Goal: Task Accomplishment & Management: Use online tool/utility

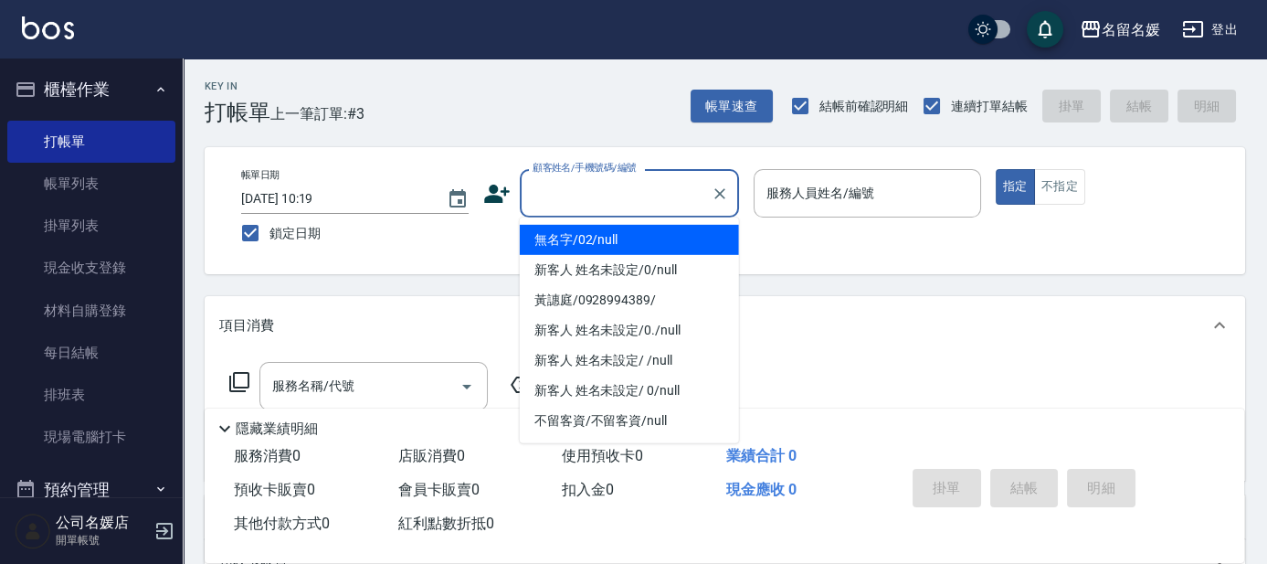
click at [619, 198] on input "顧客姓名/手機號碼/編號" at bounding box center [615, 193] width 175 height 32
drag, startPoint x: 618, startPoint y: 231, endPoint x: 872, endPoint y: 203, distance: 255.6
click at [619, 231] on li "無名字/02/null" at bounding box center [629, 240] width 219 height 30
type input "無名字/02/null"
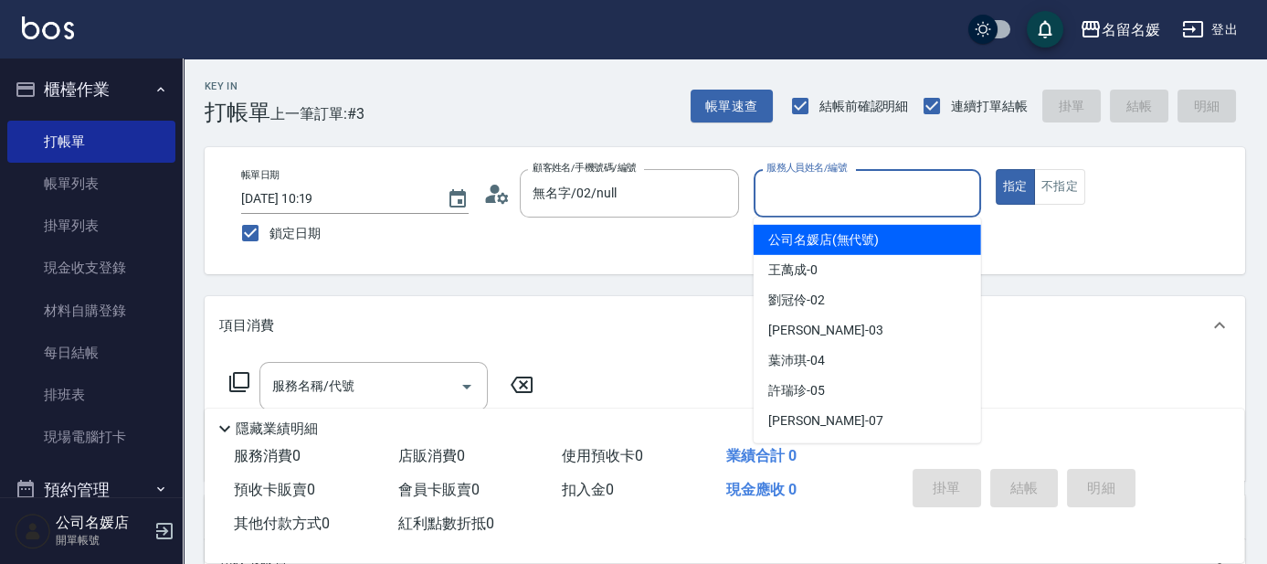
click at [872, 203] on input "服務人員姓名/編號" at bounding box center [867, 193] width 211 height 32
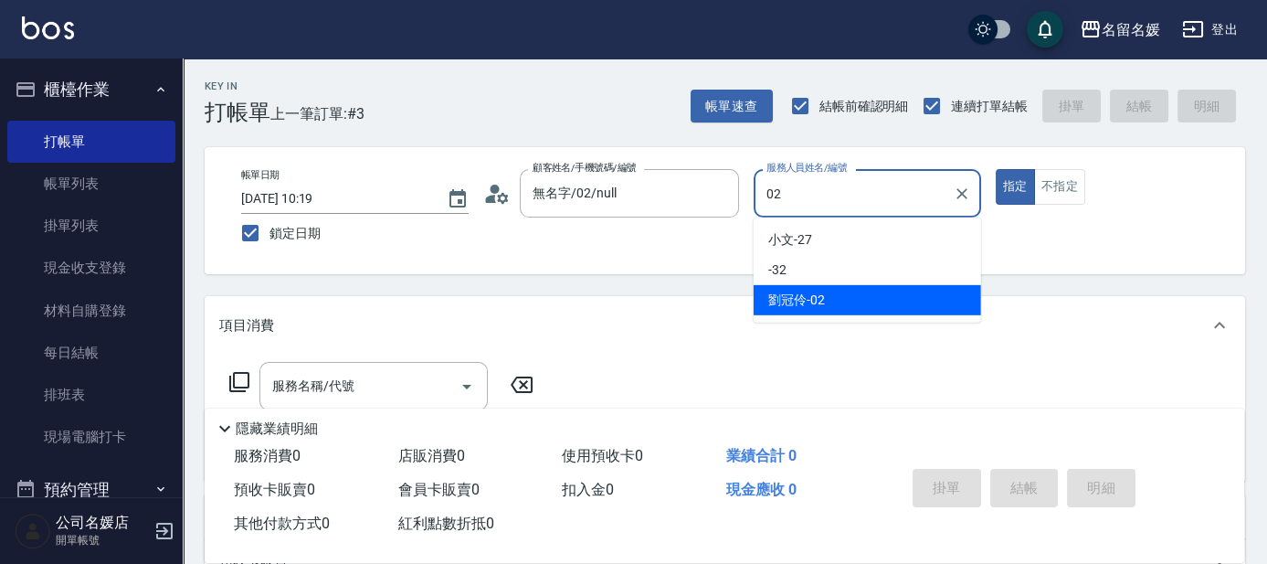
type input "02"
type button "true"
type input "劉冠伶-02"
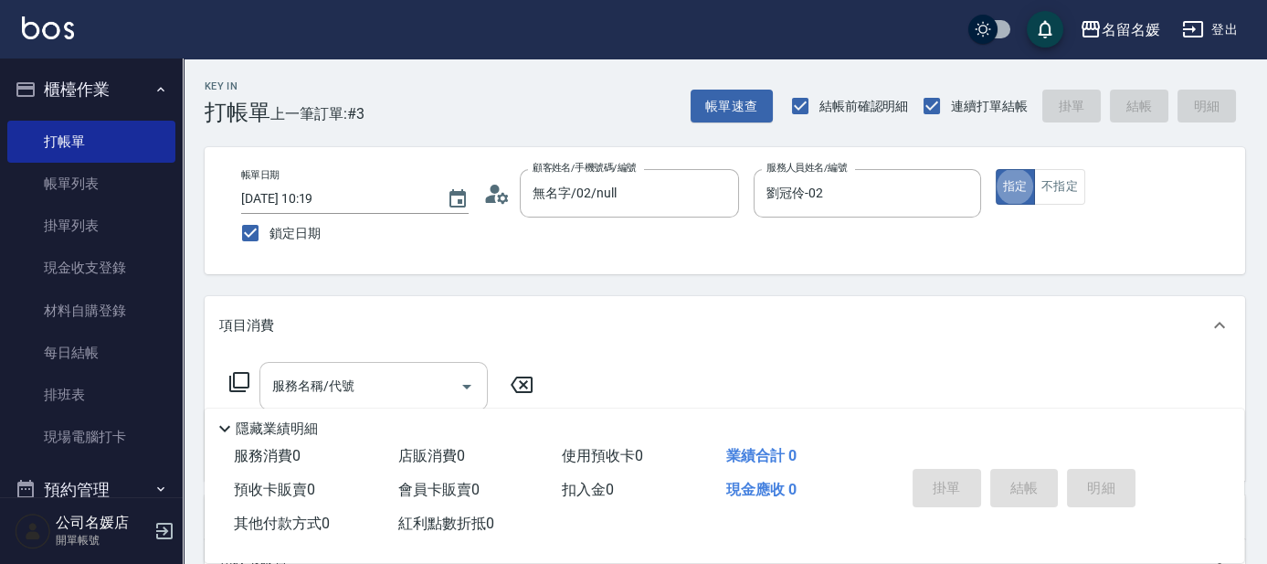
click at [386, 388] on input "服務名稱/代號" at bounding box center [360, 386] width 185 height 32
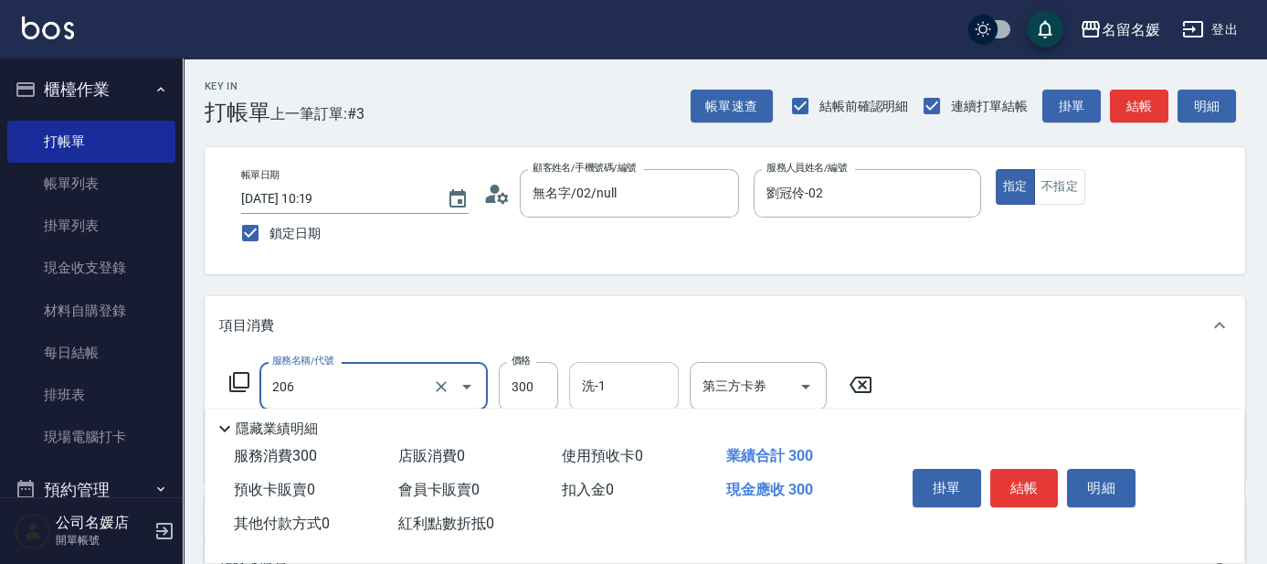
click at [620, 391] on input "洗-1" at bounding box center [623, 386] width 93 height 32
type input "洗髮[300](206)"
type input "蔡愛陵-26"
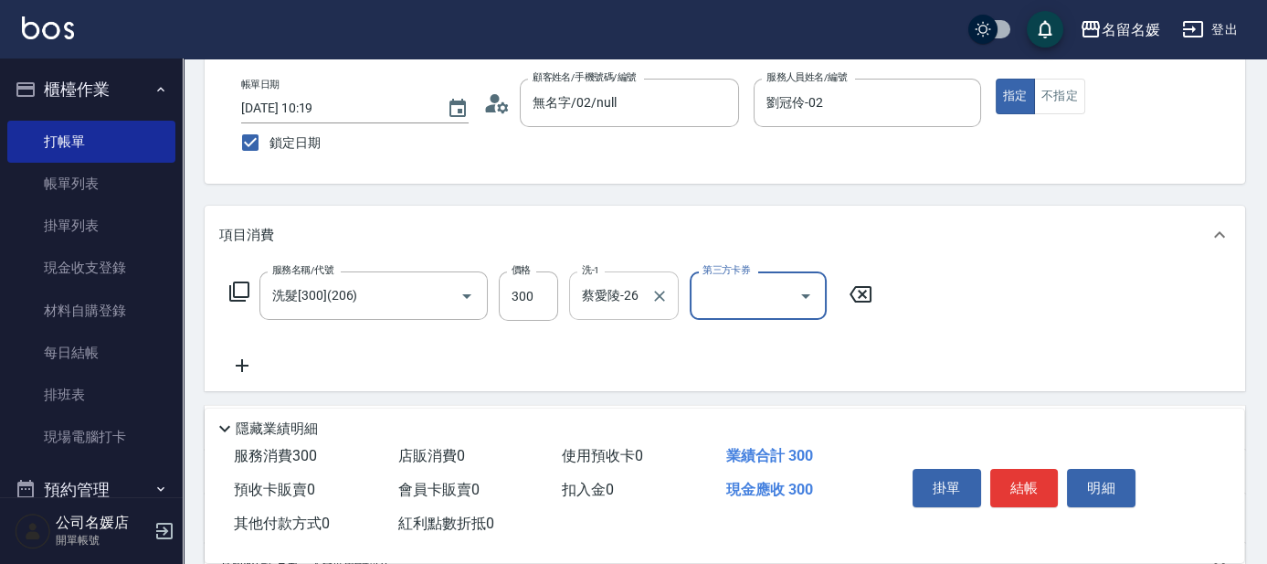
scroll to position [165, 0]
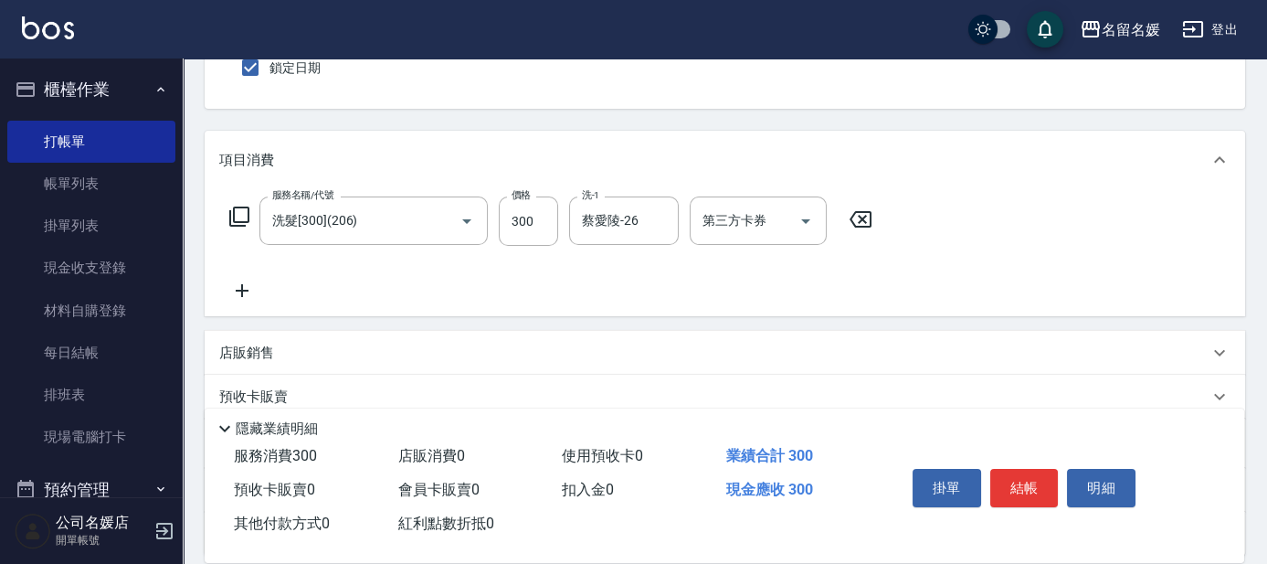
click at [249, 292] on icon at bounding box center [242, 291] width 46 height 22
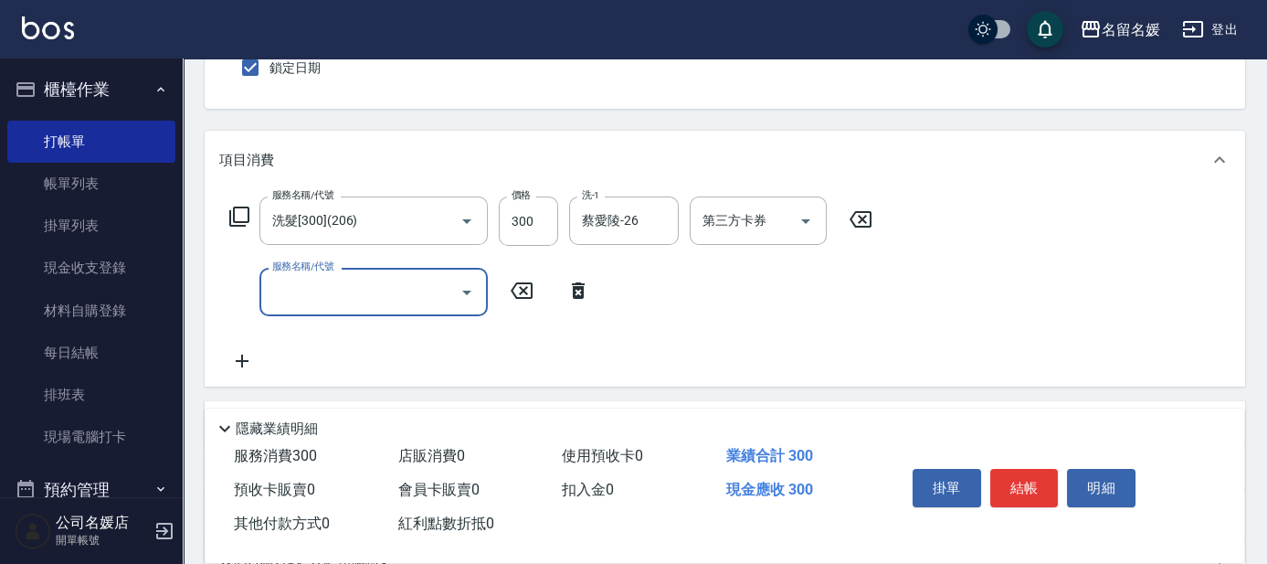
click at [326, 282] on input "服務名稱/代號" at bounding box center [360, 292] width 185 height 32
click at [660, 296] on input "洗-1" at bounding box center [623, 292] width 93 height 32
type input "潤絲(801)"
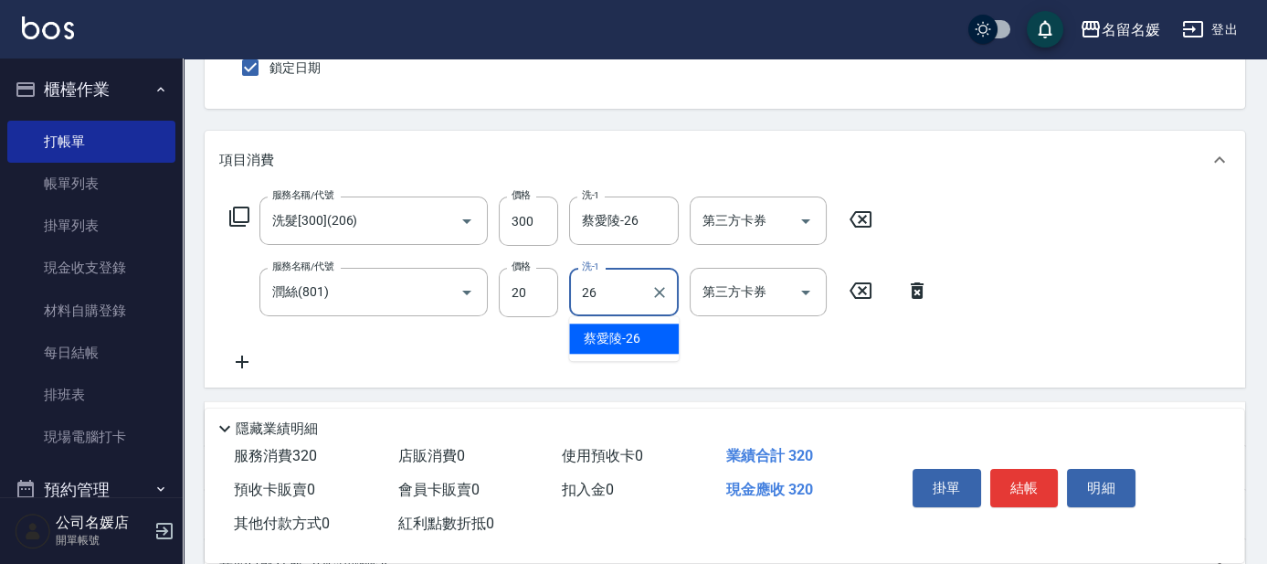
type input "蔡愛陵-26"
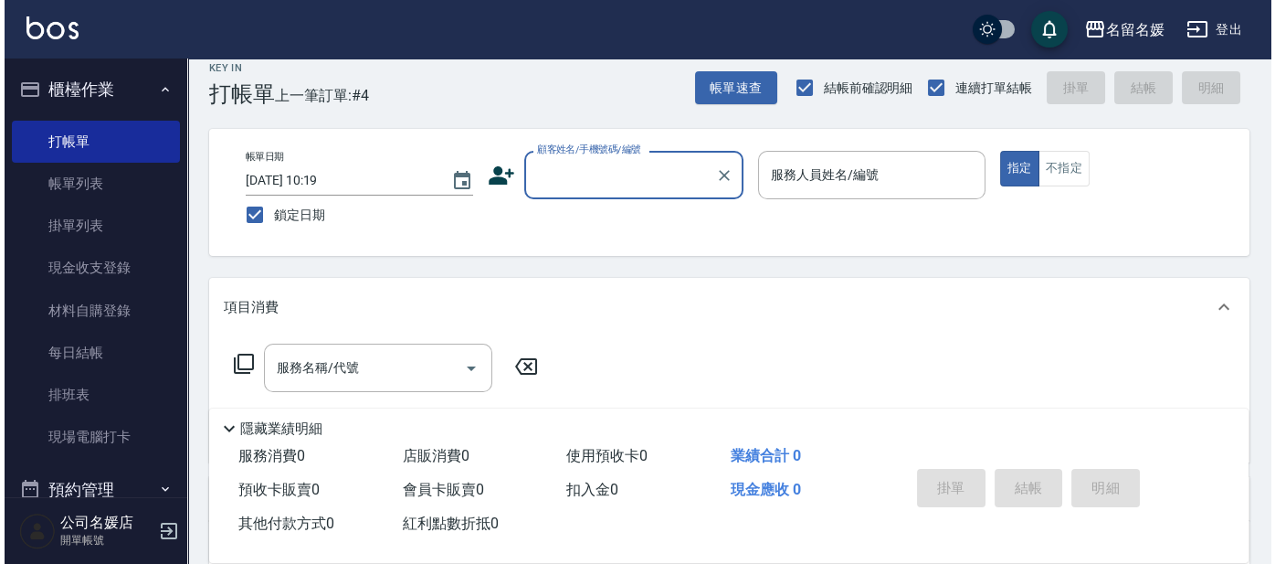
scroll to position [0, 0]
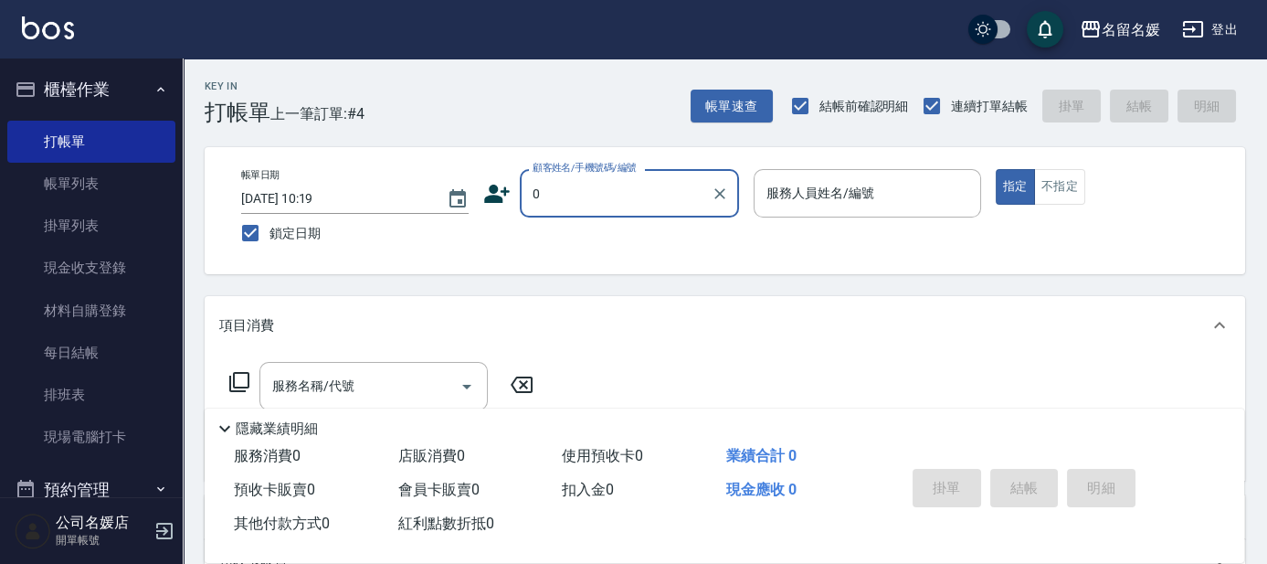
type input "0"
type input "03"
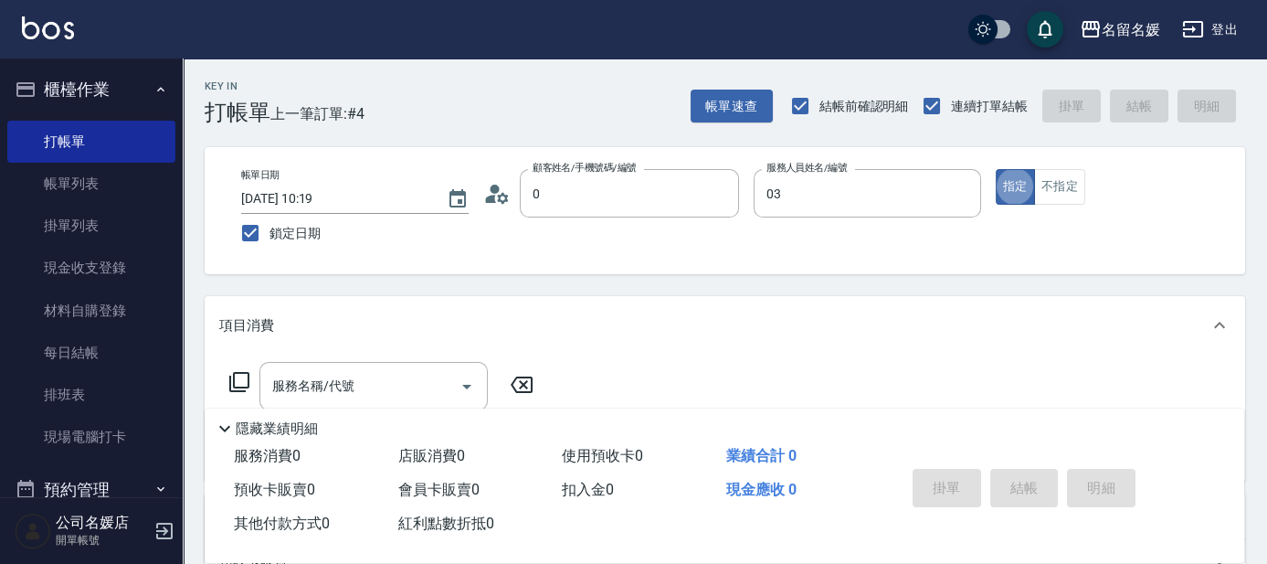
type input "無名字/02/null"
type input "[PERSON_NAME]-03"
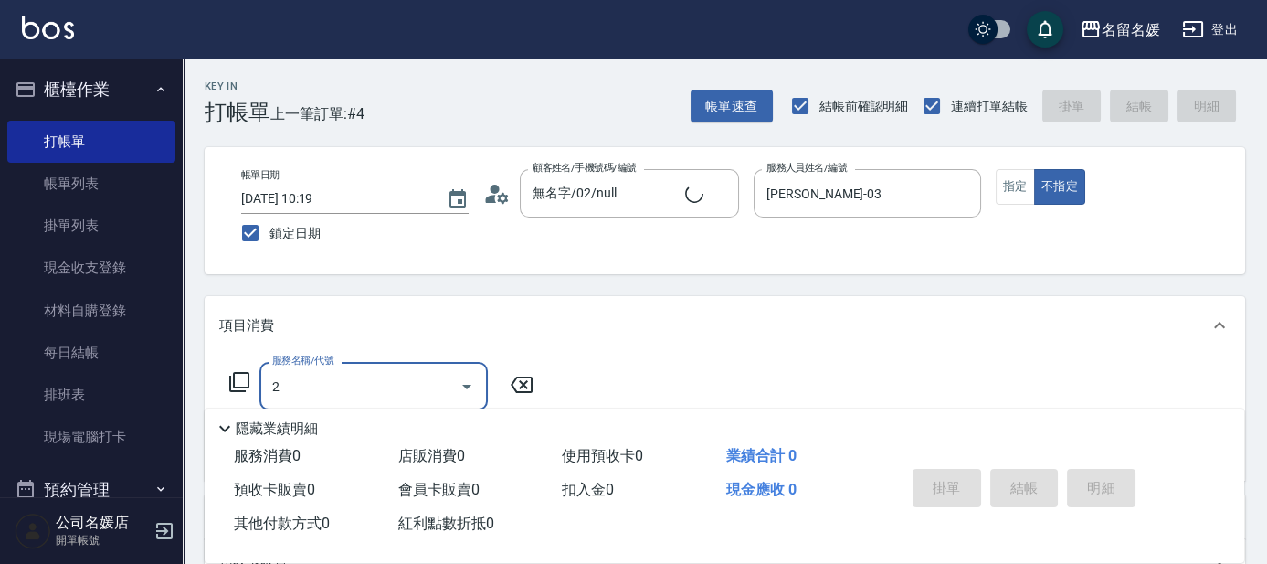
type input "29"
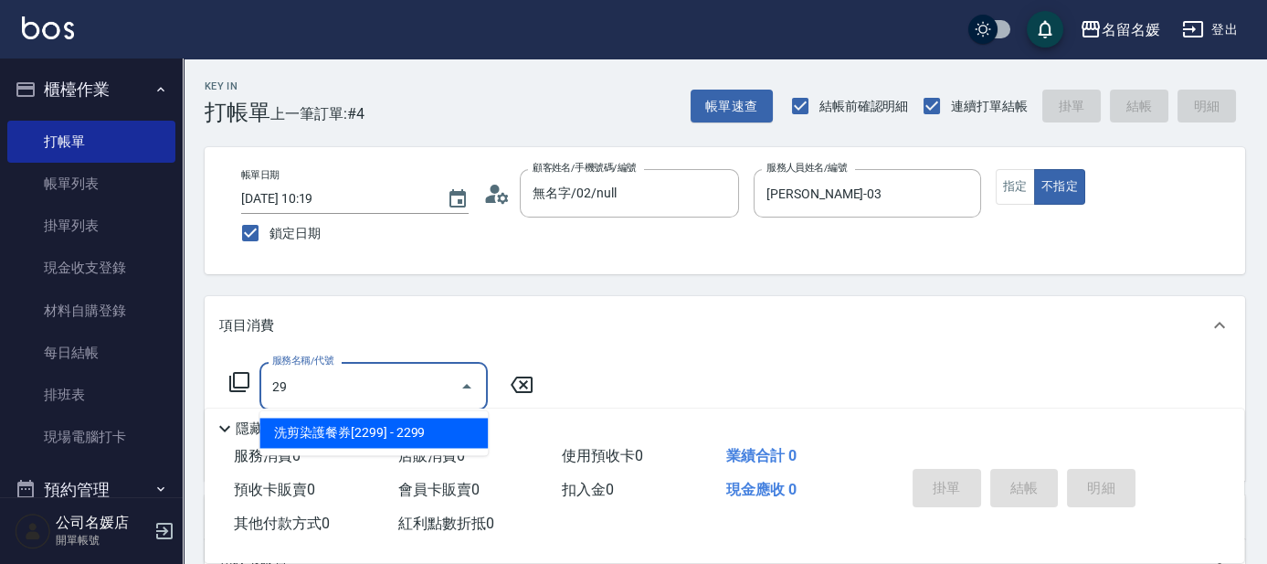
type input "新客人 姓名未設定/0/null"
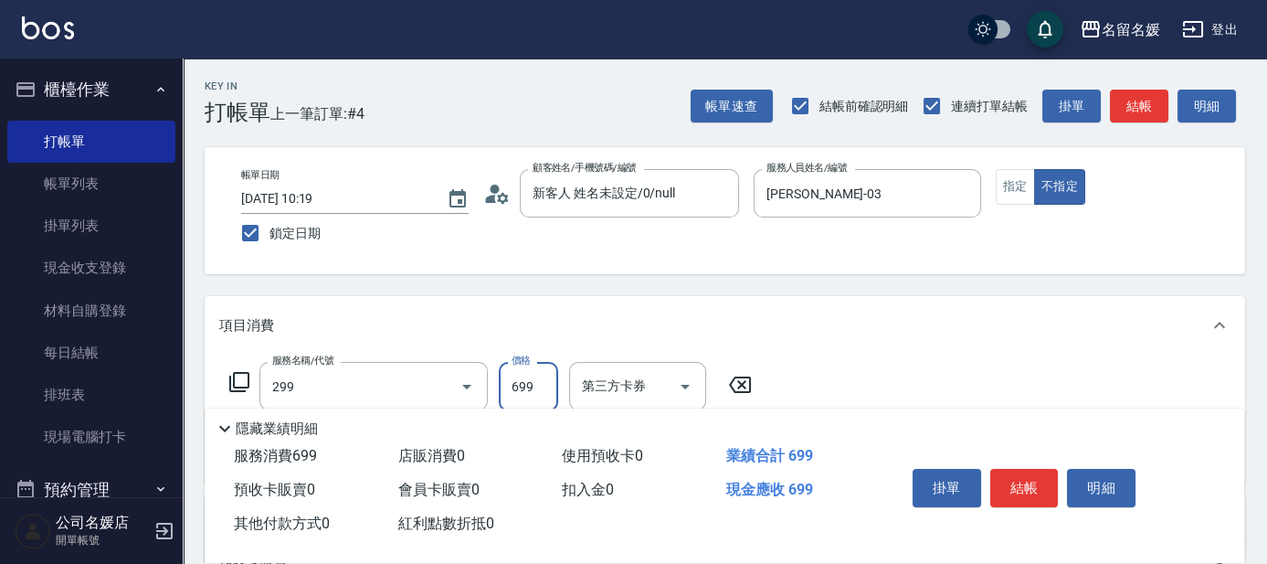
type input "滾珠洗髮699(299)"
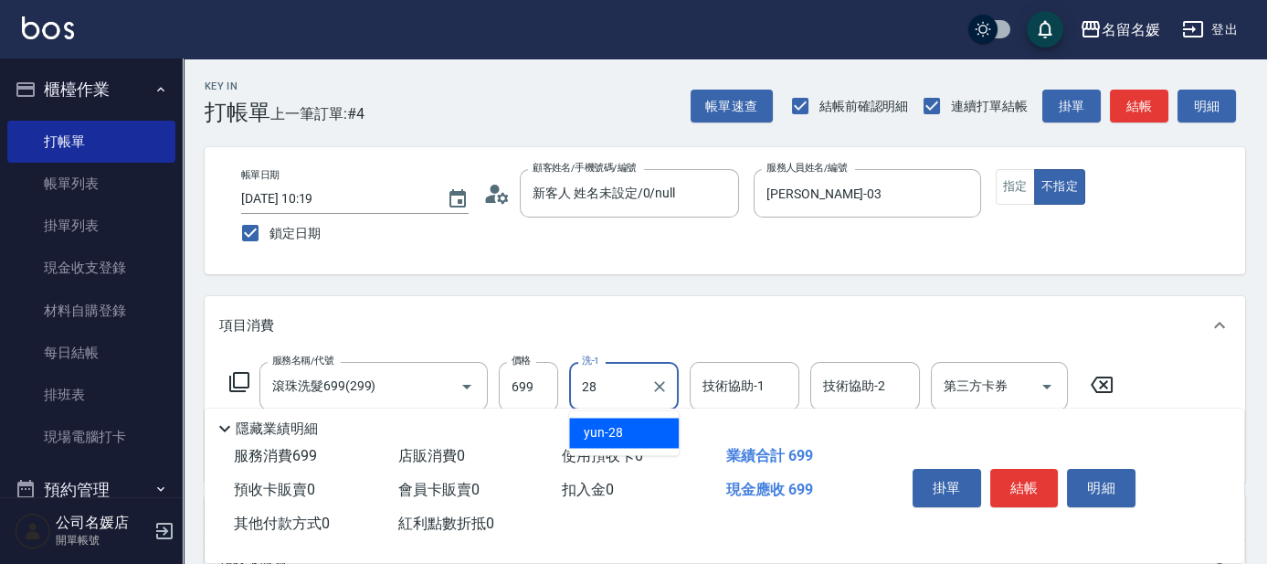
type input "yun-28"
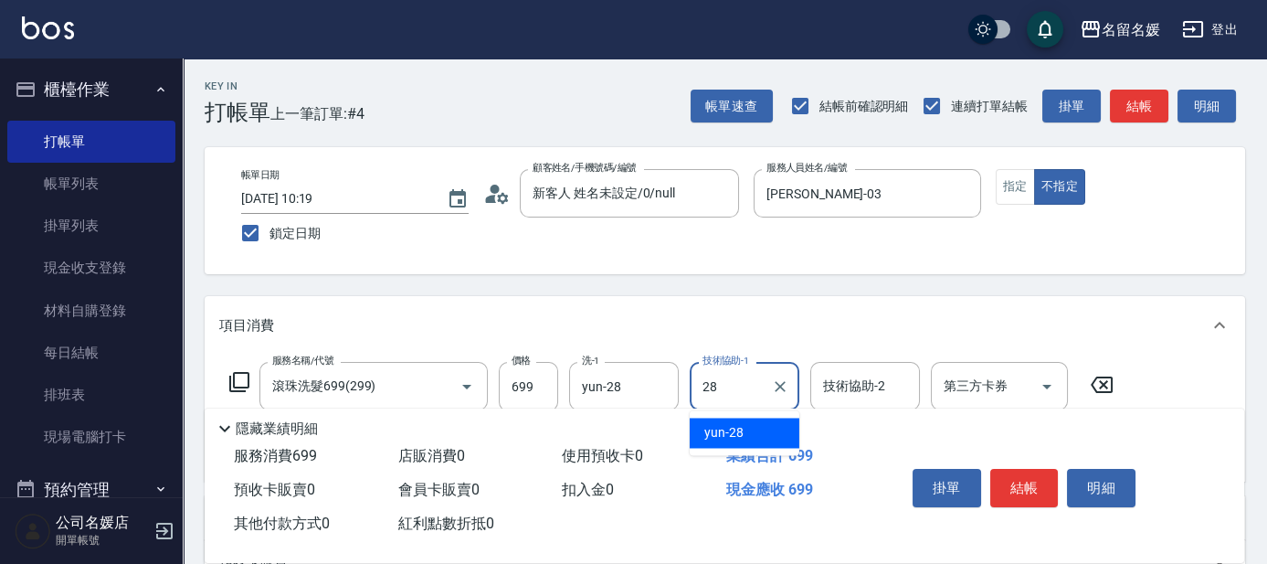
type input "yun-28"
type input "潤絲(801)"
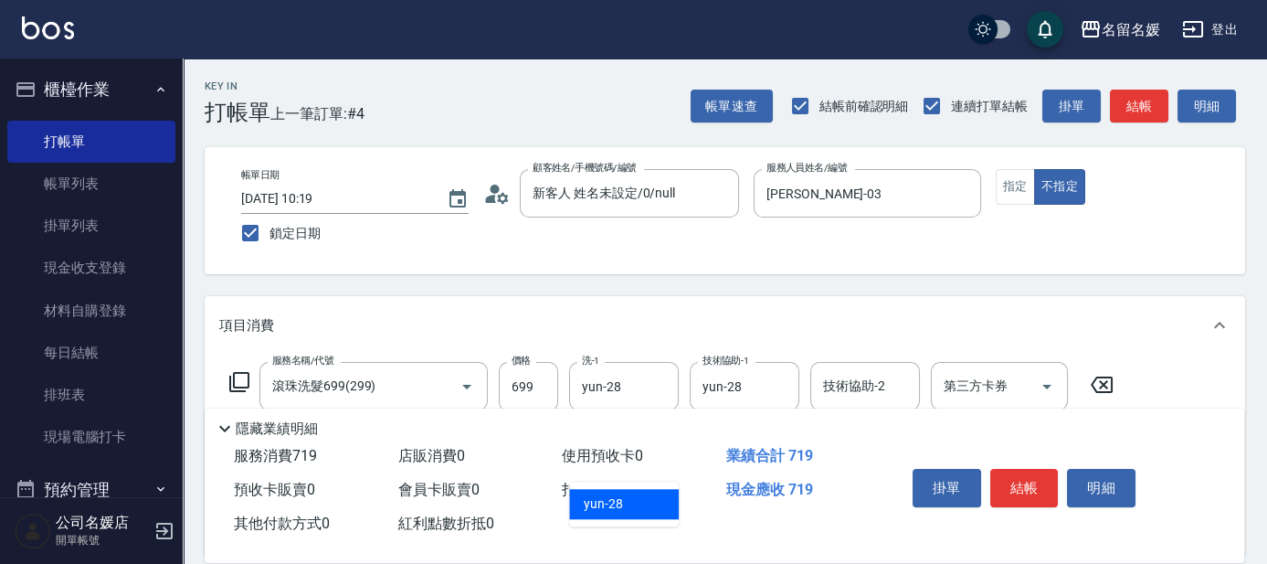
type input "yun-28"
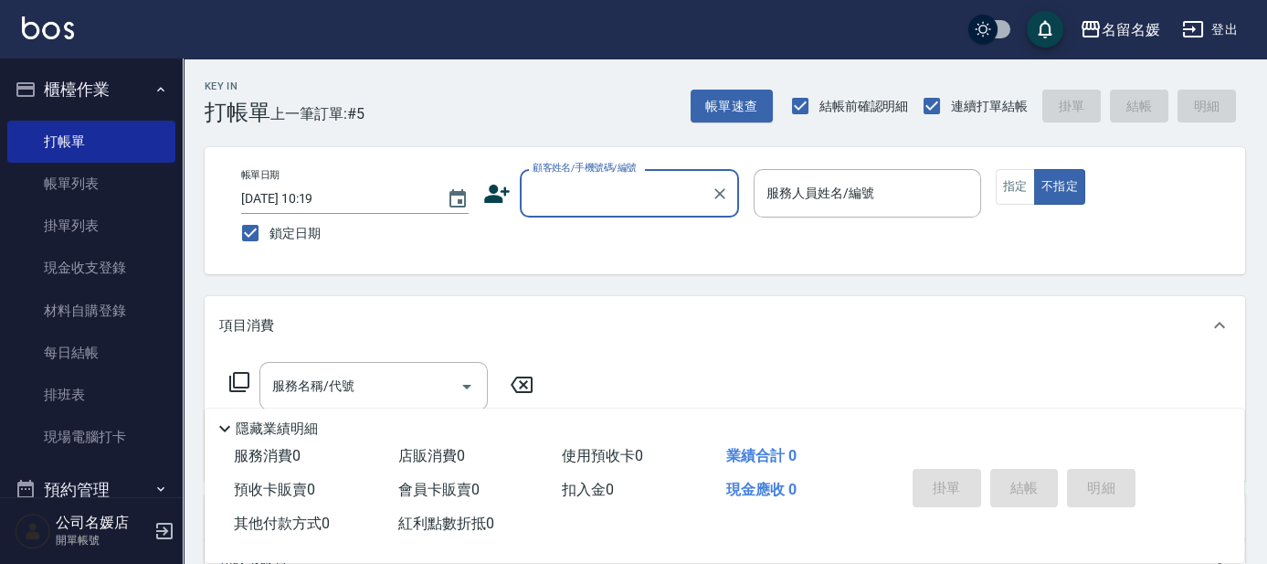
click at [593, 190] on input "顧客姓名/手機號碼/編號" at bounding box center [615, 193] width 175 height 32
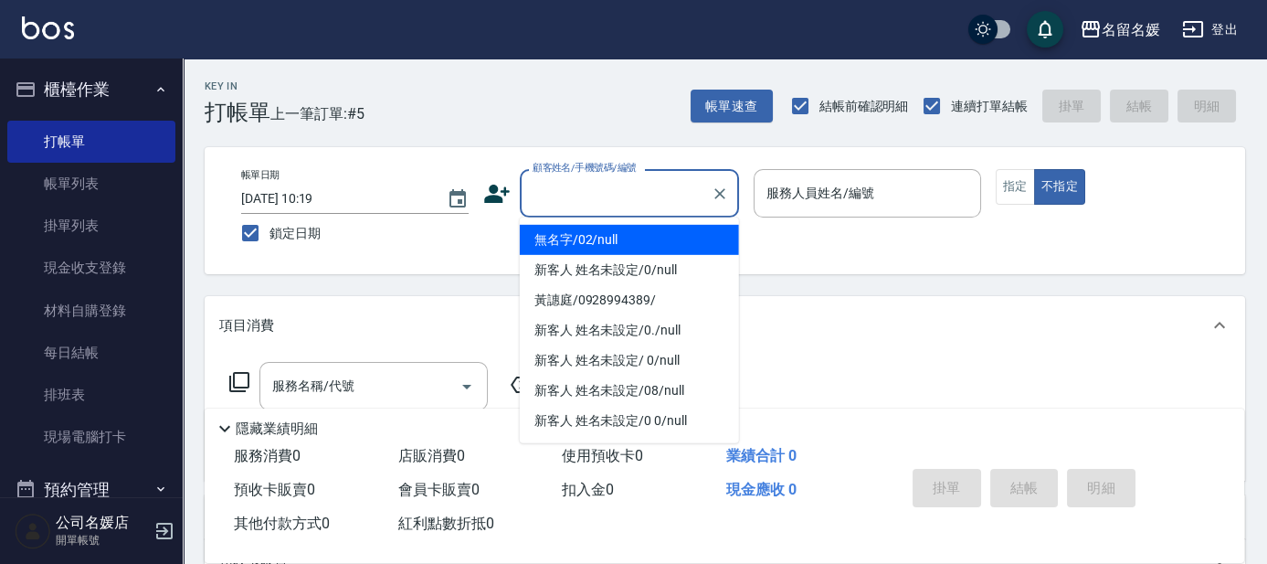
click at [608, 244] on li "無名字/02/null" at bounding box center [629, 240] width 219 height 30
type input "無名字/02/null"
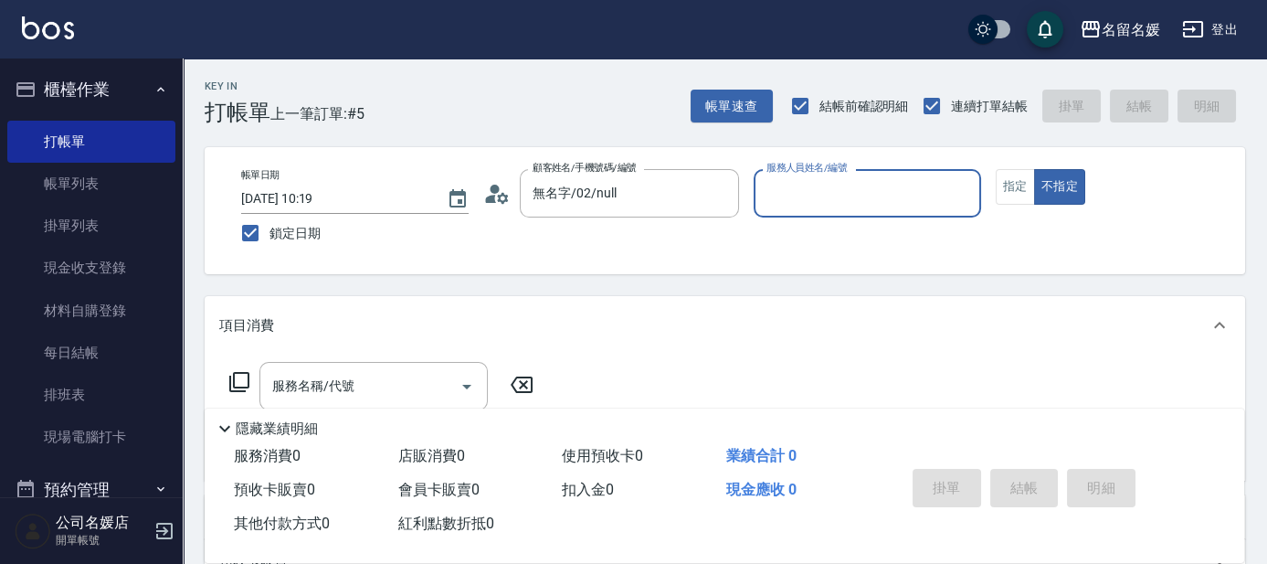
click at [775, 200] on input "服務人員姓名/編號" at bounding box center [867, 193] width 211 height 32
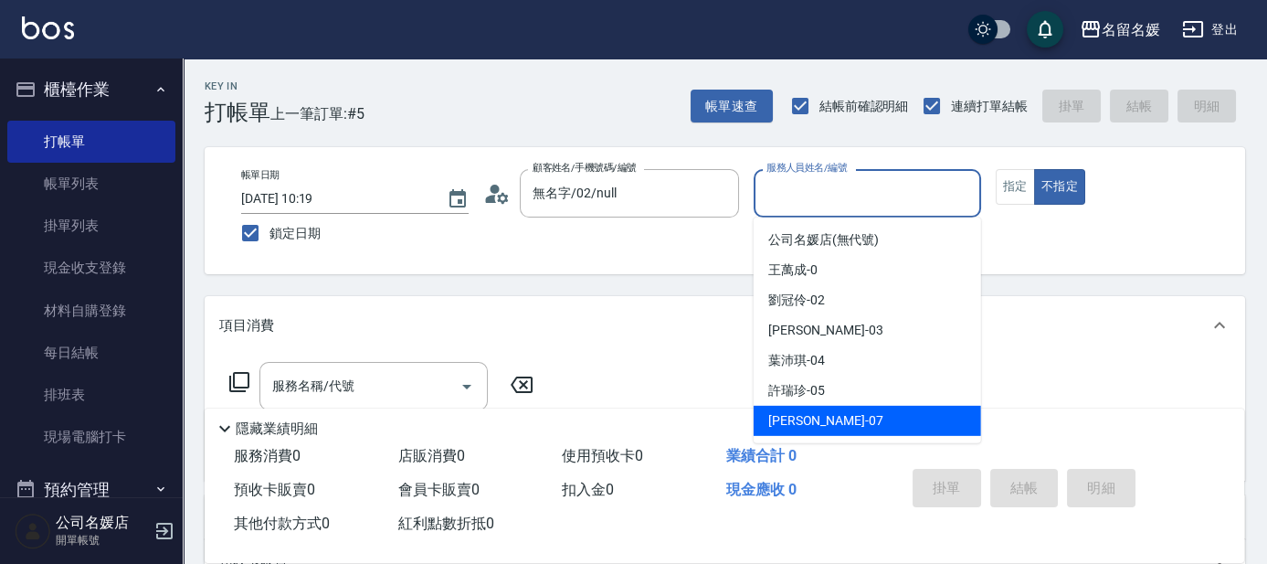
click at [863, 419] on div "[PERSON_NAME] -07" at bounding box center [867, 421] width 227 height 30
type input "[PERSON_NAME]-07"
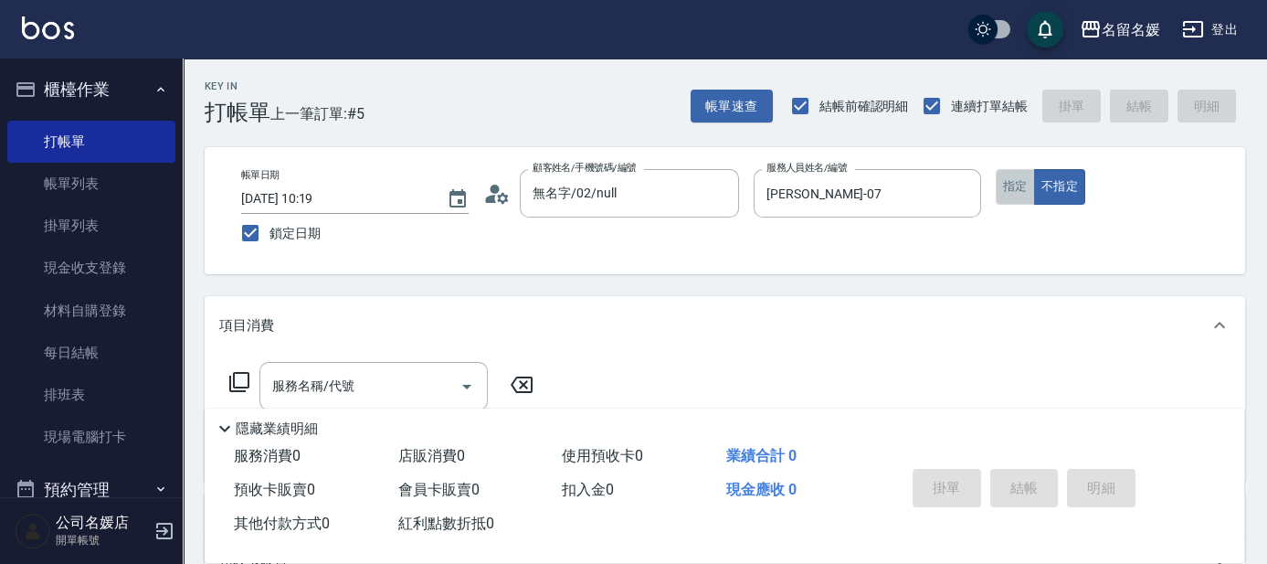
click at [1011, 186] on button "指定" at bounding box center [1015, 187] width 39 height 36
click at [229, 389] on icon at bounding box center [239, 382] width 20 height 20
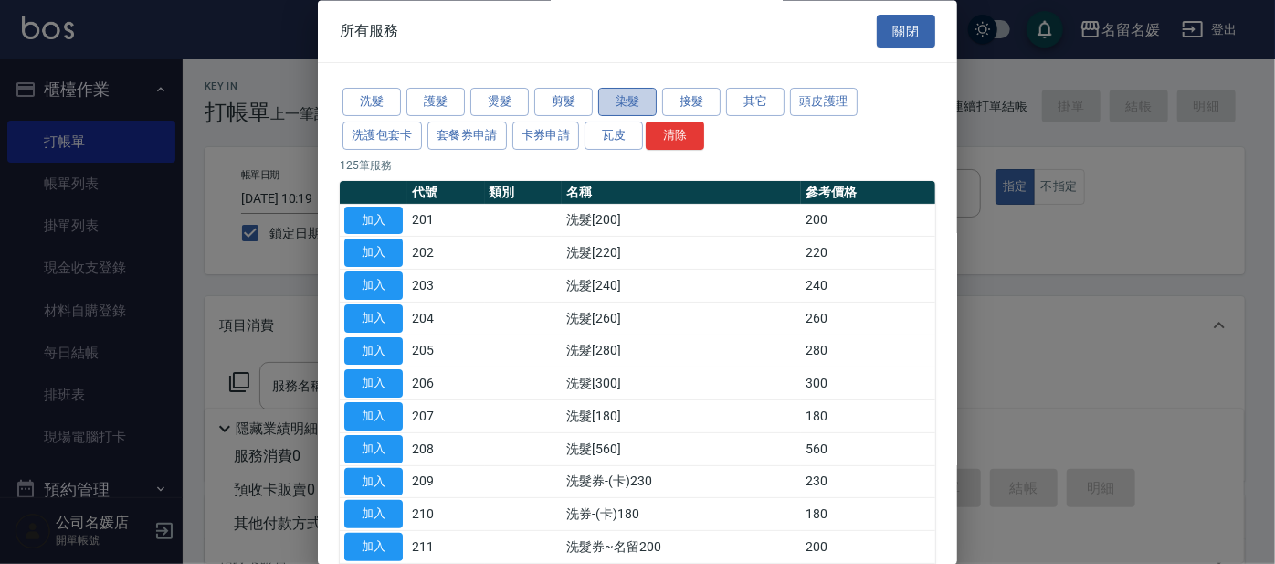
click at [632, 100] on button "染髮" at bounding box center [627, 103] width 58 height 28
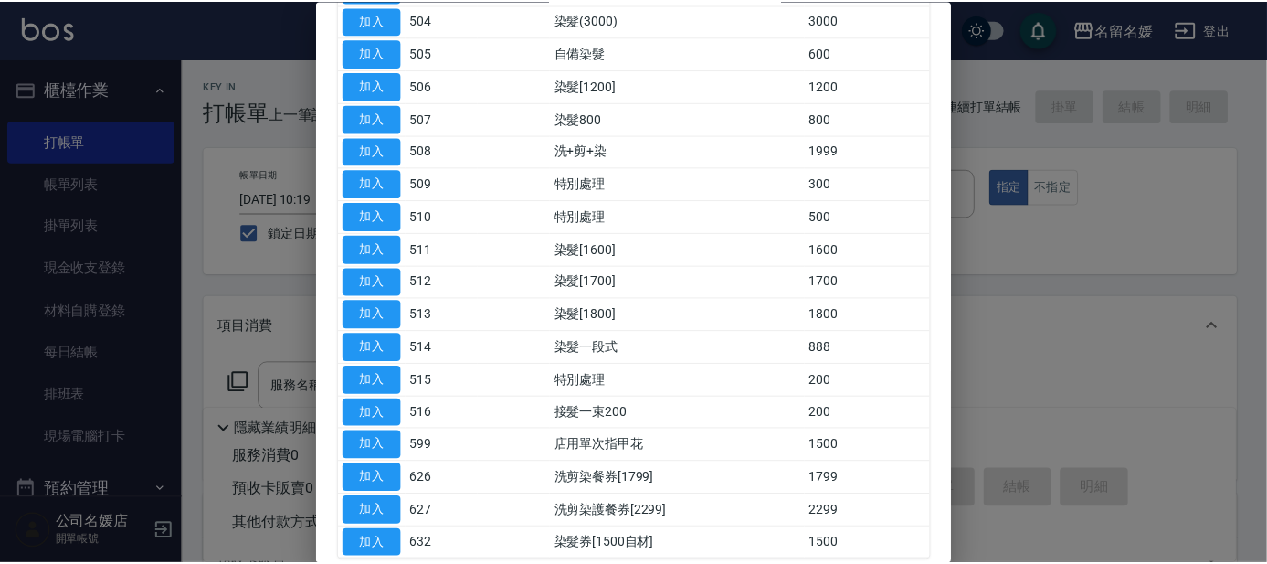
scroll to position [332, 0]
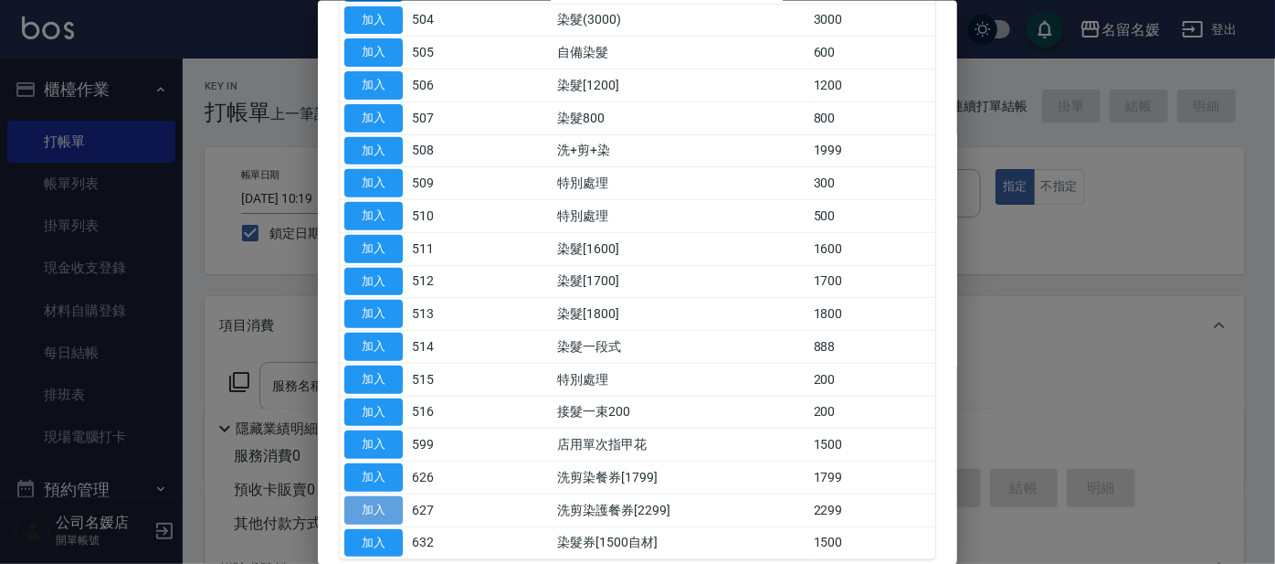
click at [389, 507] on button "加入" at bounding box center [373, 509] width 58 height 28
type input "洗剪染護餐券[2299](627)"
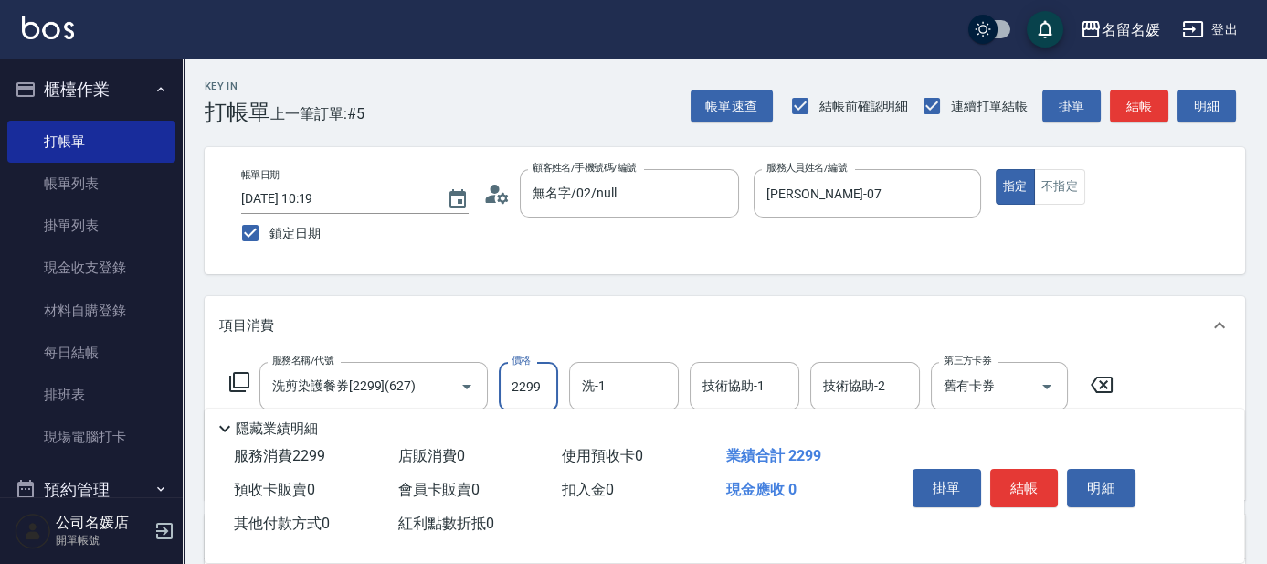
click at [547, 375] on input "2299" at bounding box center [528, 386] width 59 height 49
type input "3000"
click at [616, 386] on input "洗-1" at bounding box center [623, 386] width 93 height 32
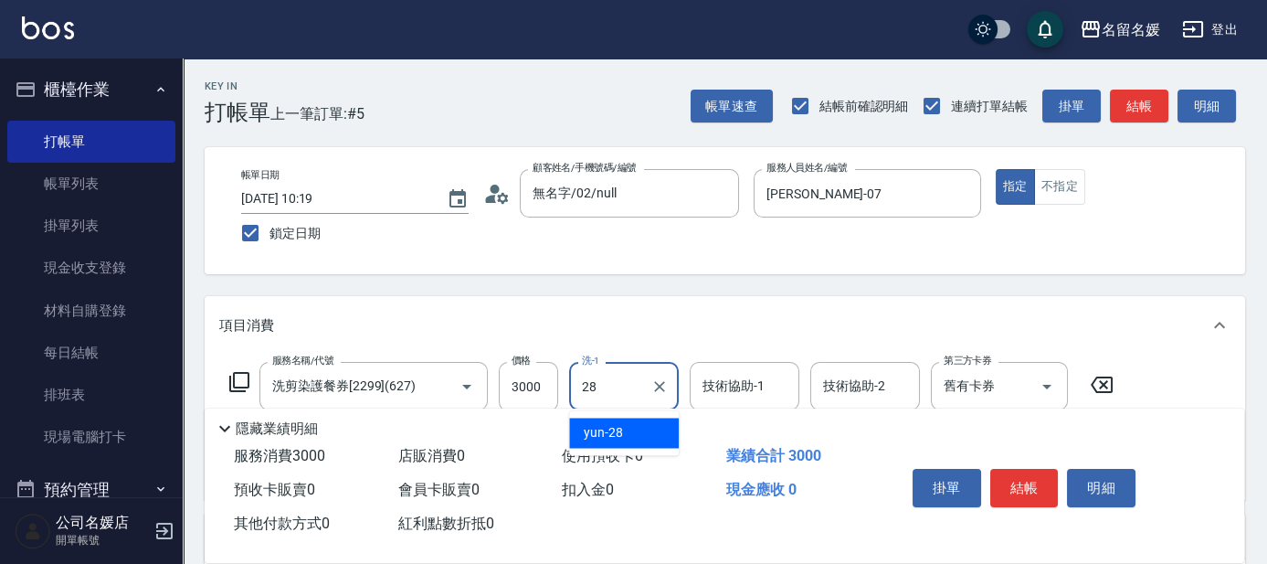
click at [626, 435] on div "yun -28" at bounding box center [624, 433] width 110 height 30
type input "yun-28"
click at [731, 396] on input "技術協助-1" at bounding box center [744, 386] width 93 height 32
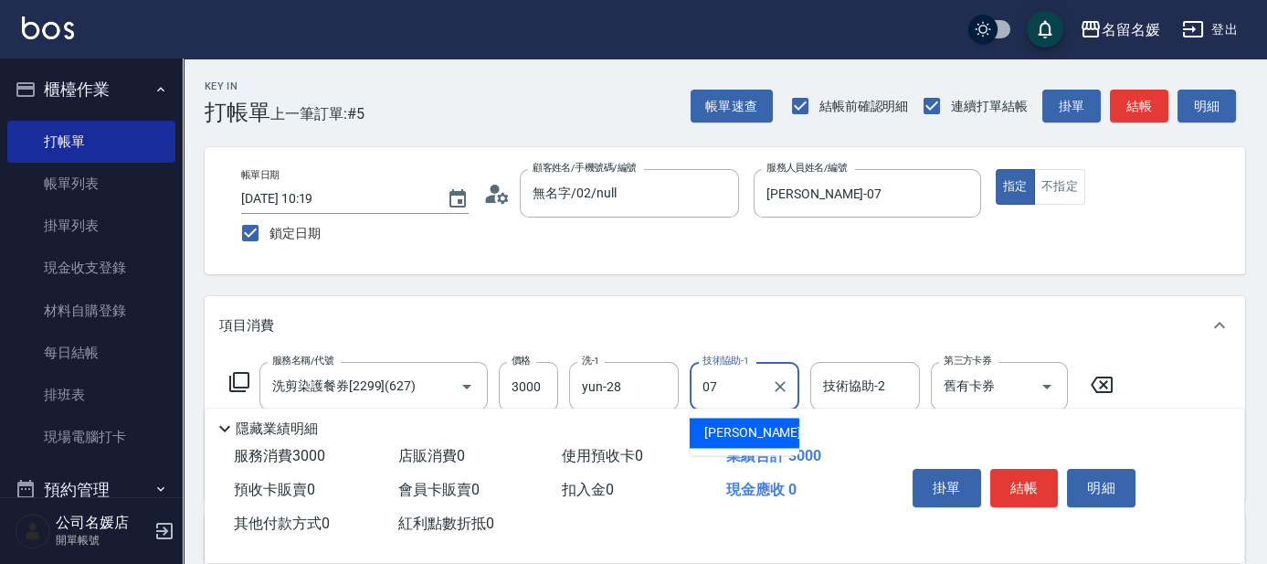
drag, startPoint x: 756, startPoint y: 425, endPoint x: 915, endPoint y: 409, distance: 159.7
click at [761, 427] on div "[PERSON_NAME] -07" at bounding box center [745, 433] width 110 height 30
type input "[PERSON_NAME]-07"
click at [959, 388] on input "舊有卡券" at bounding box center [973, 386] width 69 height 32
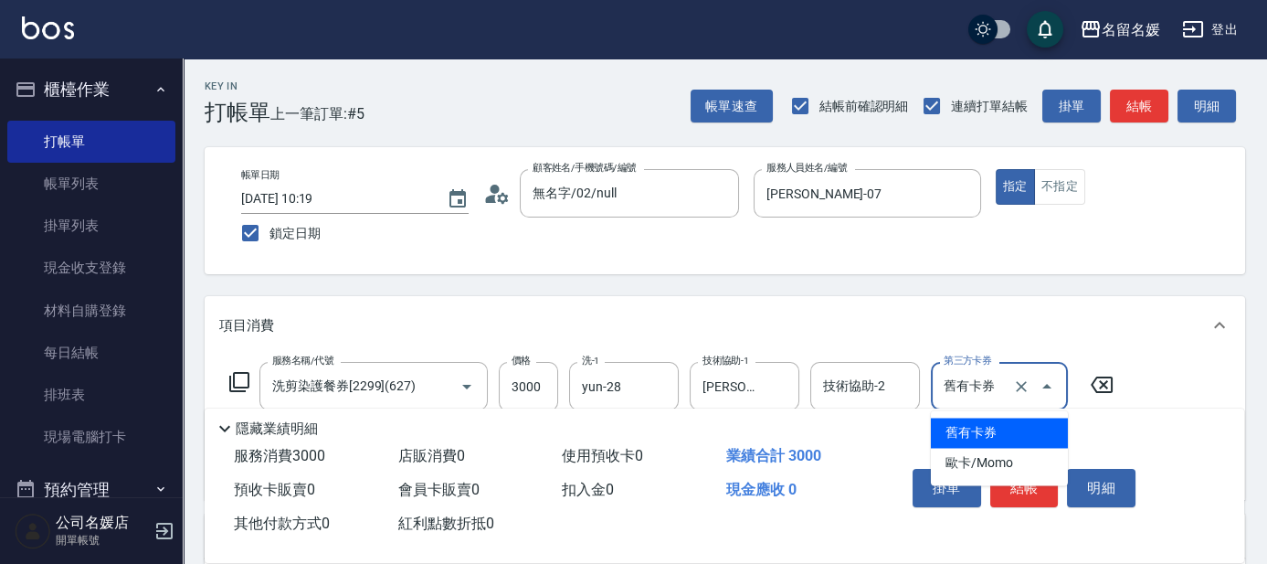
click at [979, 424] on span "舊有卡券" at bounding box center [999, 433] width 137 height 30
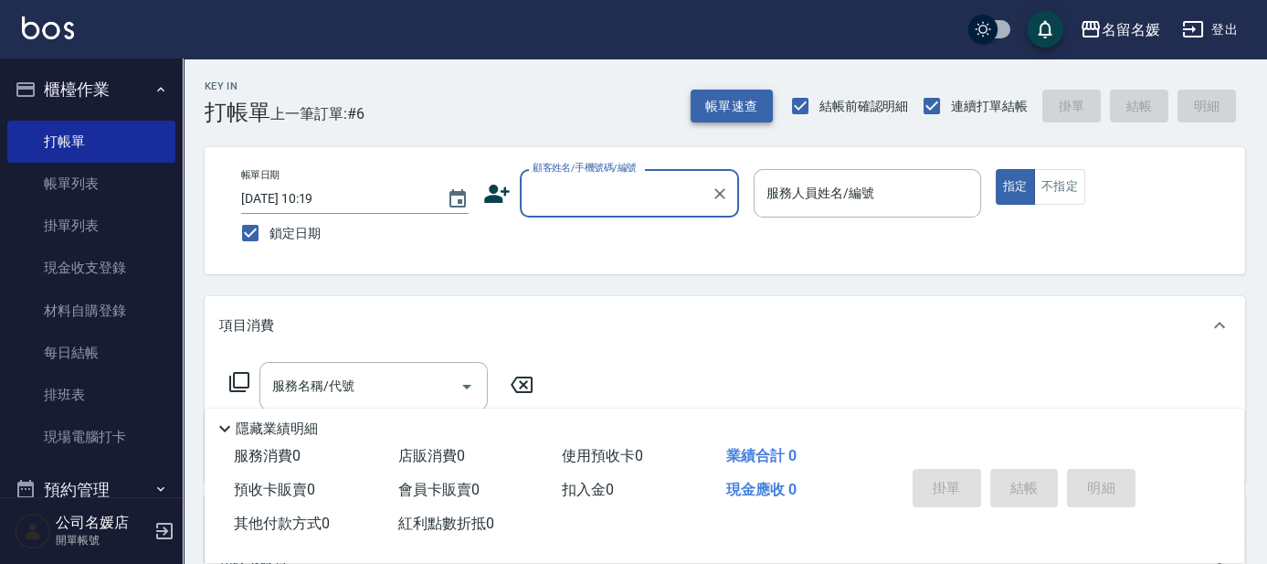
click at [718, 107] on button "帳單速查" at bounding box center [732, 107] width 82 height 34
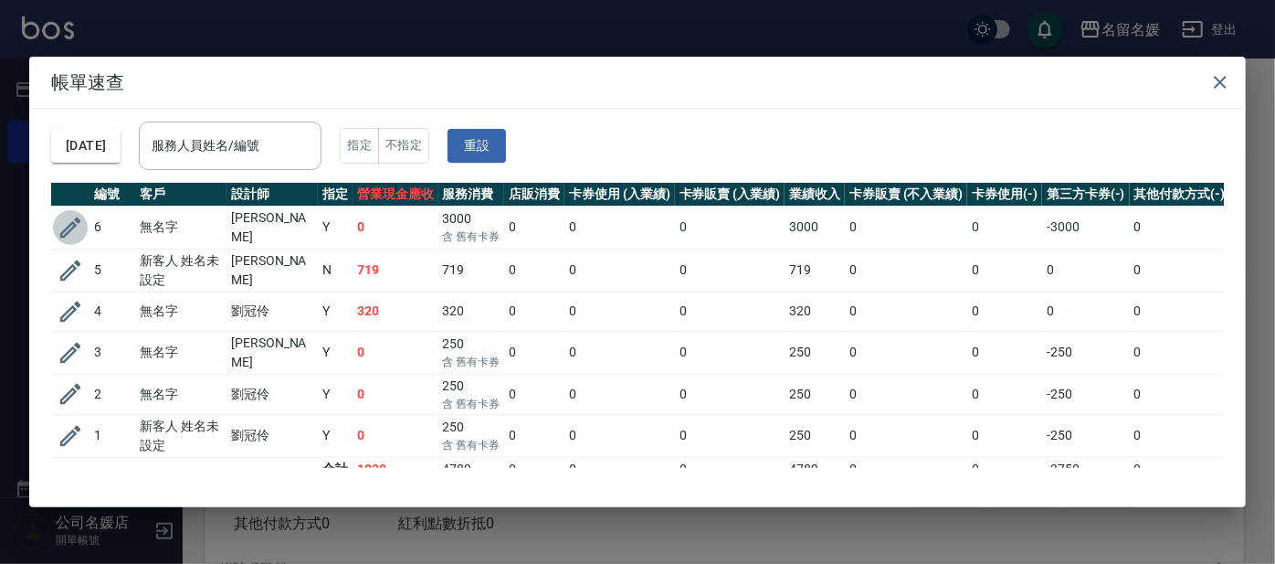
click at [74, 221] on icon "button" at bounding box center [70, 227] width 21 height 21
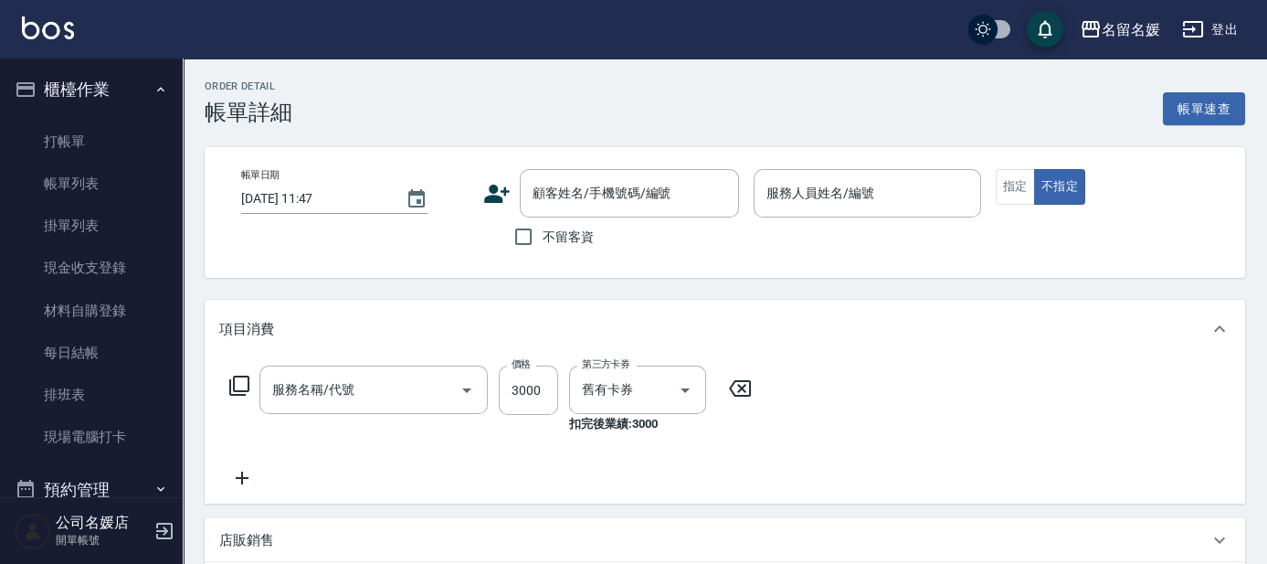
click at [256, 323] on p "項目消費" at bounding box center [246, 329] width 55 height 19
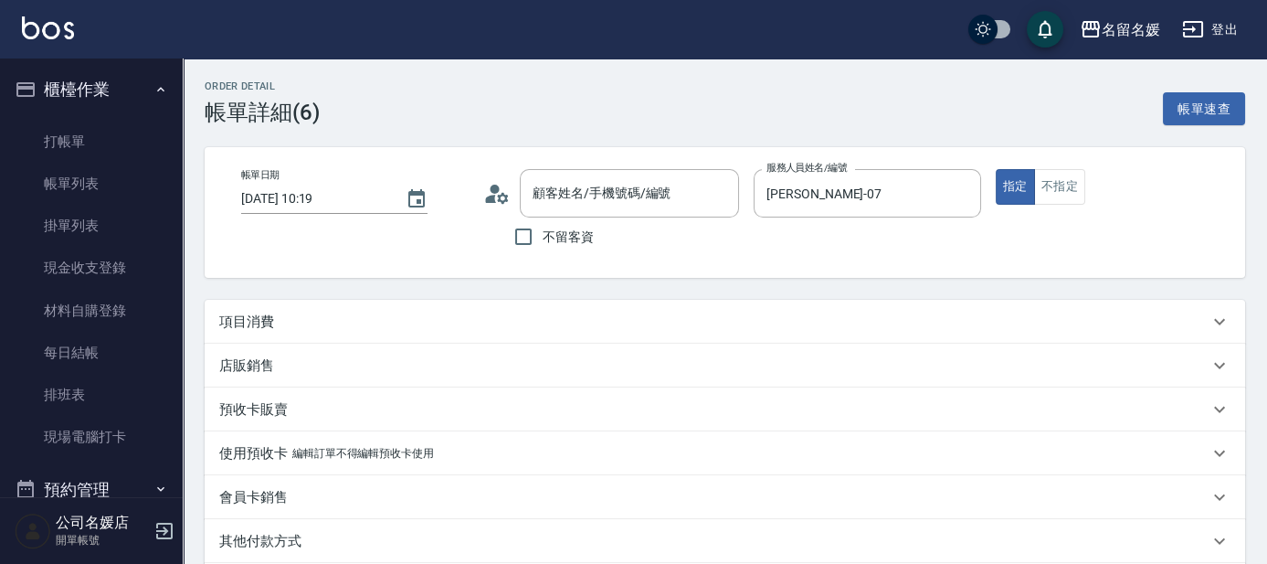
type input "[DATE] 10:19"
type input "[PERSON_NAME]-07"
type input "洗剪染護餐券[2299](627)"
type input "無名字/02/null"
click at [282, 409] on p "預收卡販賣" at bounding box center [253, 409] width 69 height 19
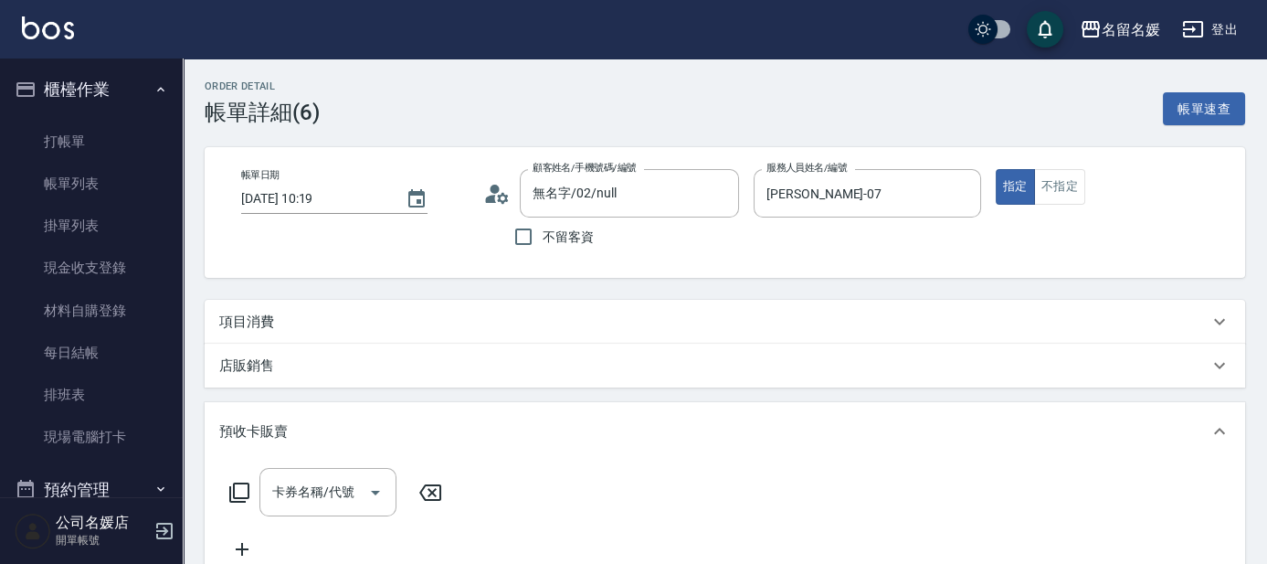
click at [238, 490] on icon at bounding box center [239, 492] width 22 height 22
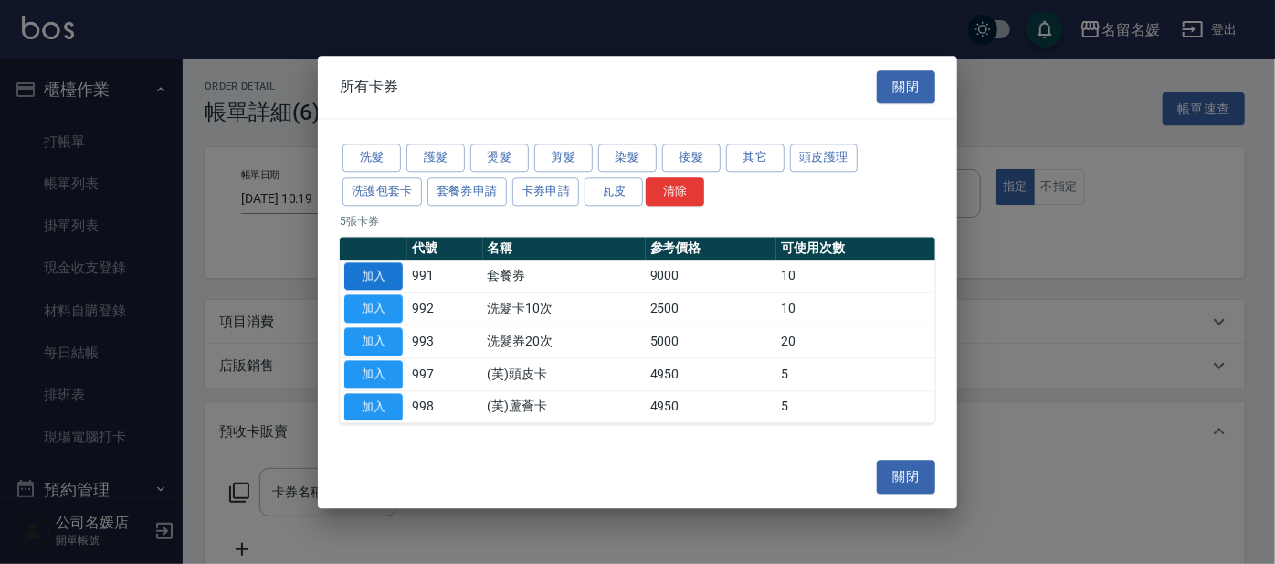
click at [368, 279] on button "加入" at bounding box center [373, 276] width 58 height 28
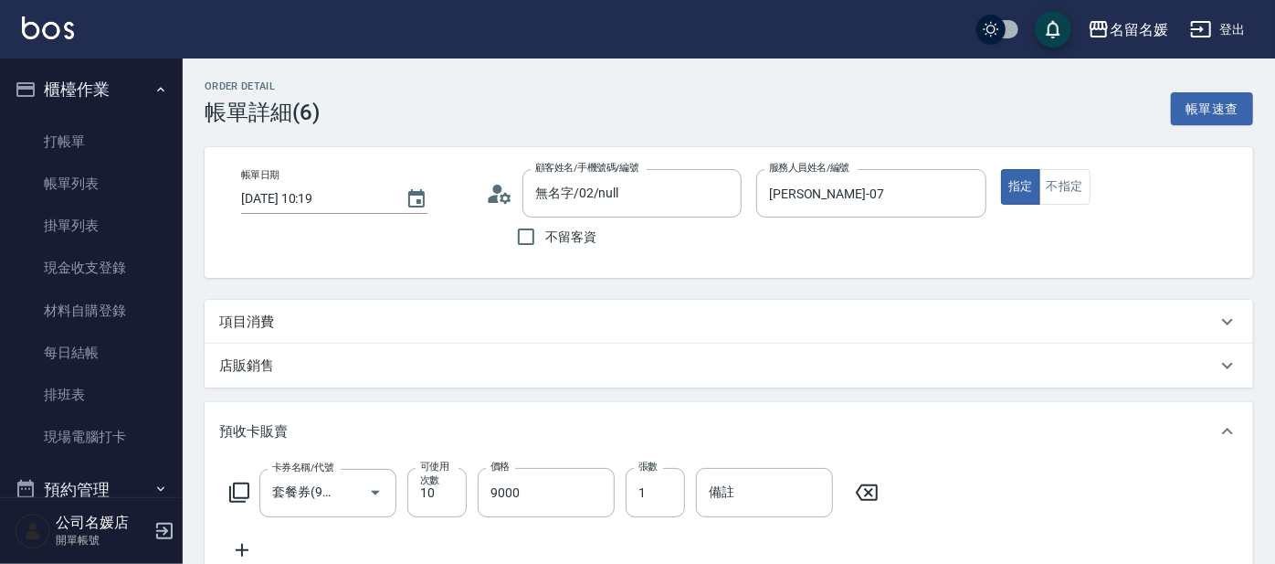
type input "套餐券(991)"
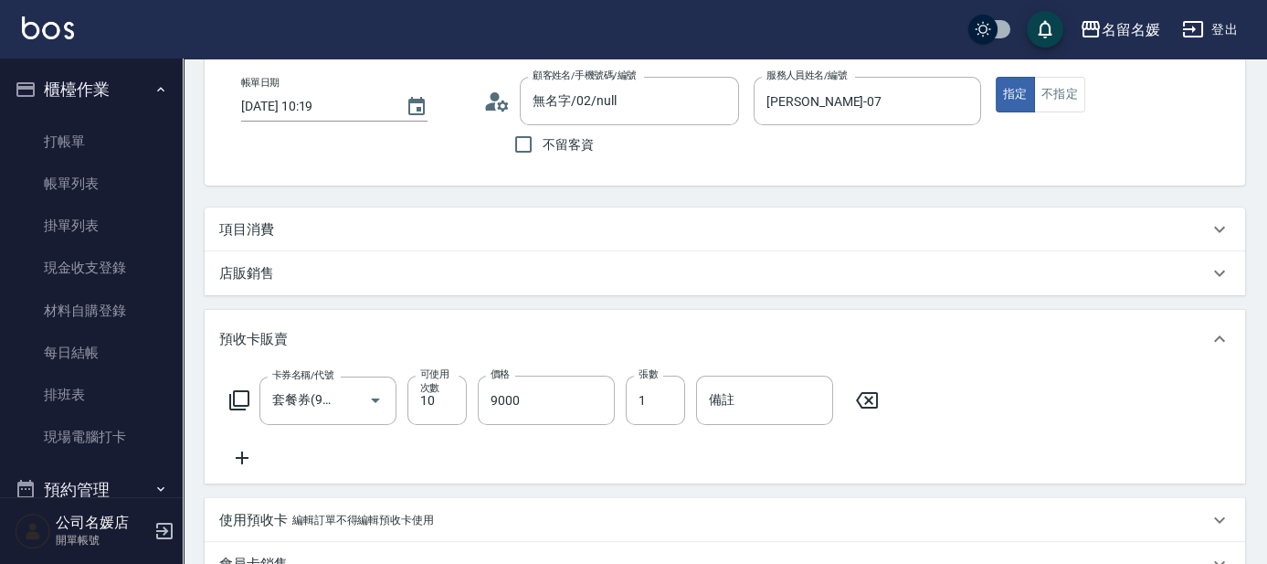
scroll to position [332, 0]
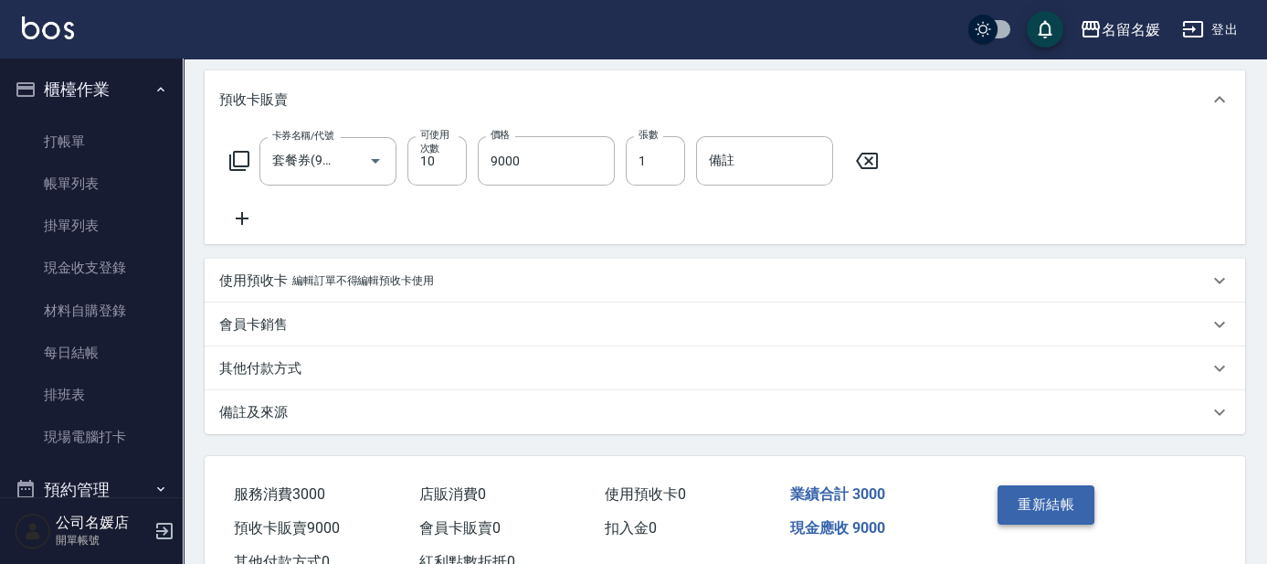
click at [1068, 505] on button "重新結帳" at bounding box center [1046, 504] width 97 height 38
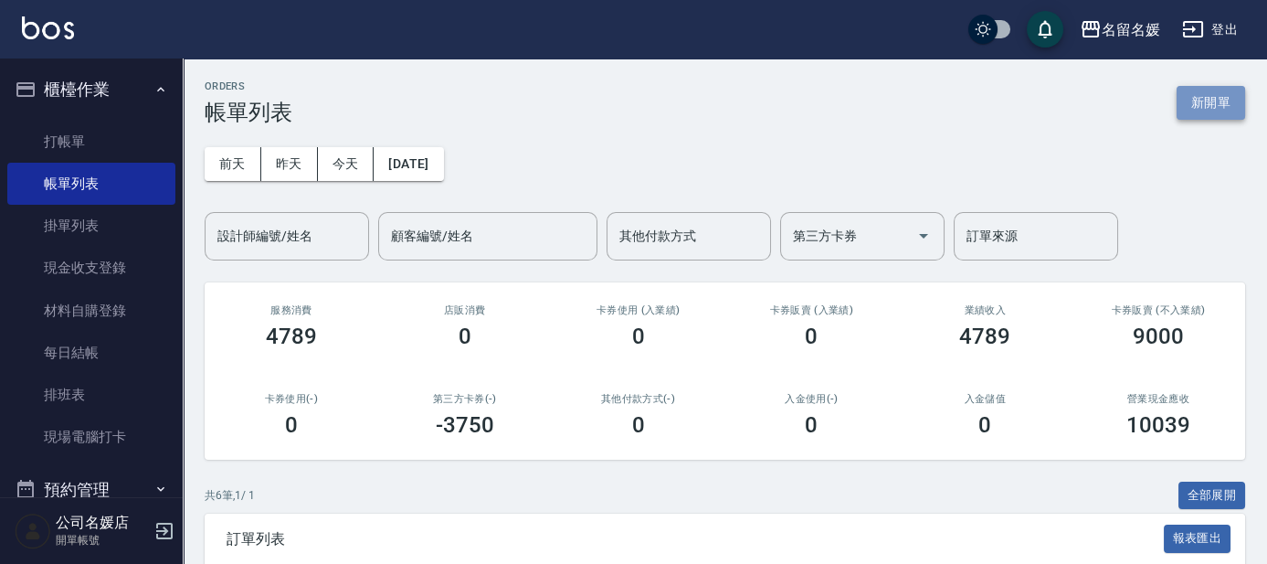
click at [1211, 94] on button "新開單" at bounding box center [1211, 103] width 69 height 34
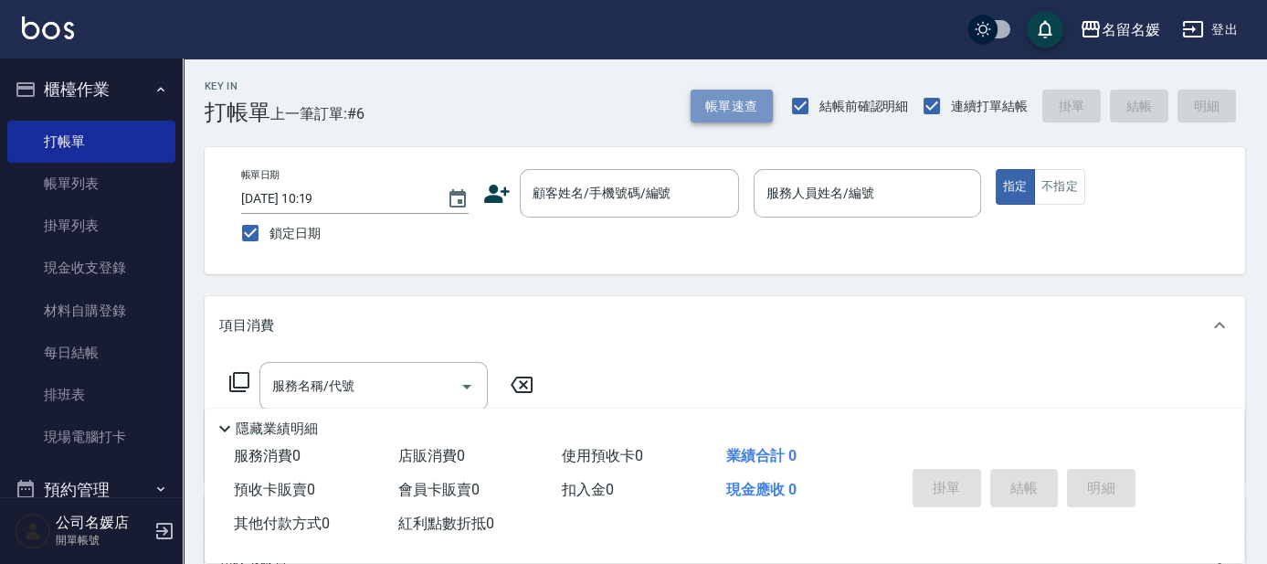
click at [738, 102] on button "帳單速查" at bounding box center [732, 107] width 82 height 34
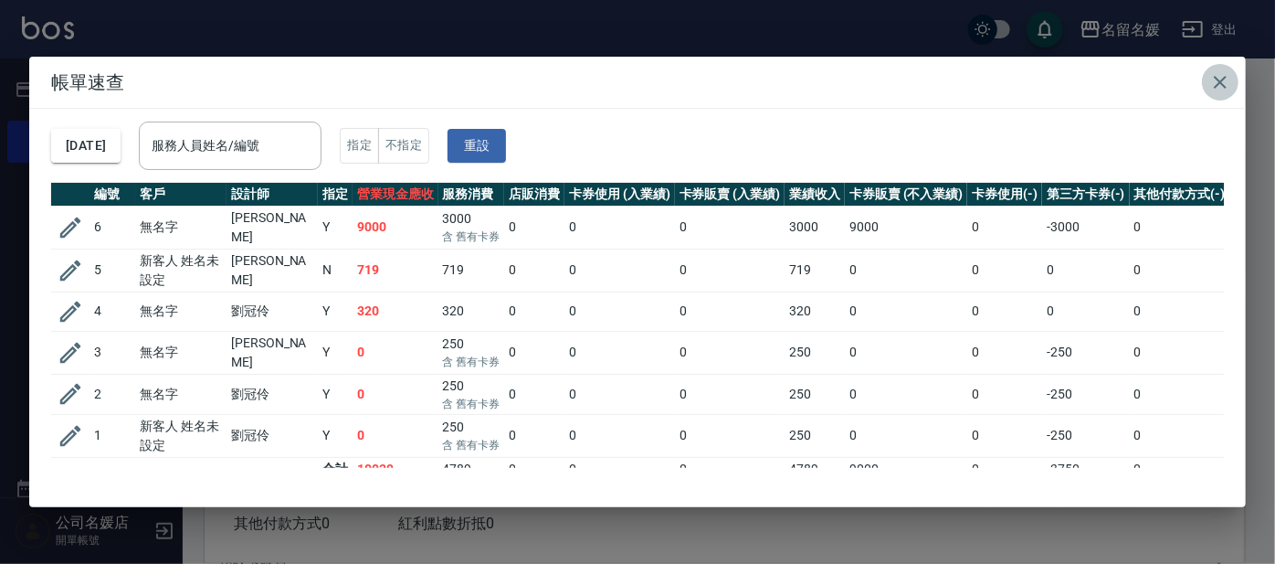
click at [1223, 80] on icon "button" at bounding box center [1221, 82] width 22 height 22
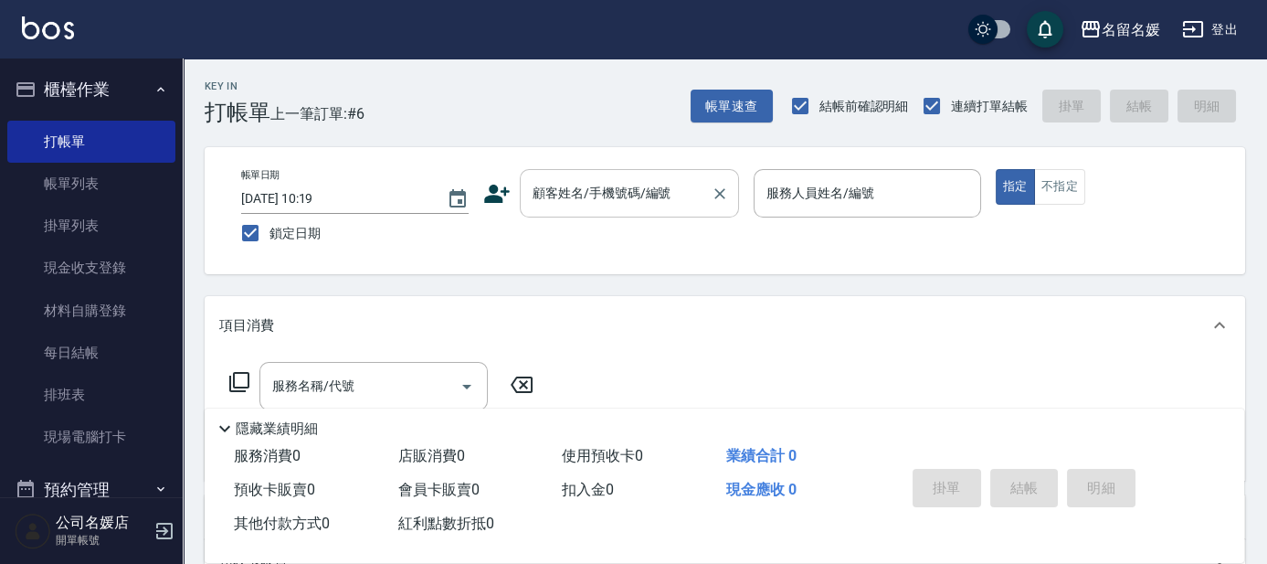
click at [620, 198] on input "顧客姓名/手機號碼/編號" at bounding box center [615, 193] width 175 height 32
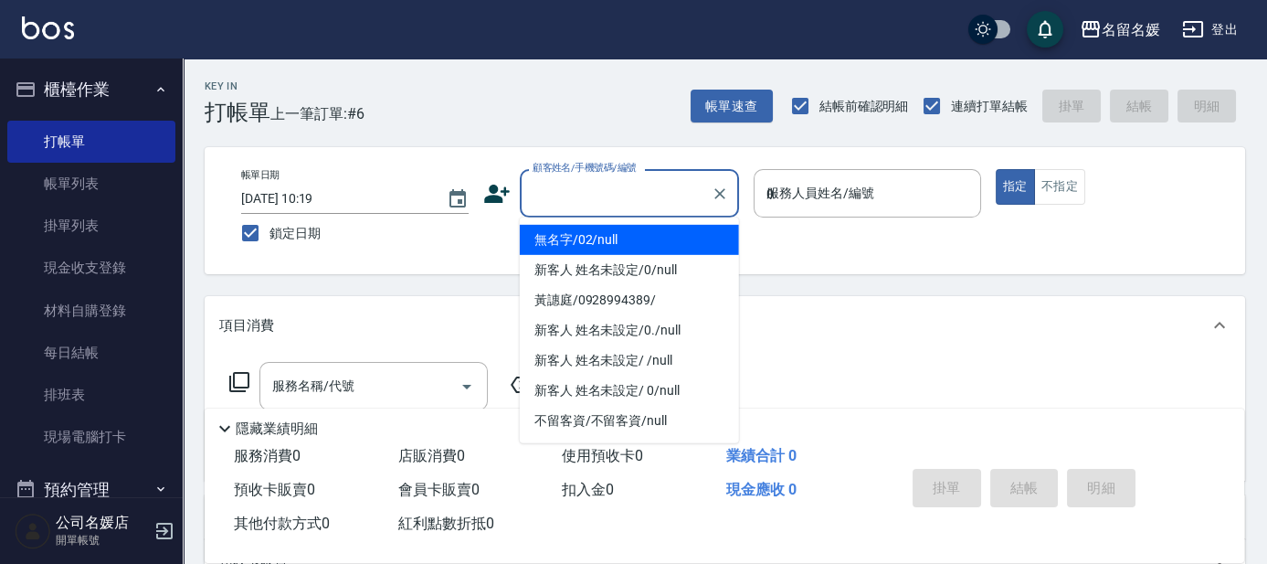
type input "07"
type input "無名字/02/null"
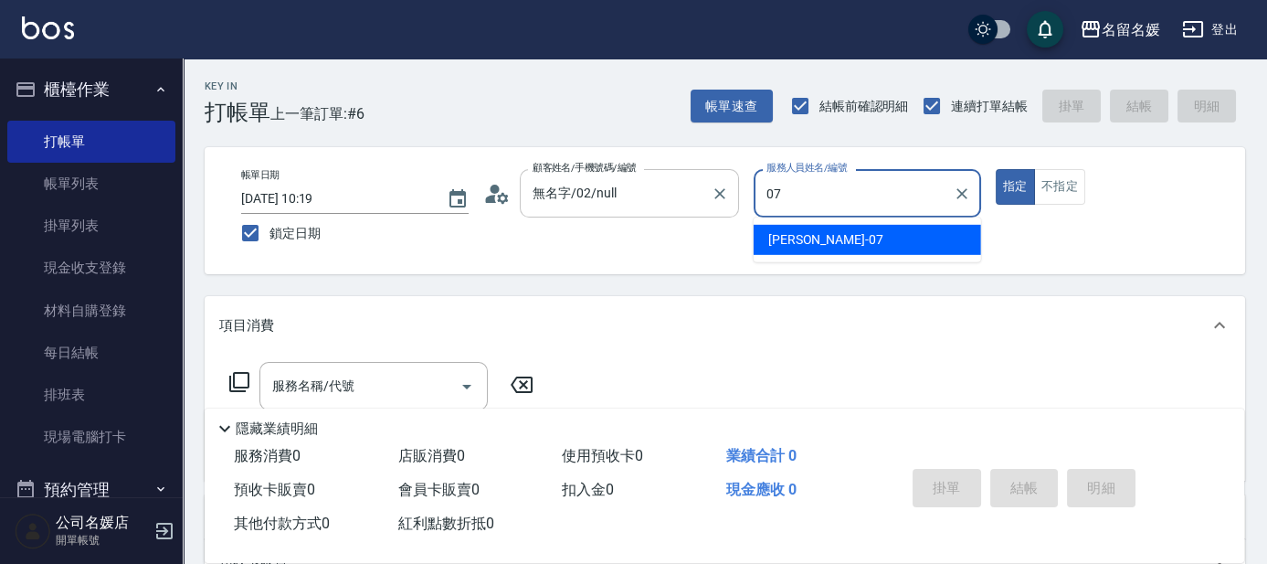
type input "07"
type button "true"
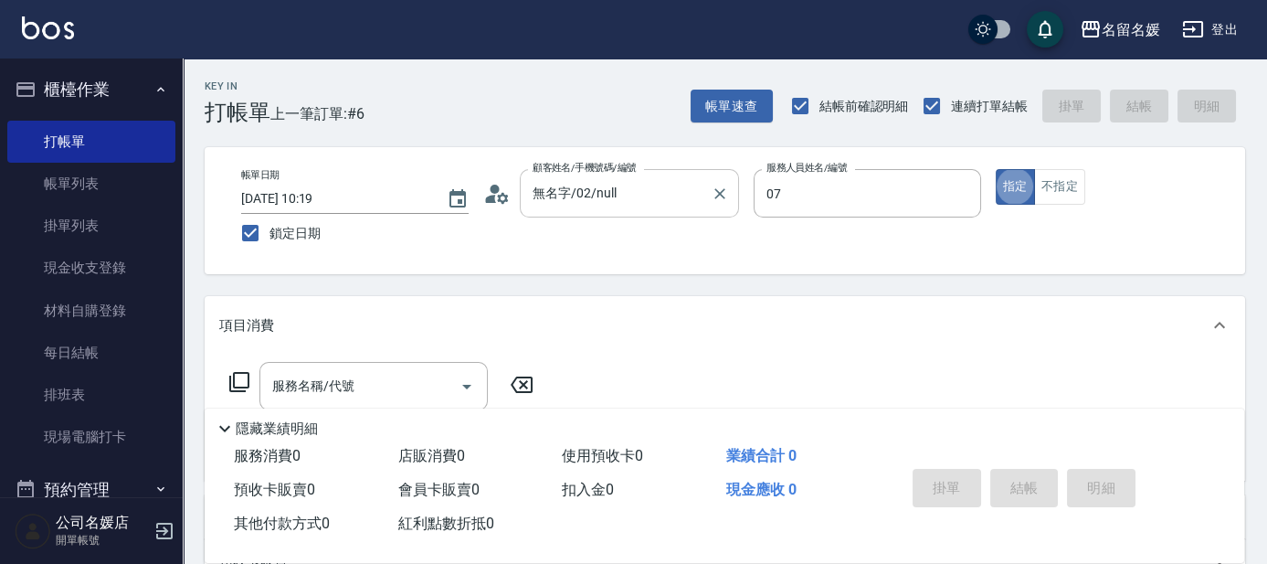
type input "[PERSON_NAME]-07"
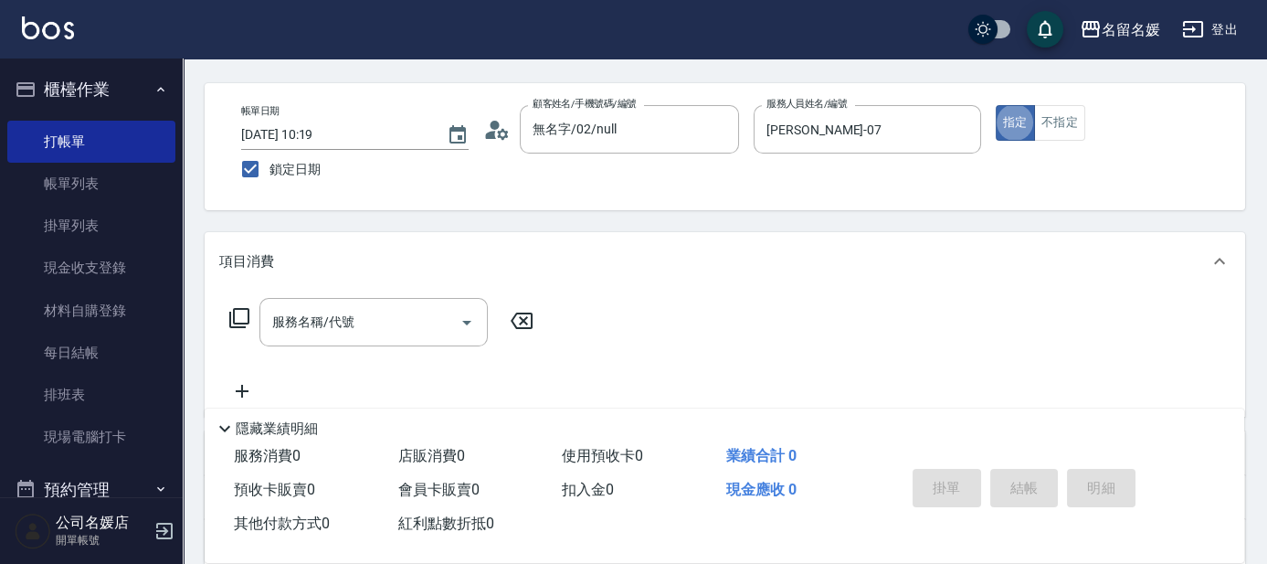
scroll to position [82, 0]
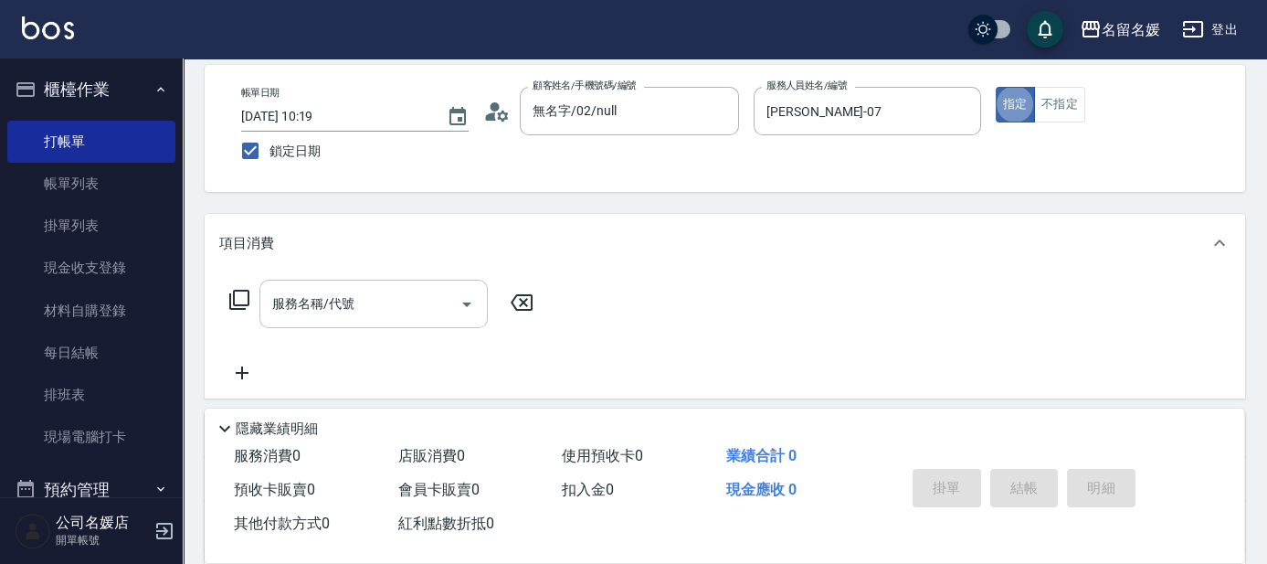
click at [412, 320] on div "服務名稱/代號" at bounding box center [373, 304] width 228 height 48
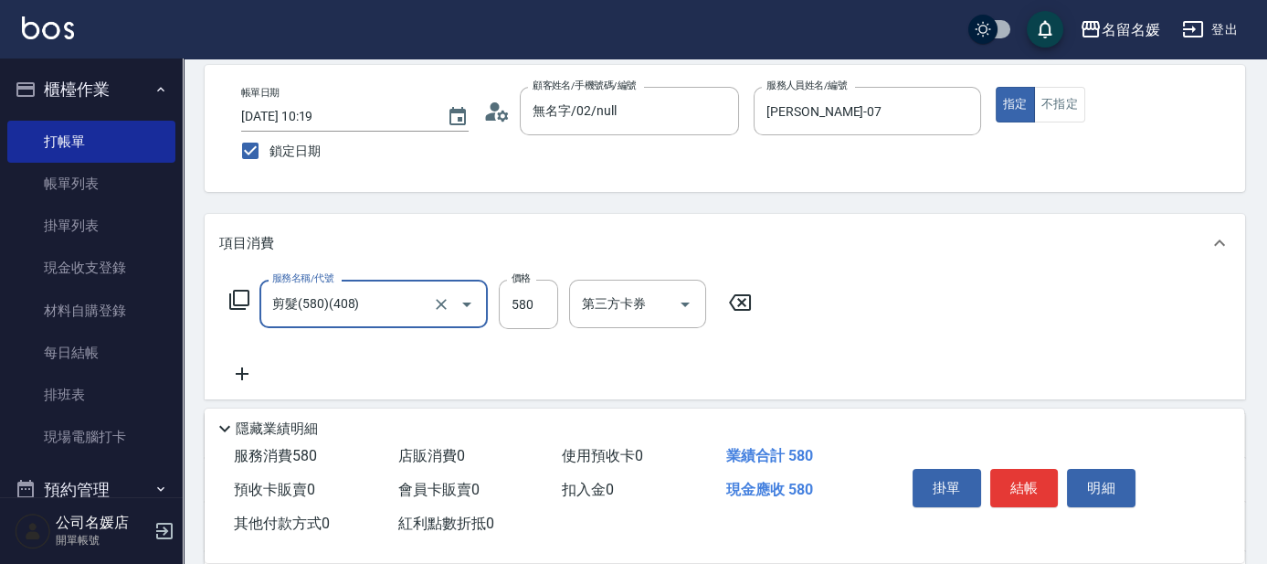
type input "剪髮(580)(408)"
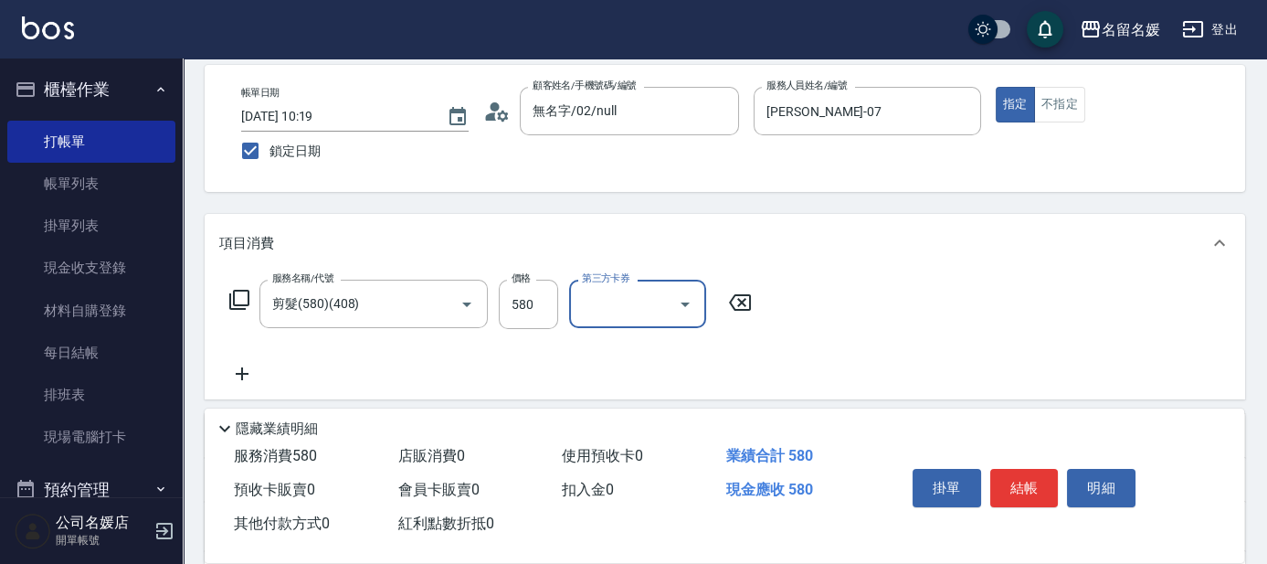
click at [243, 301] on icon at bounding box center [239, 300] width 22 height 22
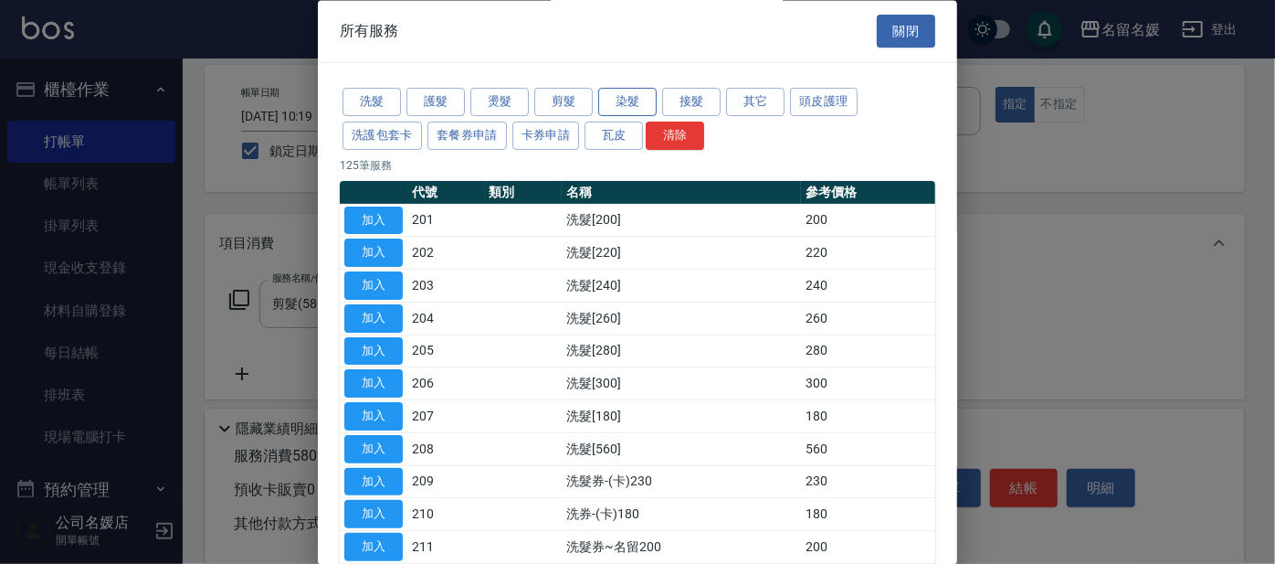
click at [636, 97] on button "染髮" at bounding box center [627, 103] width 58 height 28
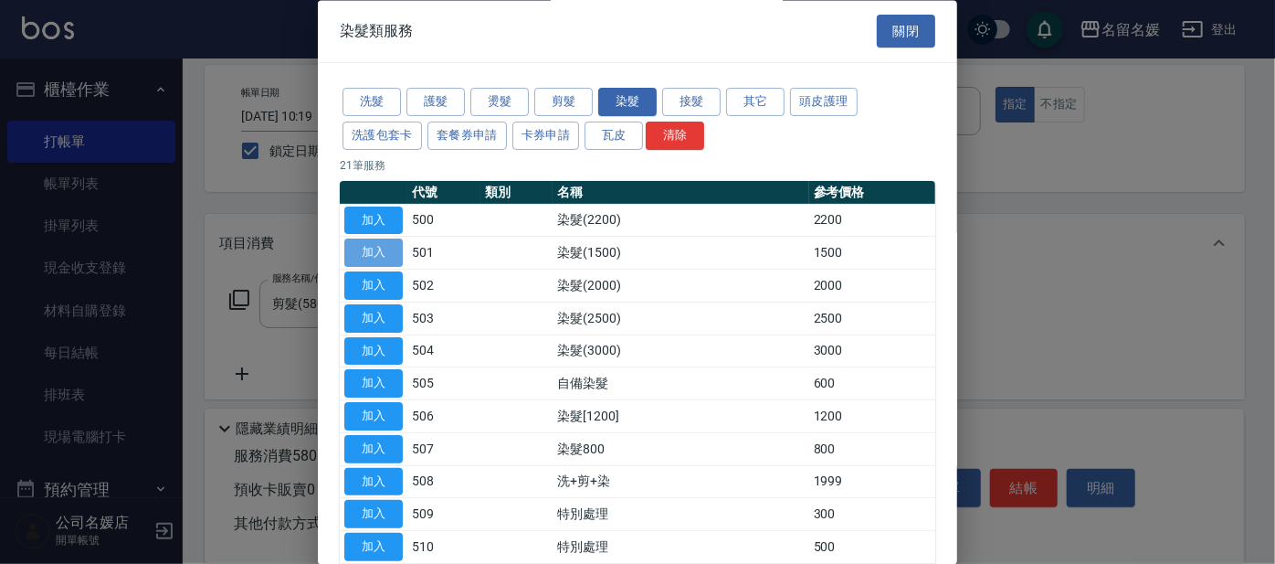
click at [353, 249] on button "加入" at bounding box center [373, 253] width 58 height 28
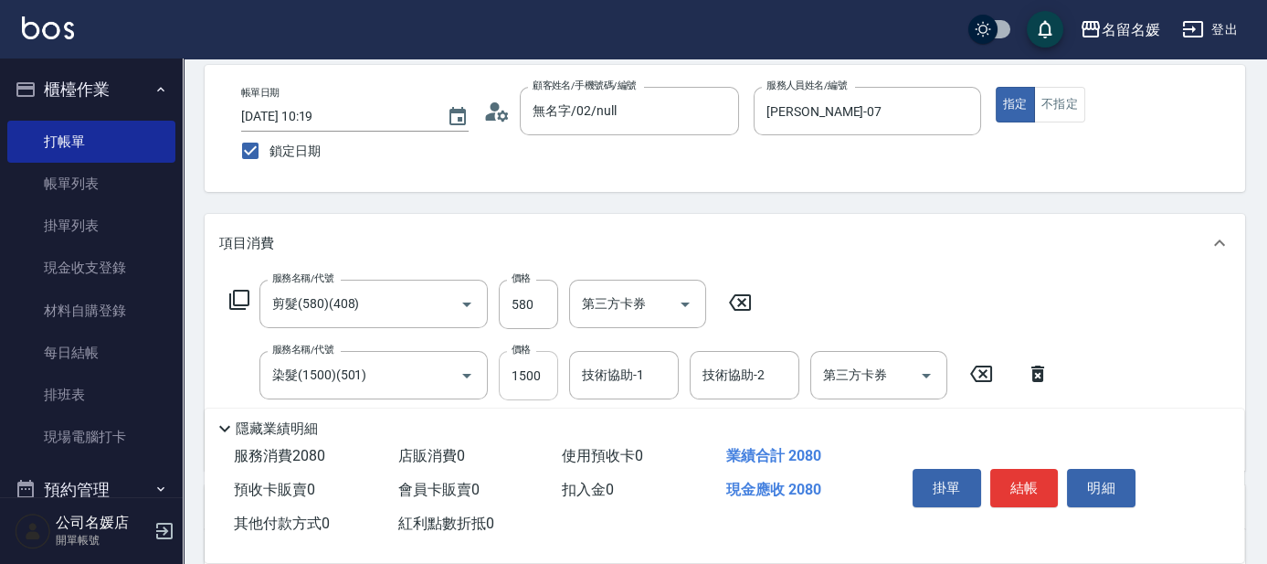
click at [548, 375] on input "1500" at bounding box center [528, 375] width 59 height 49
click at [548, 375] on input "100" at bounding box center [528, 375] width 59 height 49
type input "1000"
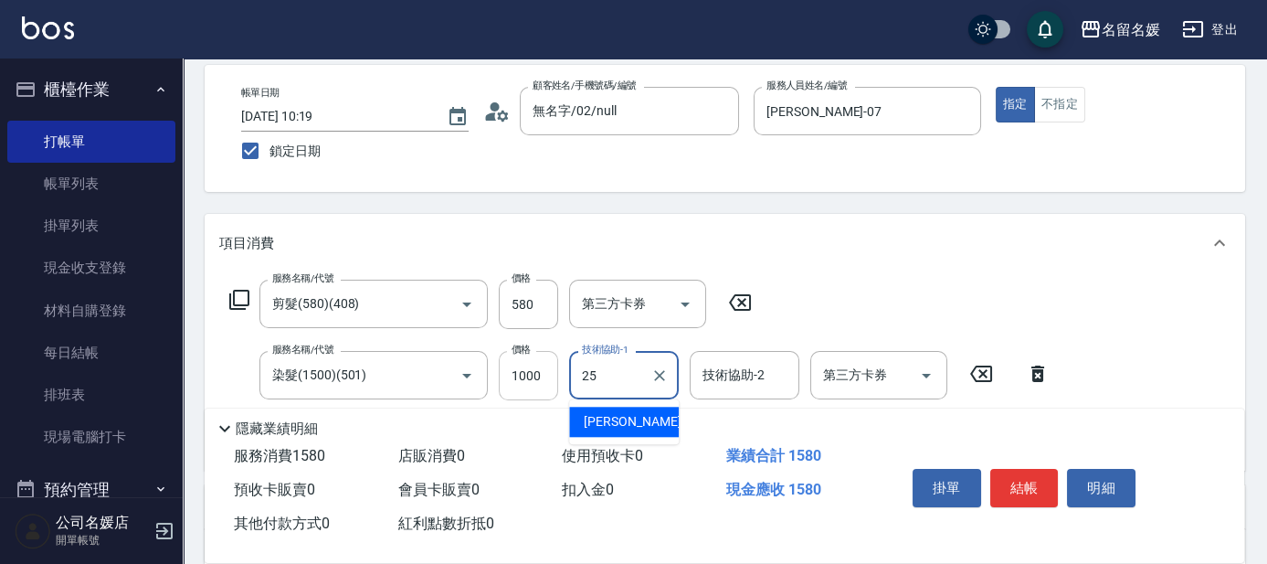
type input "[PERSON_NAME]-25"
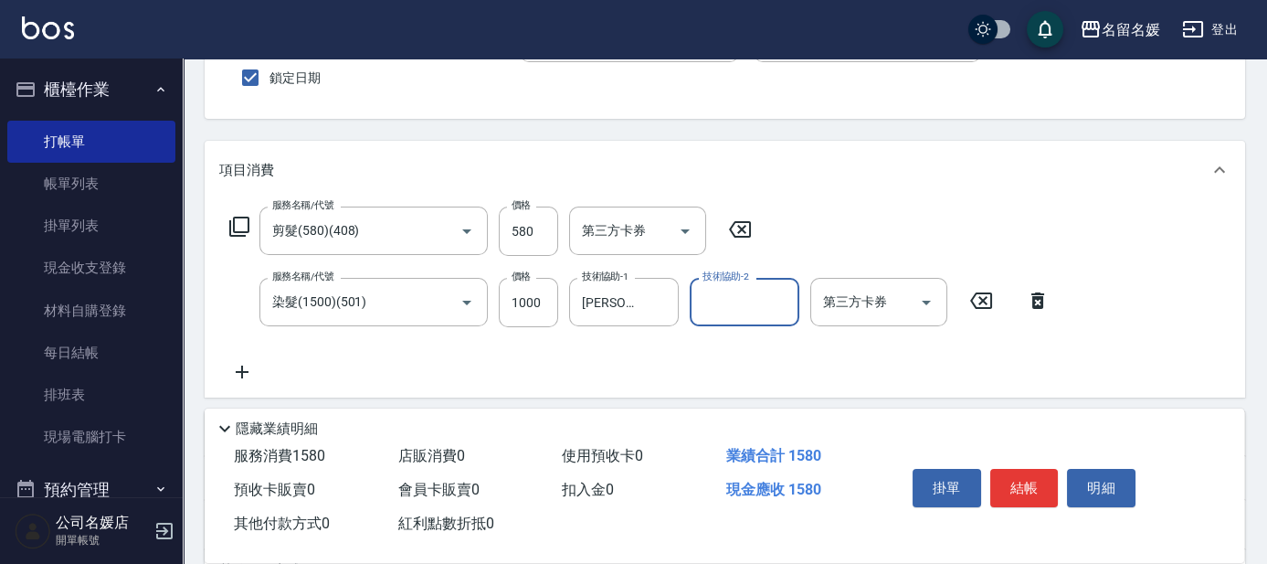
scroll to position [165, 0]
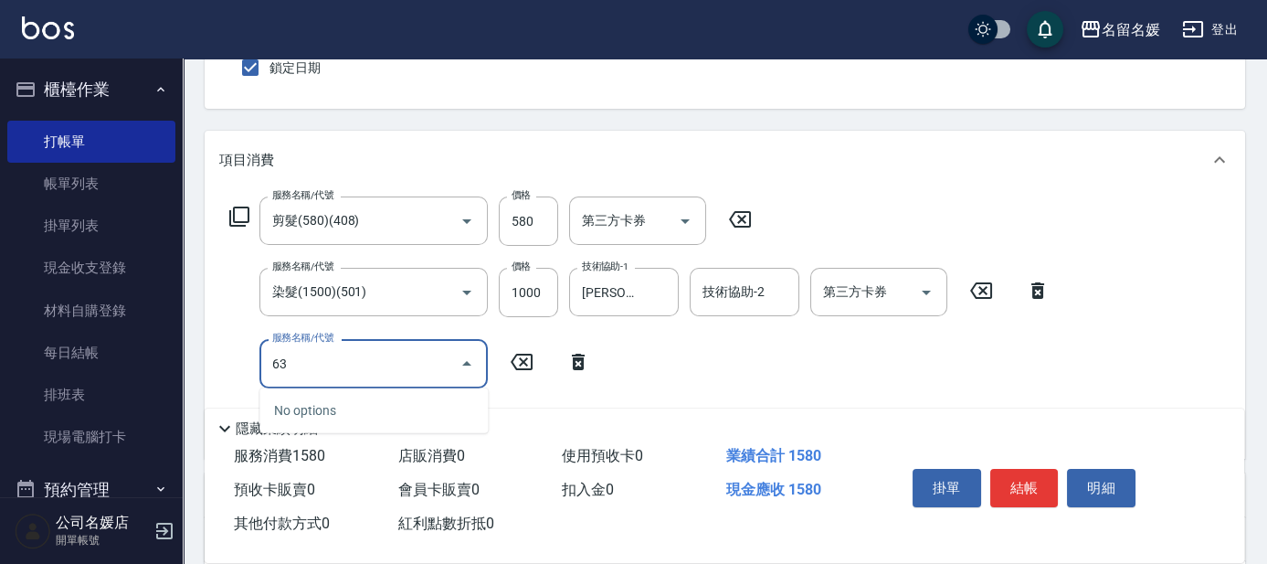
type input "6"
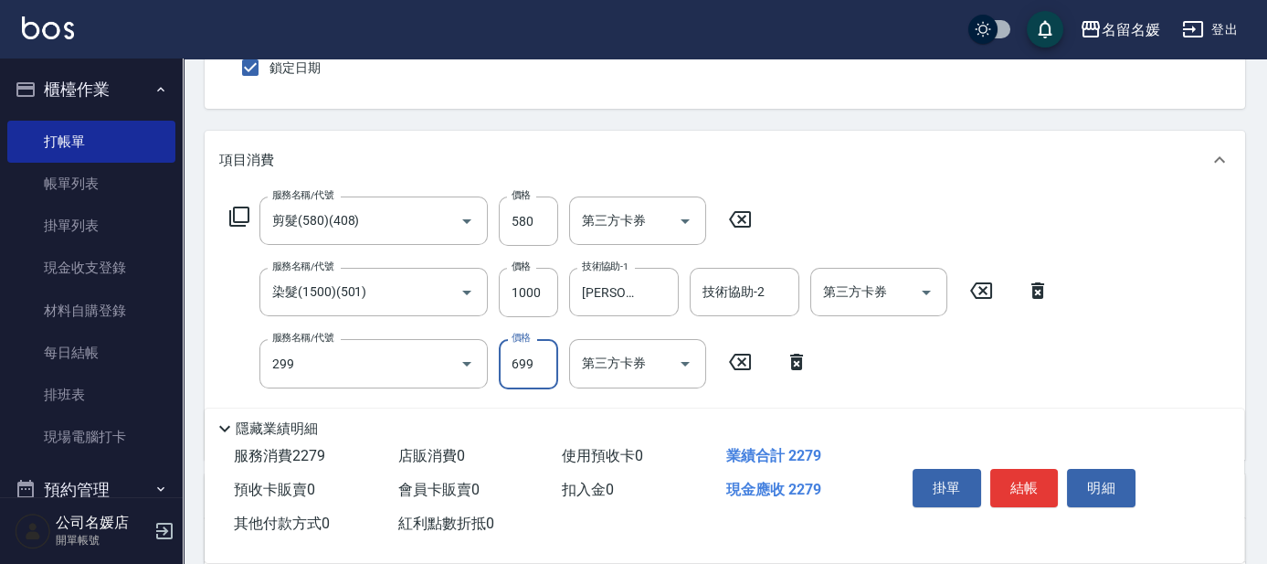
type input "滾珠洗髮699(299)"
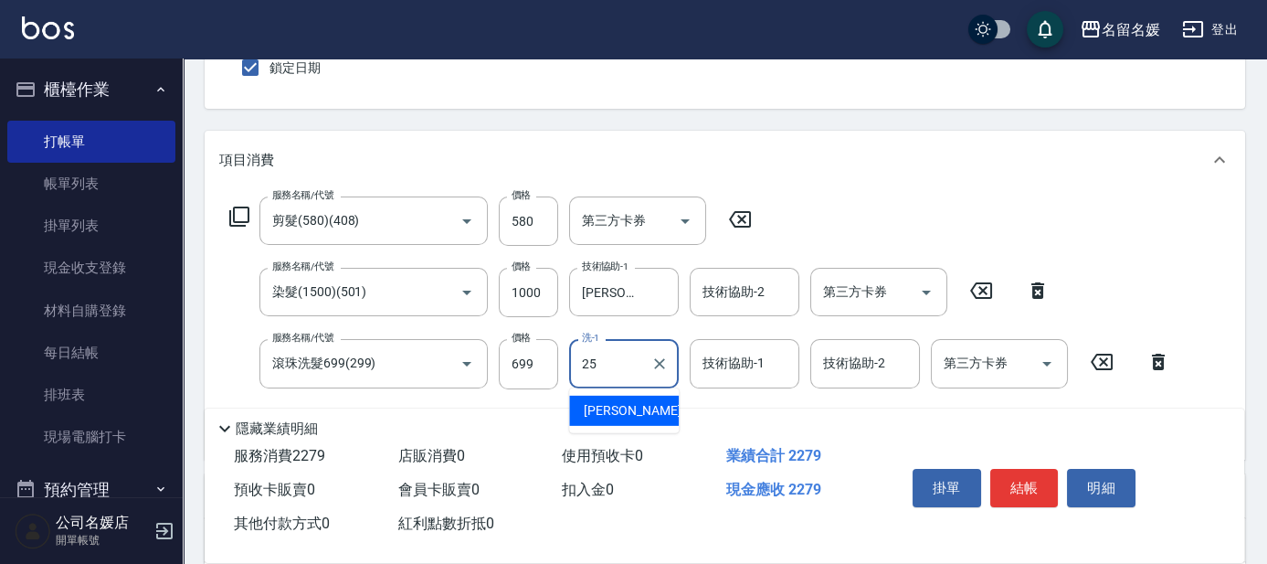
type input "[PERSON_NAME]-25"
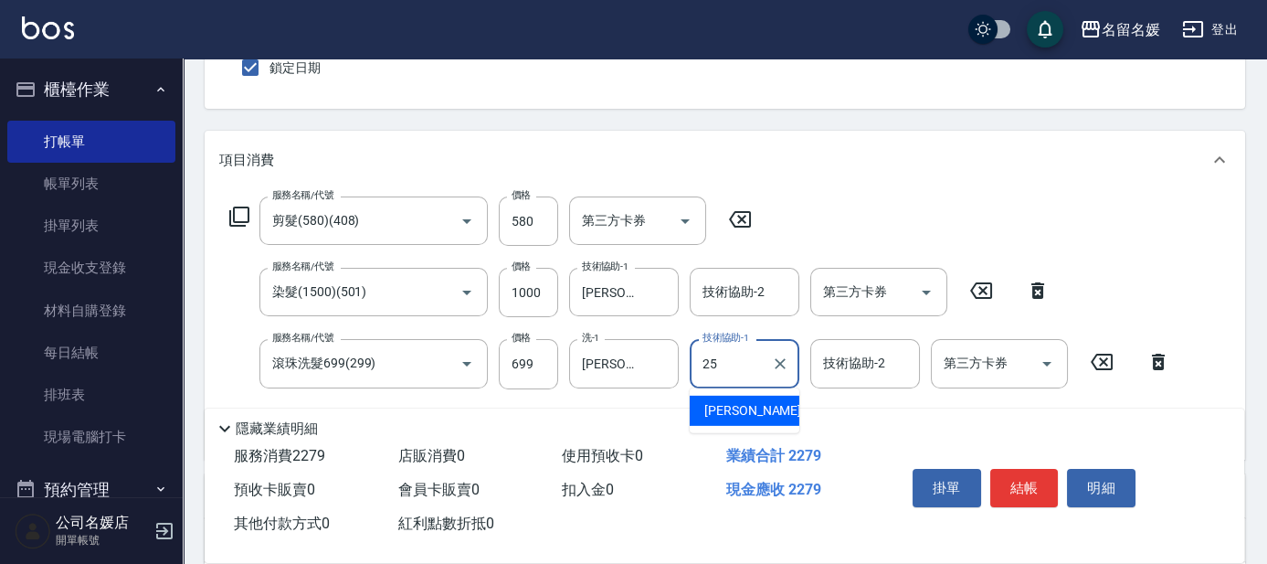
type input "[PERSON_NAME]-25"
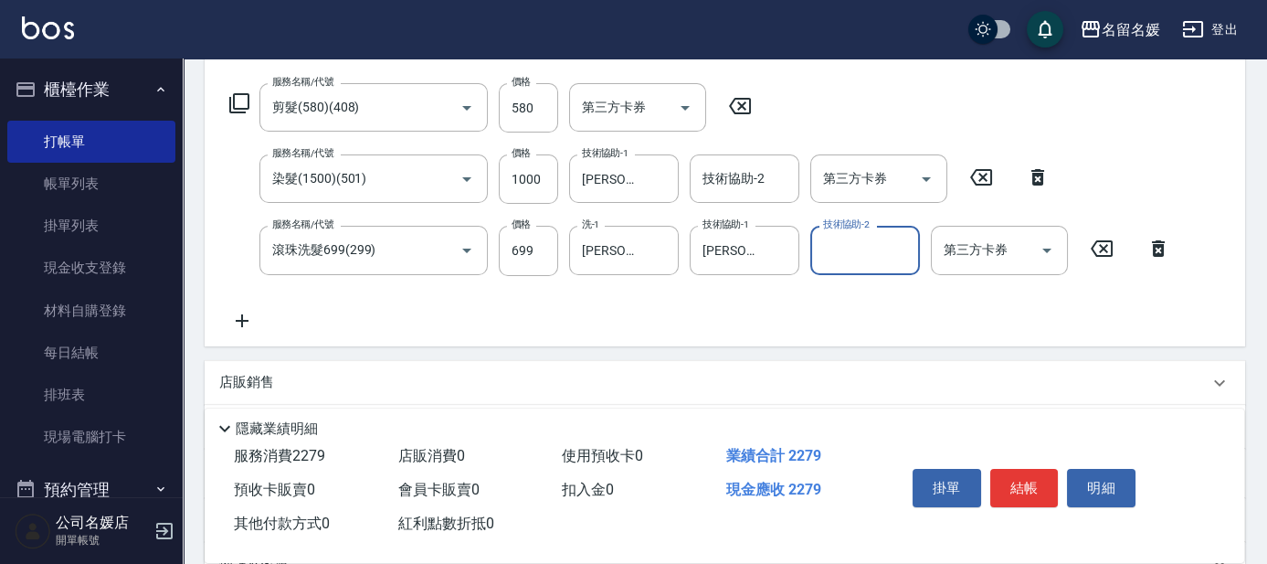
scroll to position [332, 0]
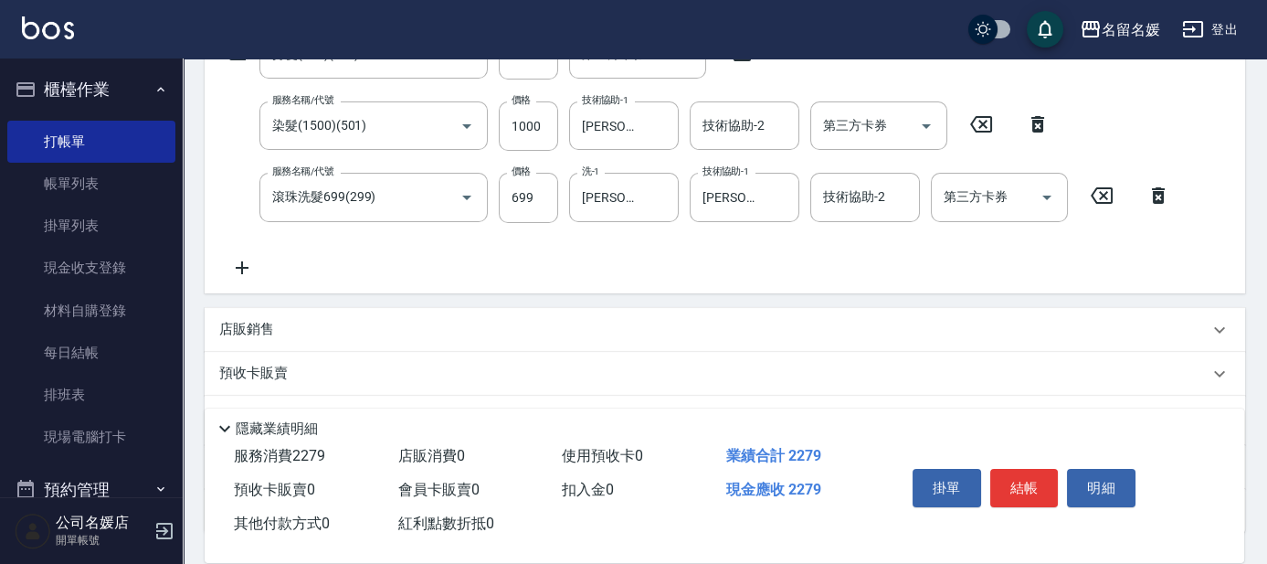
drag, startPoint x: 542, startPoint y: 297, endPoint x: 362, endPoint y: 330, distance: 183.0
click at [541, 297] on div "項目消費 服務名稱/代號 剪髮(580)(408) 服務名稱/代號 價格 580 價格 第三方卡券 第三方卡券 服務名稱/代號 染髮(1500)(501) 服…" at bounding box center [725, 247] width 1041 height 567
click at [278, 336] on div "店販銷售" at bounding box center [713, 329] width 989 height 19
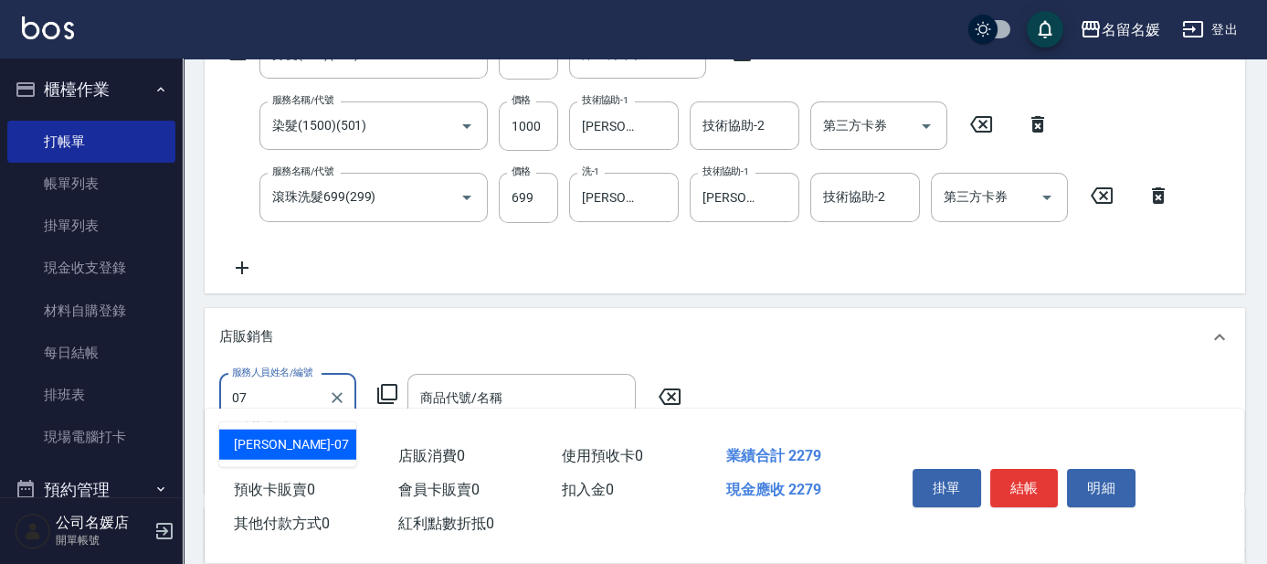
type input "[PERSON_NAME]-07"
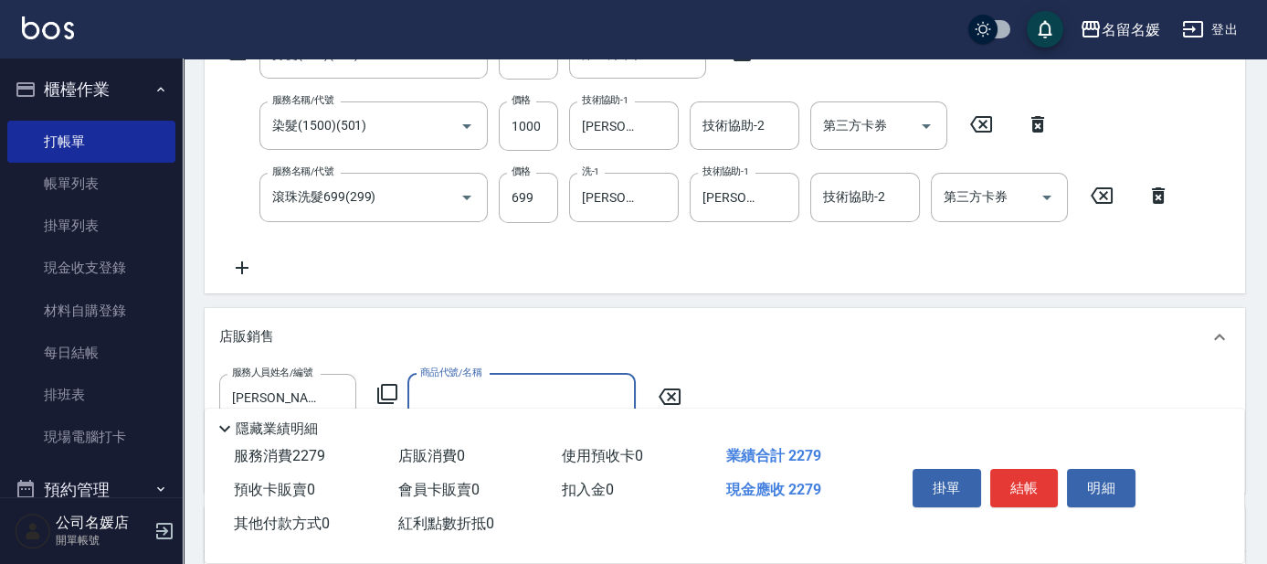
click at [391, 388] on icon at bounding box center [387, 394] width 22 height 22
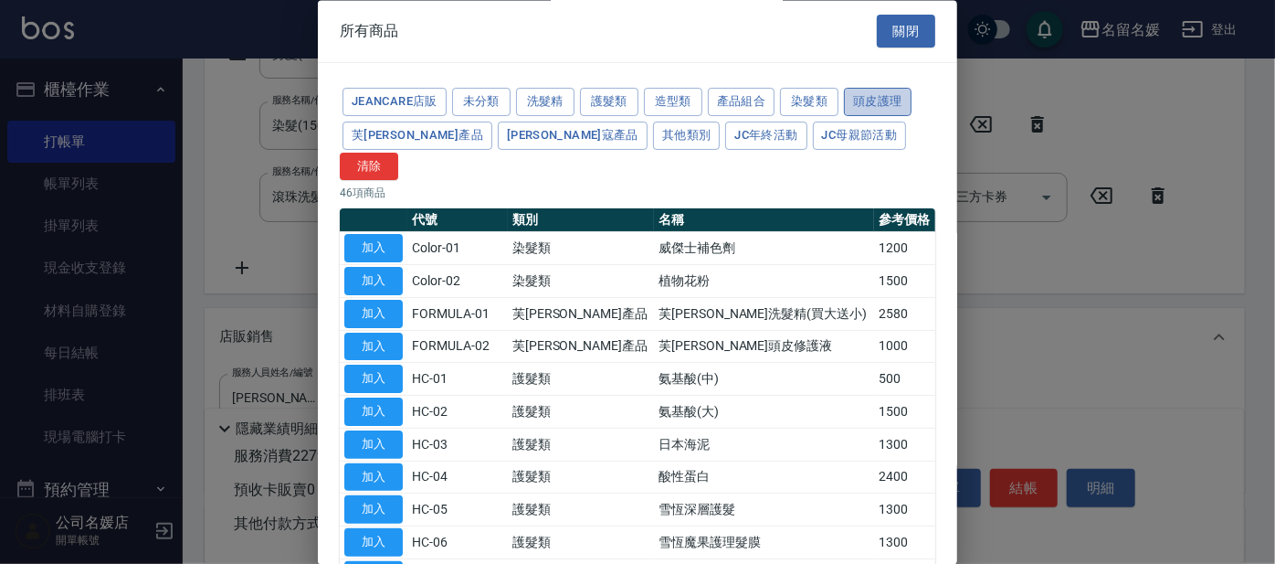
click at [882, 100] on button "頭皮護理" at bounding box center [878, 103] width 68 height 28
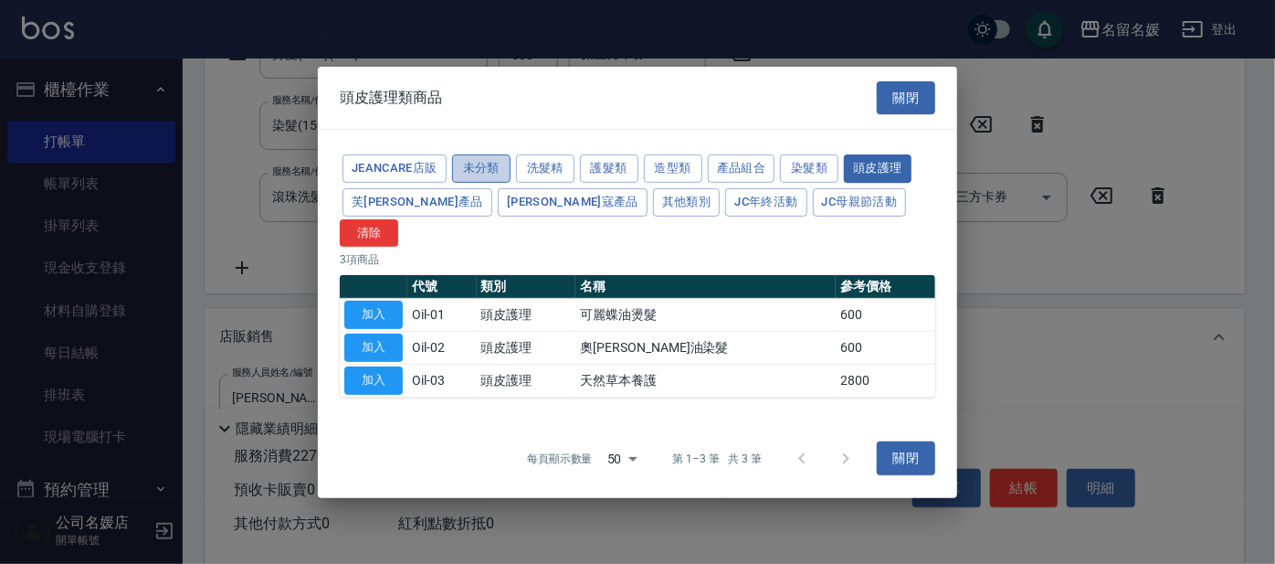
click at [500, 178] on button "未分類" at bounding box center [481, 168] width 58 height 28
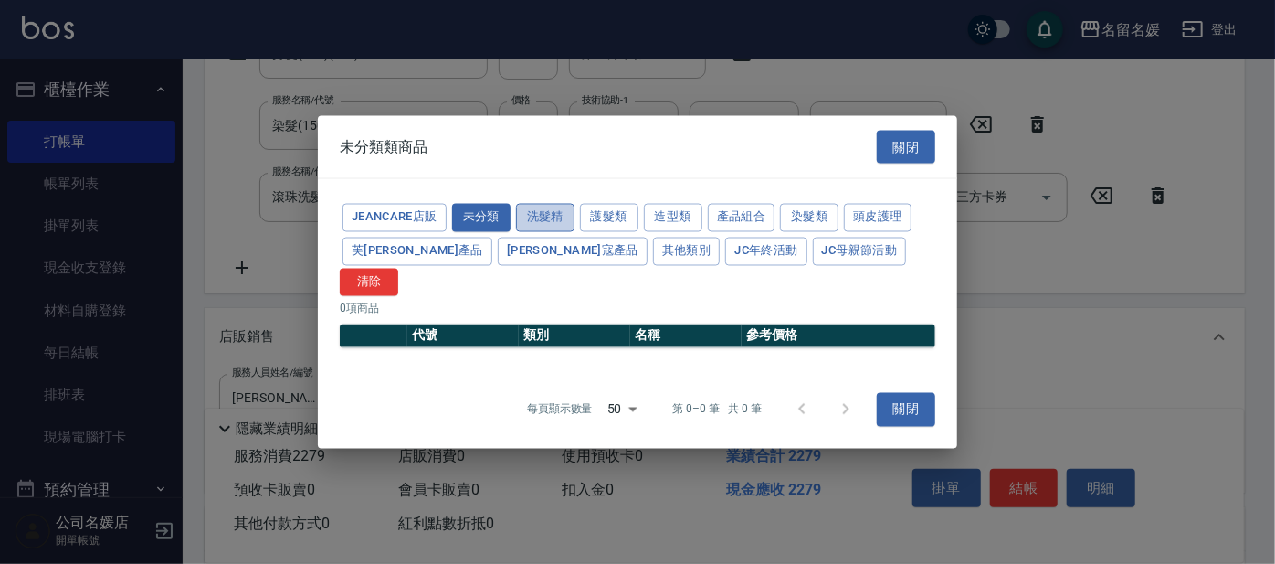
click at [544, 230] on button "洗髮精" at bounding box center [545, 218] width 58 height 28
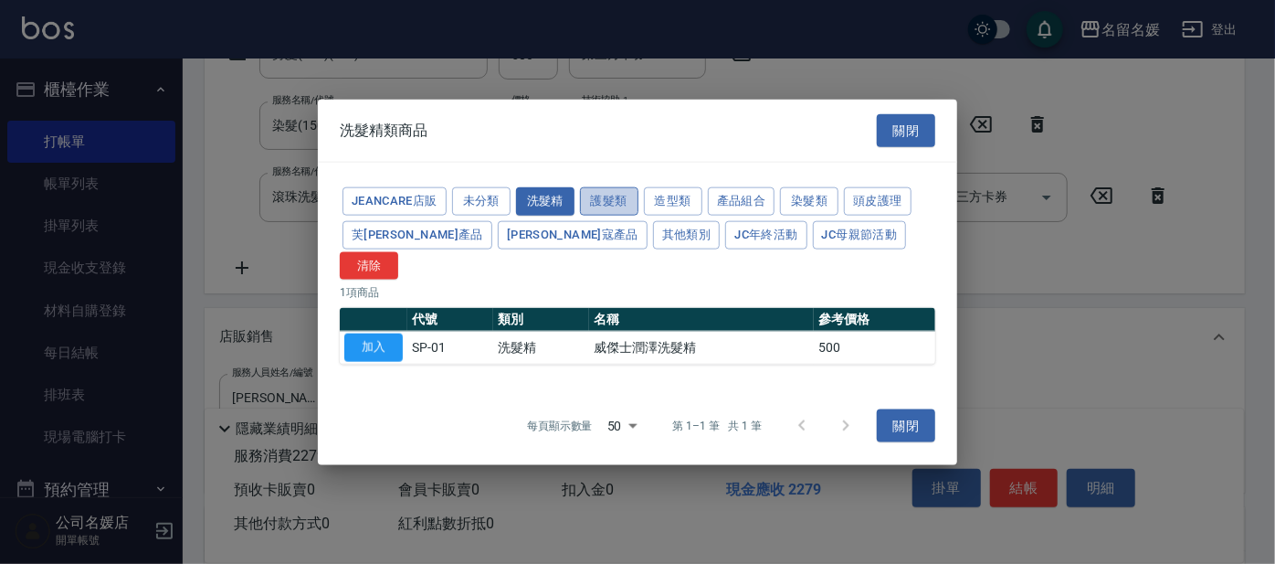
click at [599, 216] on button "護髮類" at bounding box center [609, 201] width 58 height 28
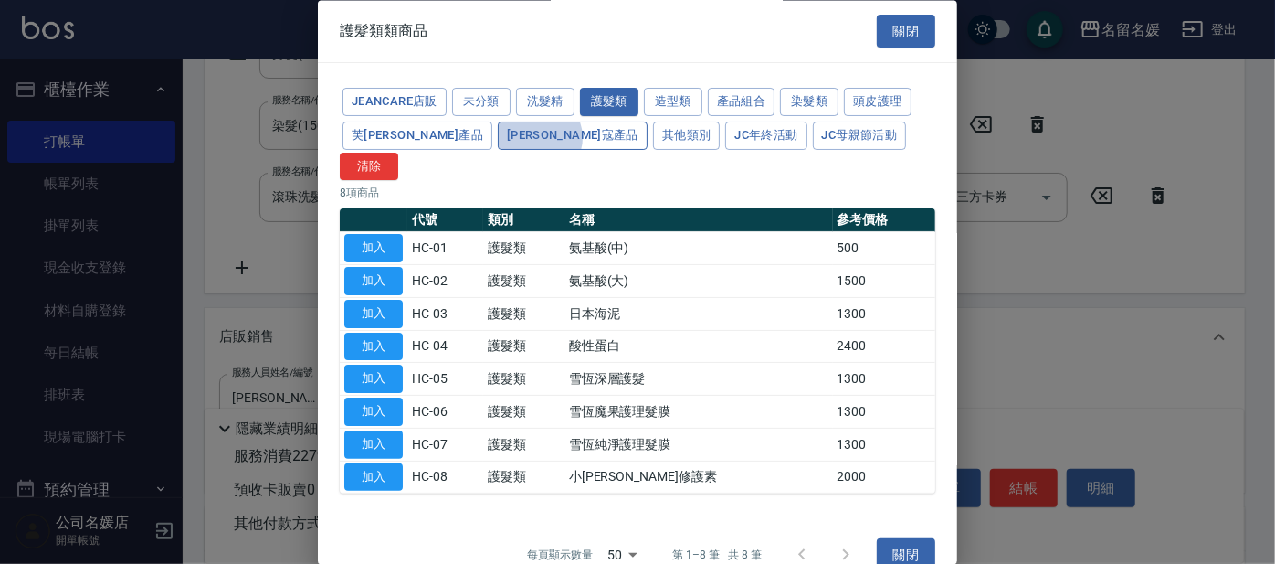
click at [498, 138] on button "[PERSON_NAME]寇產品" at bounding box center [573, 136] width 150 height 28
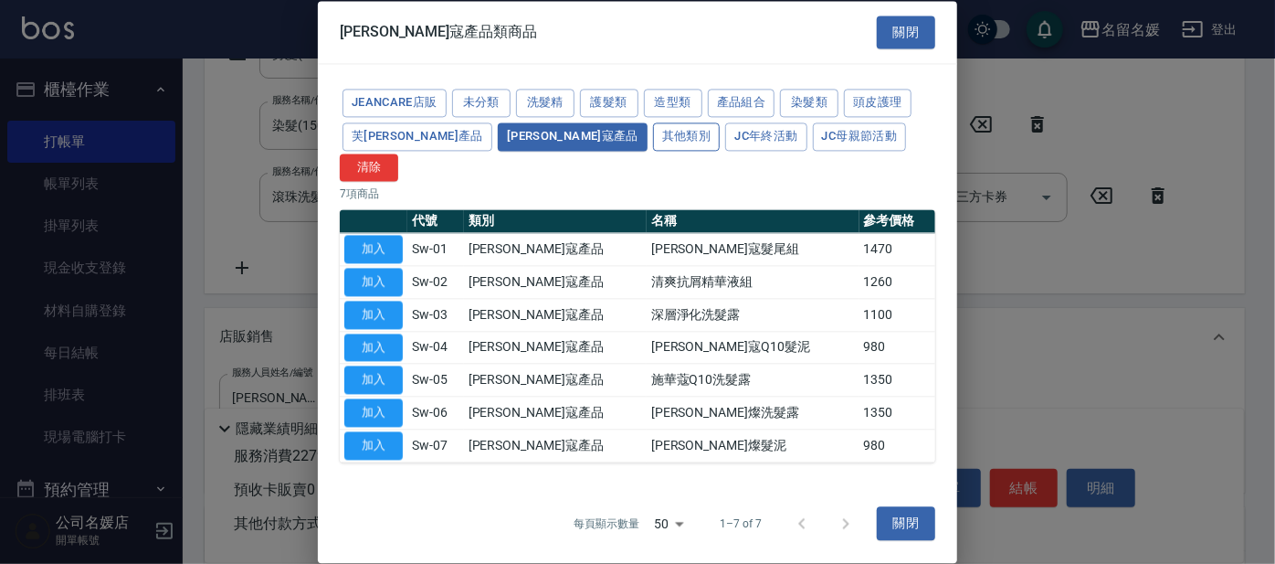
click at [562, 136] on div "JeanCare店販 未分類 洗髮精 護髮類 造型類 產品組合 染髮類 頭皮護理 芙[PERSON_NAME]產品 [PERSON_NAME]寇產品 其他類別…" at bounding box center [638, 133] width 596 height 95
click at [653, 150] on button "其他類別" at bounding box center [687, 136] width 68 height 28
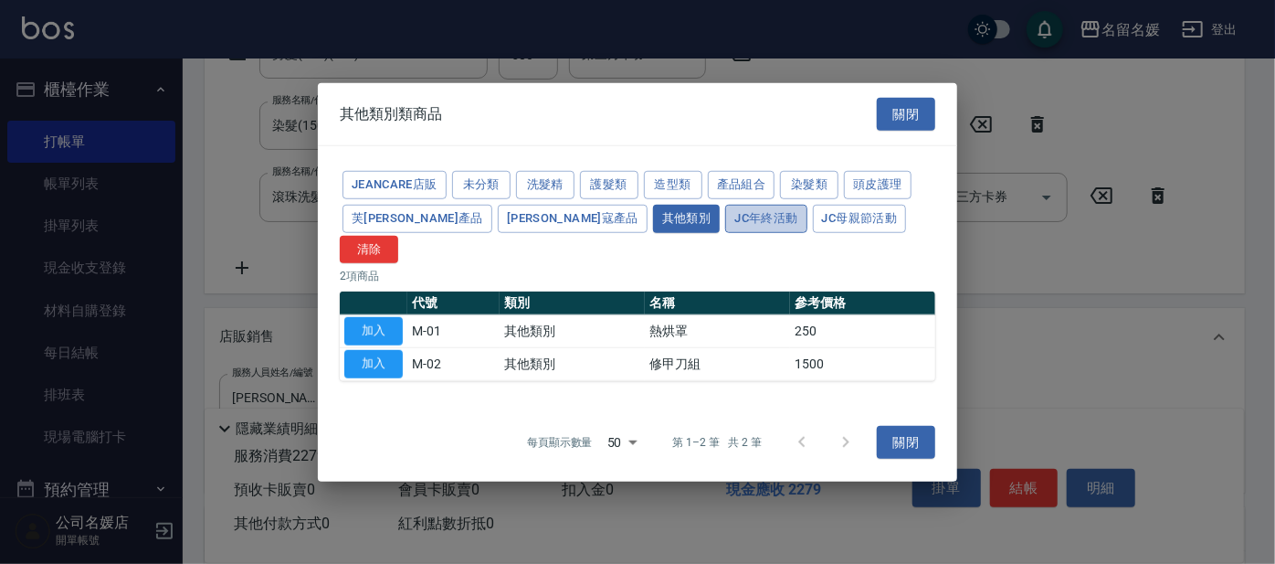
click at [725, 233] on button "JC年終活動" at bounding box center [765, 219] width 81 height 28
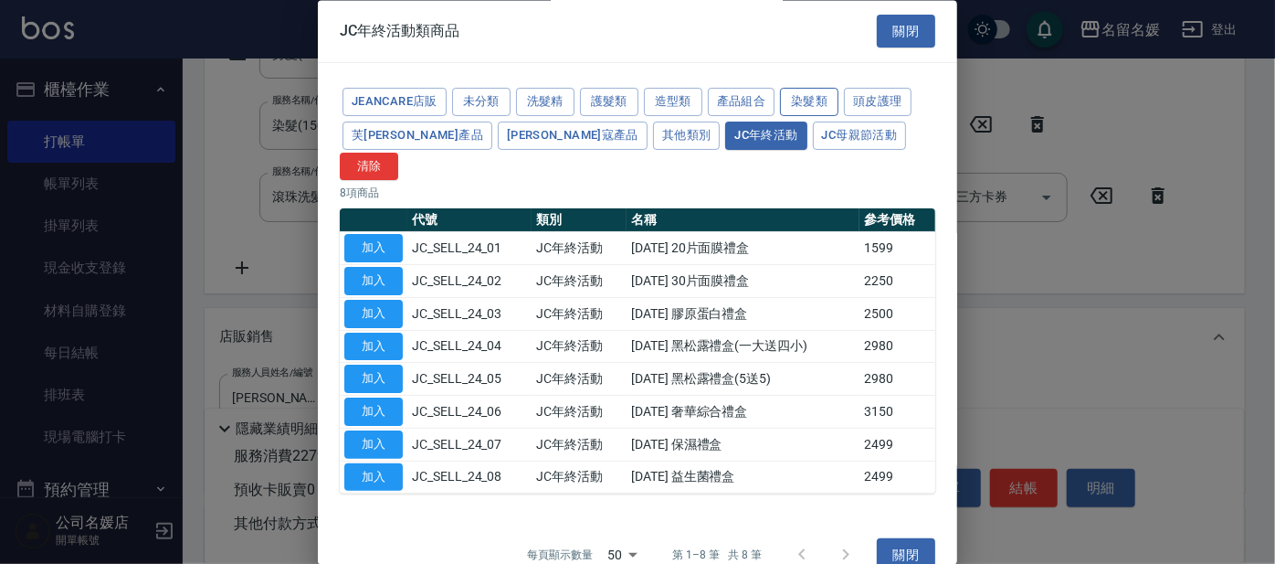
click at [823, 96] on button "染髮類" at bounding box center [809, 103] width 58 height 28
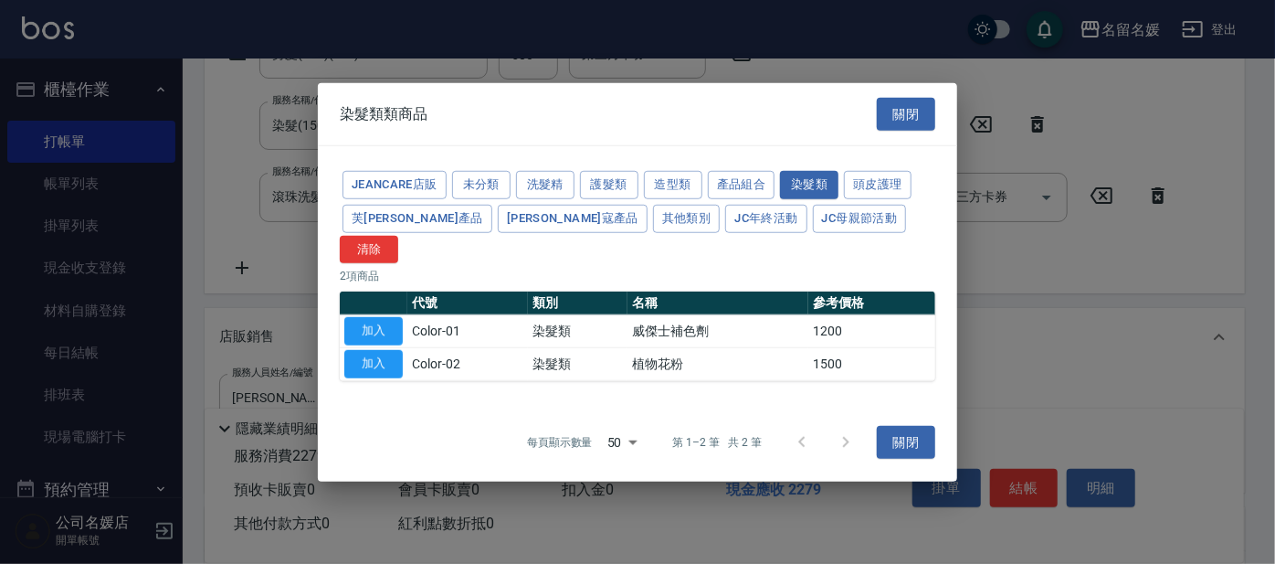
click at [387, 350] on button "加入" at bounding box center [373, 364] width 58 height 28
type input "植物花粉"
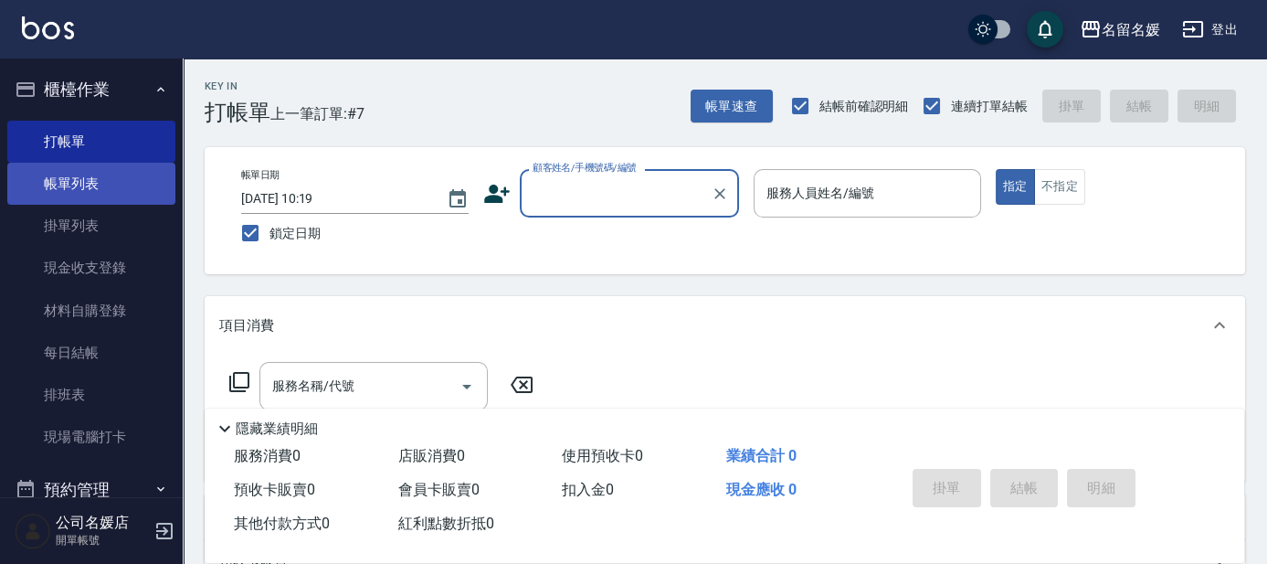
click at [129, 185] on link "帳單列表" at bounding box center [91, 184] width 168 height 42
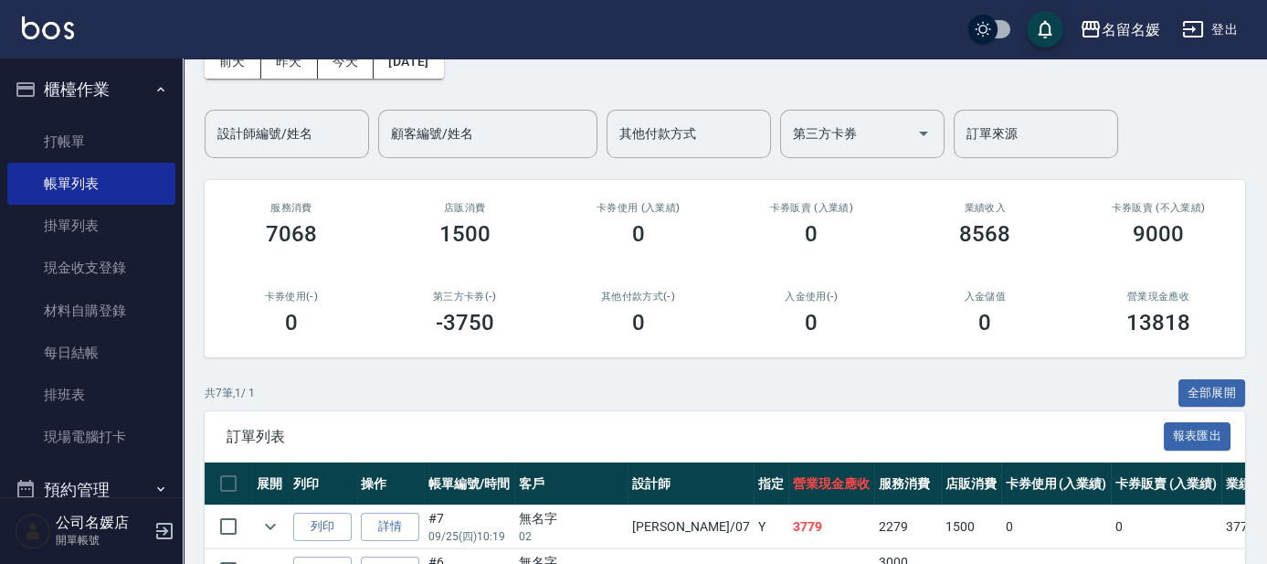
scroll to position [165, 0]
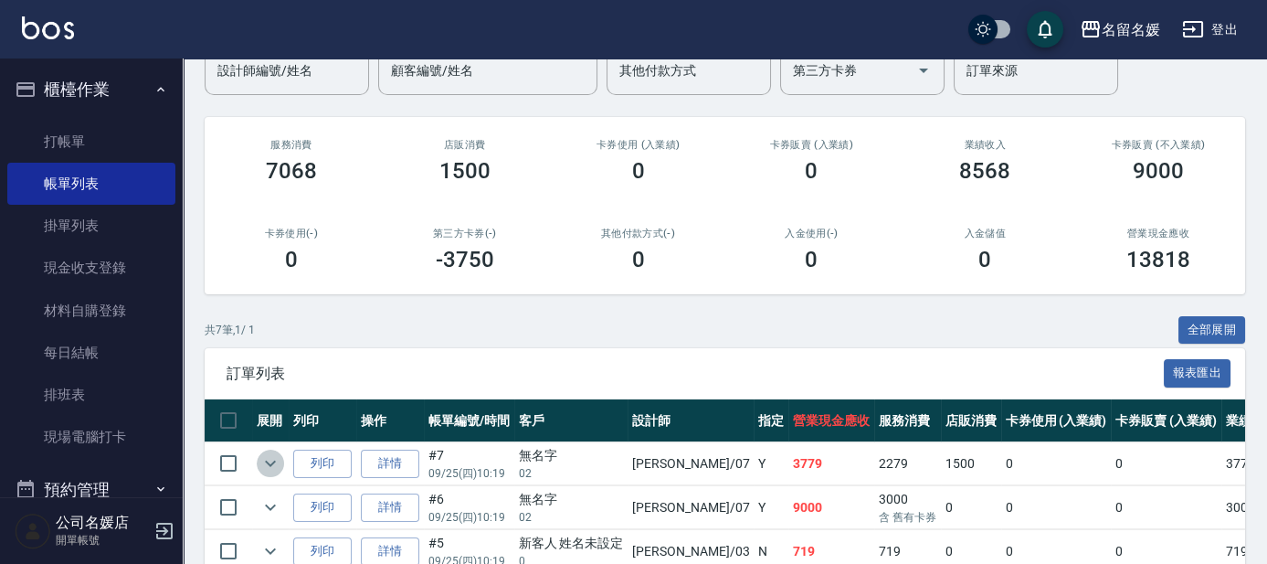
click at [262, 454] on icon "expand row" at bounding box center [270, 463] width 22 height 22
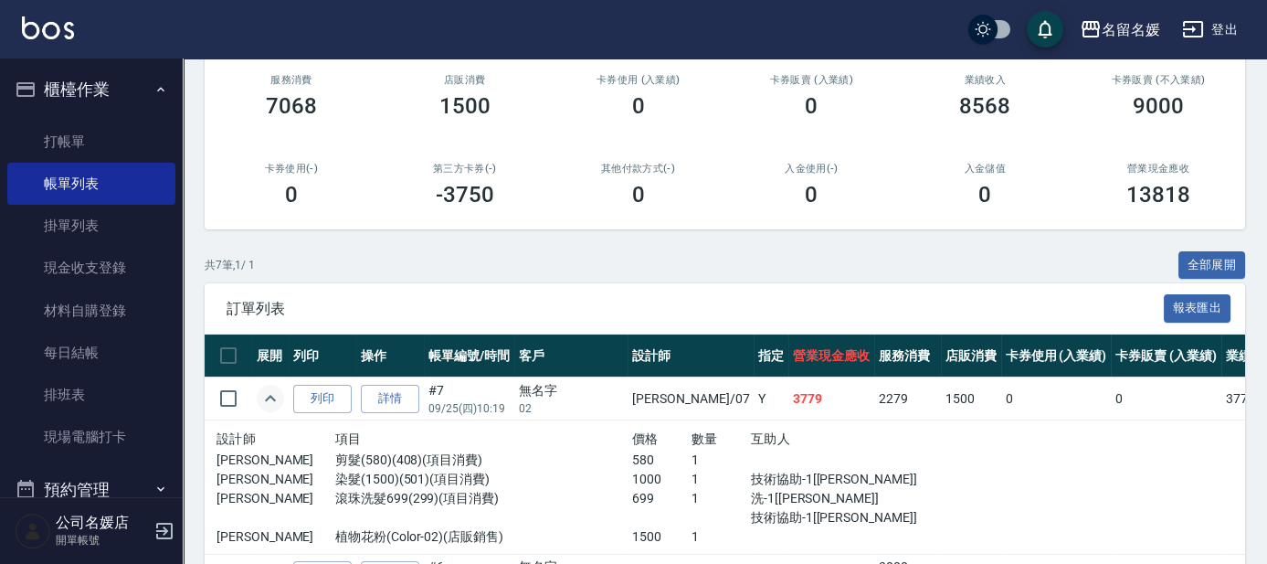
scroll to position [249, 0]
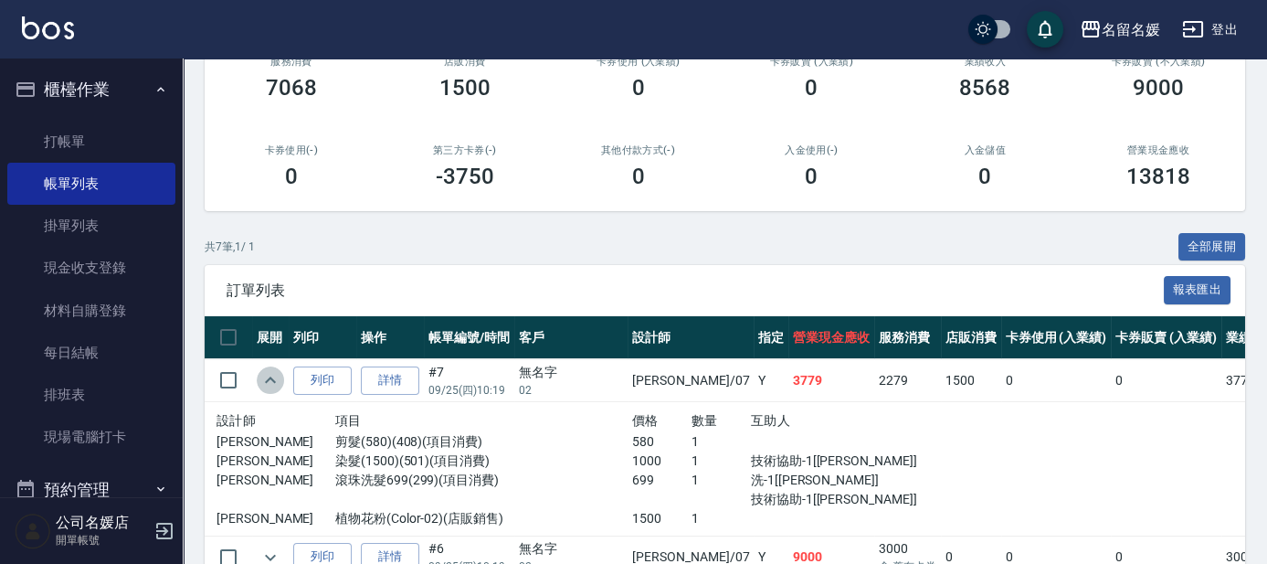
click at [270, 381] on icon "expand row" at bounding box center [270, 380] width 22 height 22
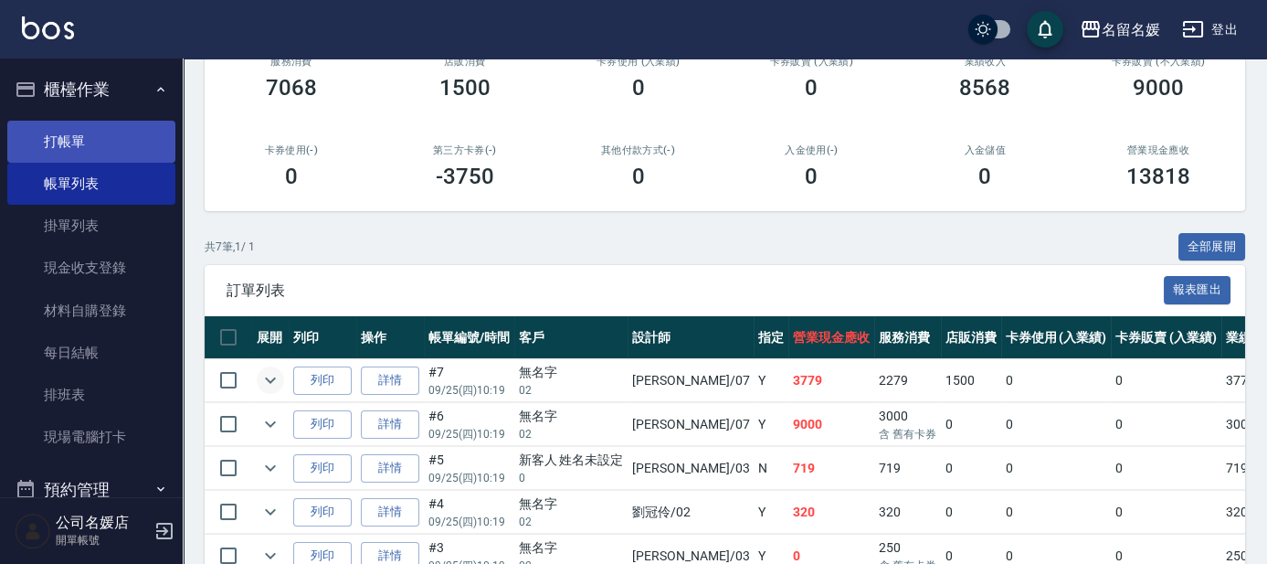
click at [111, 139] on link "打帳單" at bounding box center [91, 142] width 168 height 42
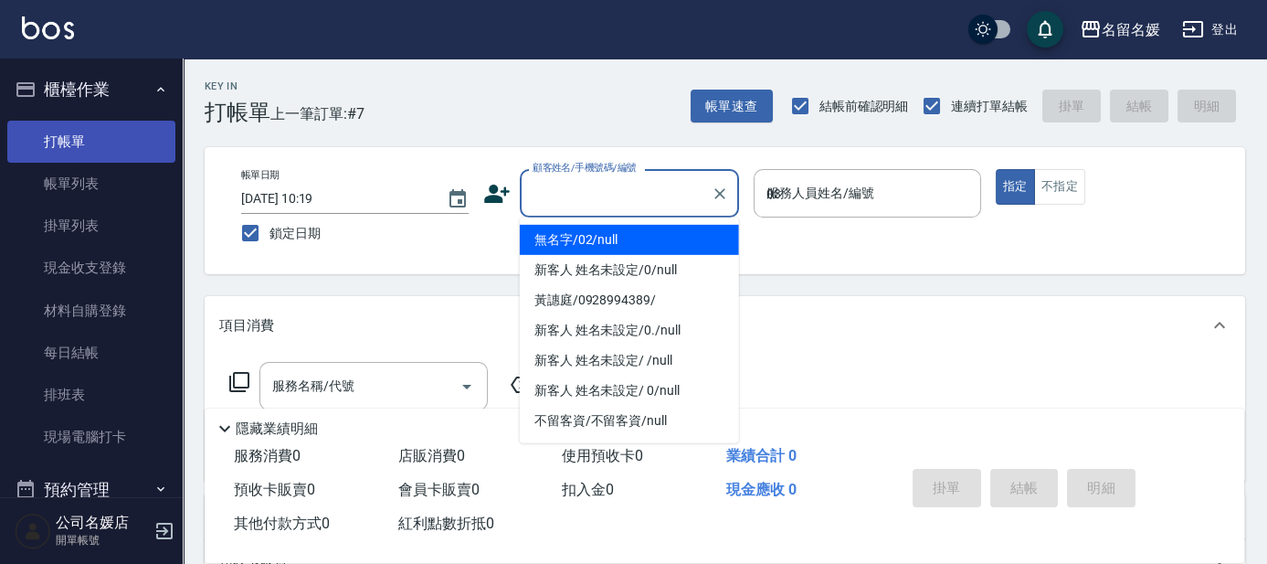
type input "03"
type button "true"
type input "無名字/02/null"
type input "[PERSON_NAME]-03"
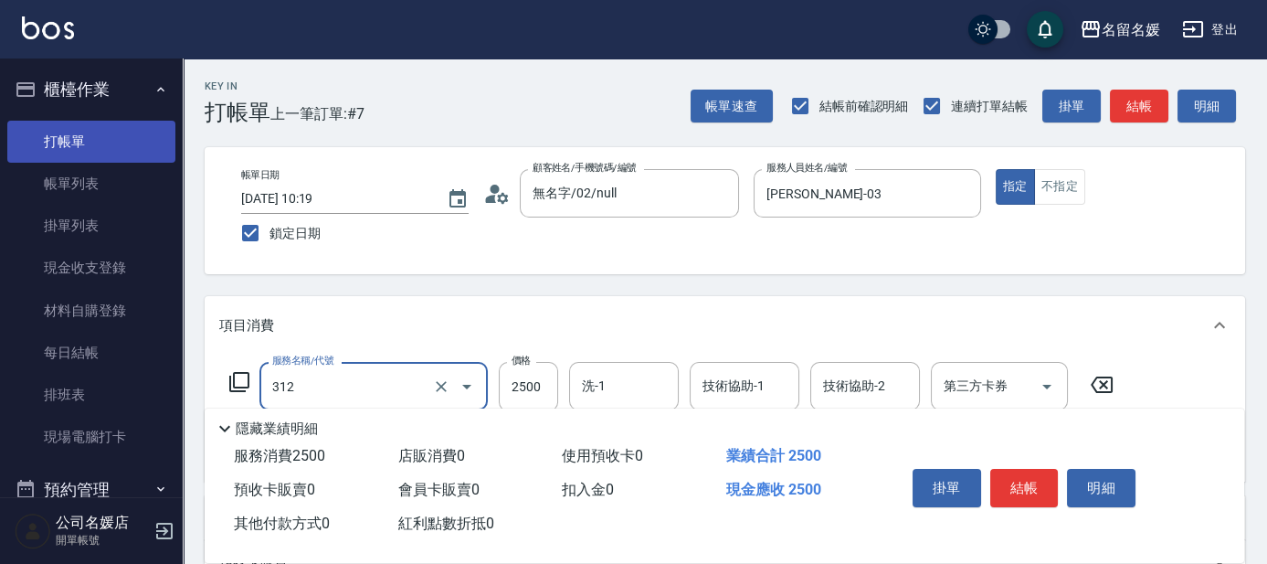
type input "生化離子燙(自材)(312)"
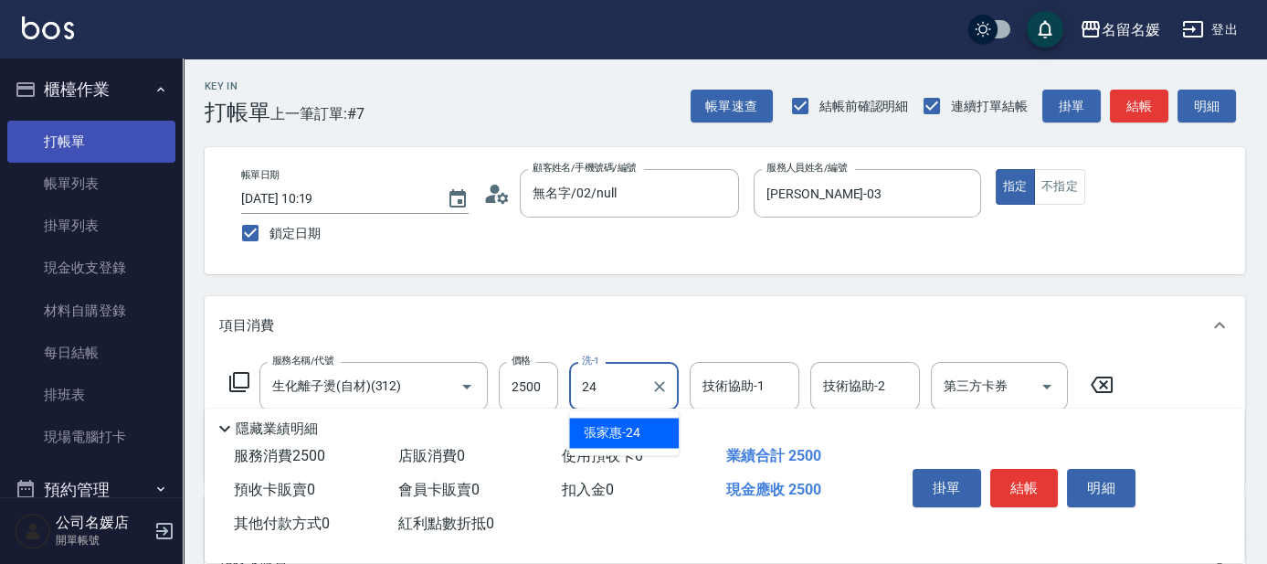
type input "[PERSON_NAME]-24"
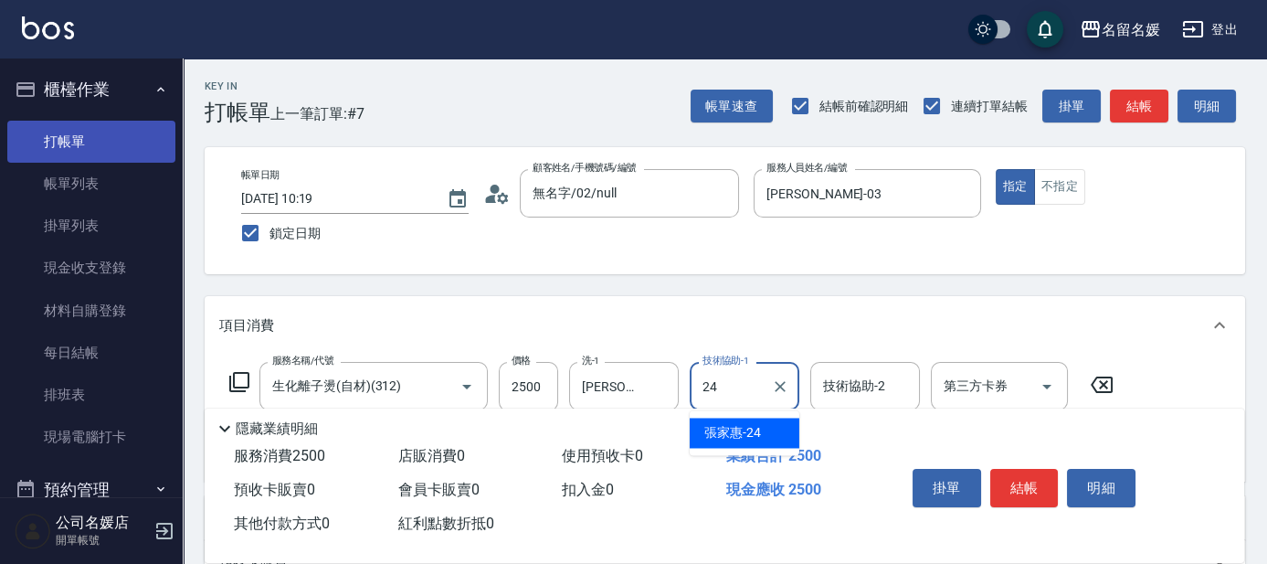
type input "[PERSON_NAME]-24"
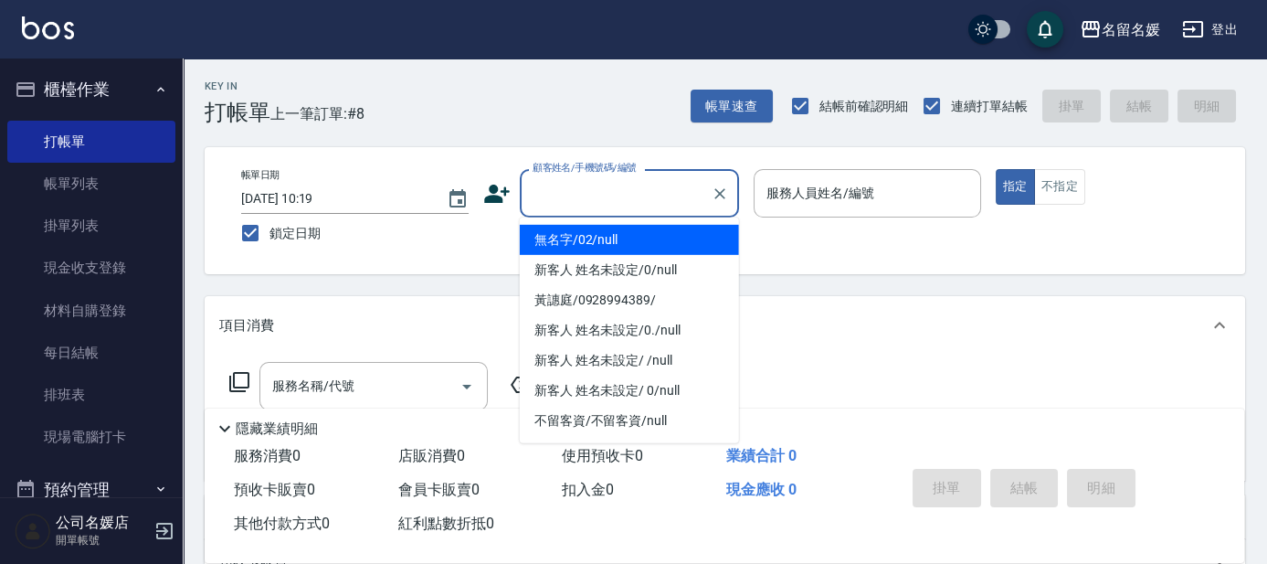
click at [611, 178] on div "顧客姓名/手機號碼/編號 顧客姓名/手機號碼/編號" at bounding box center [629, 193] width 219 height 48
click at [638, 250] on li "無名字/02/null" at bounding box center [629, 240] width 219 height 30
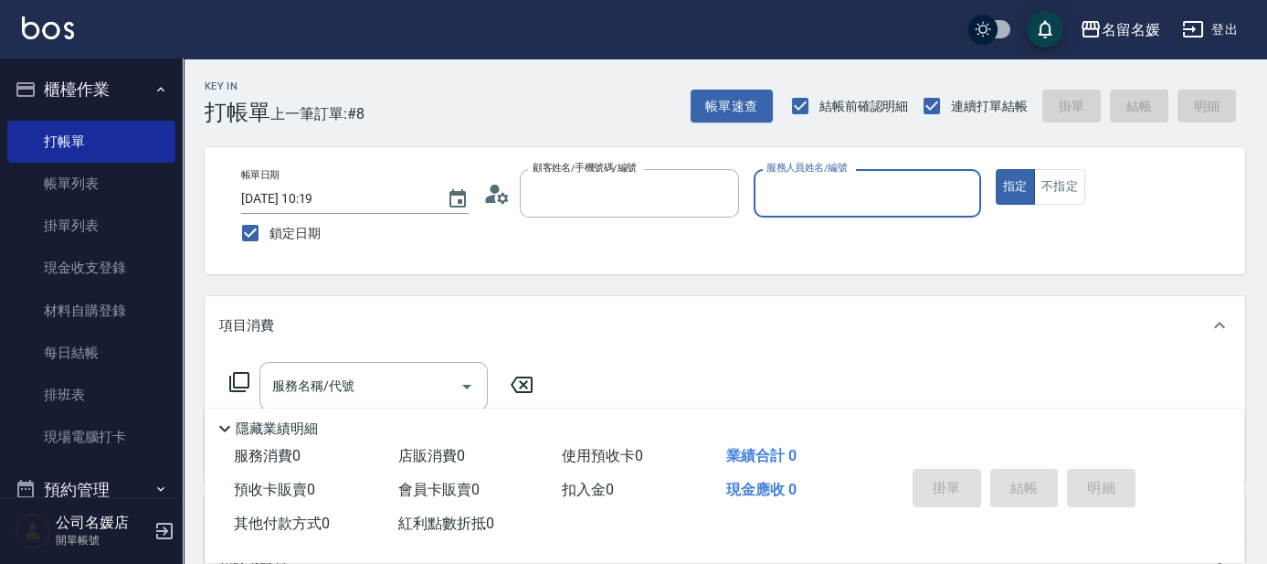
type input "無名字/02/null"
click at [645, 234] on div "帳單日期 [DATE] 10:19 鎖定日期 顧客姓名/手機號碼/編號 無名字/02/null 顧客姓名/手機號碼/編號 服務人員姓名/編號 服務人員姓名/編…" at bounding box center [725, 210] width 997 height 83
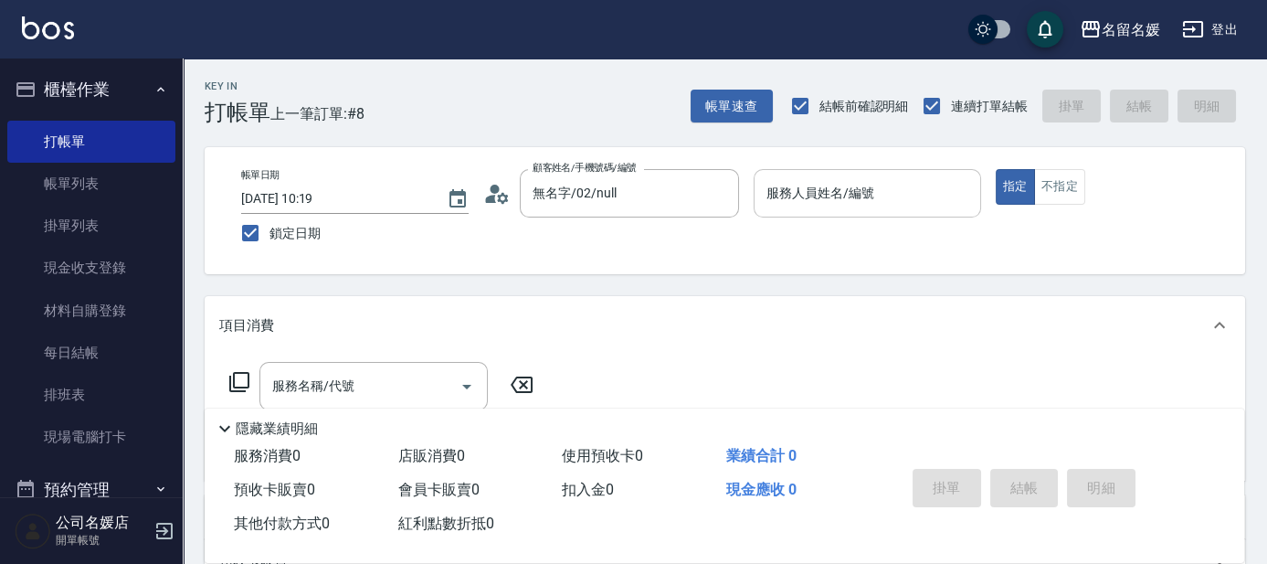
click at [867, 196] on input "服務人員姓名/編號" at bounding box center [867, 193] width 211 height 32
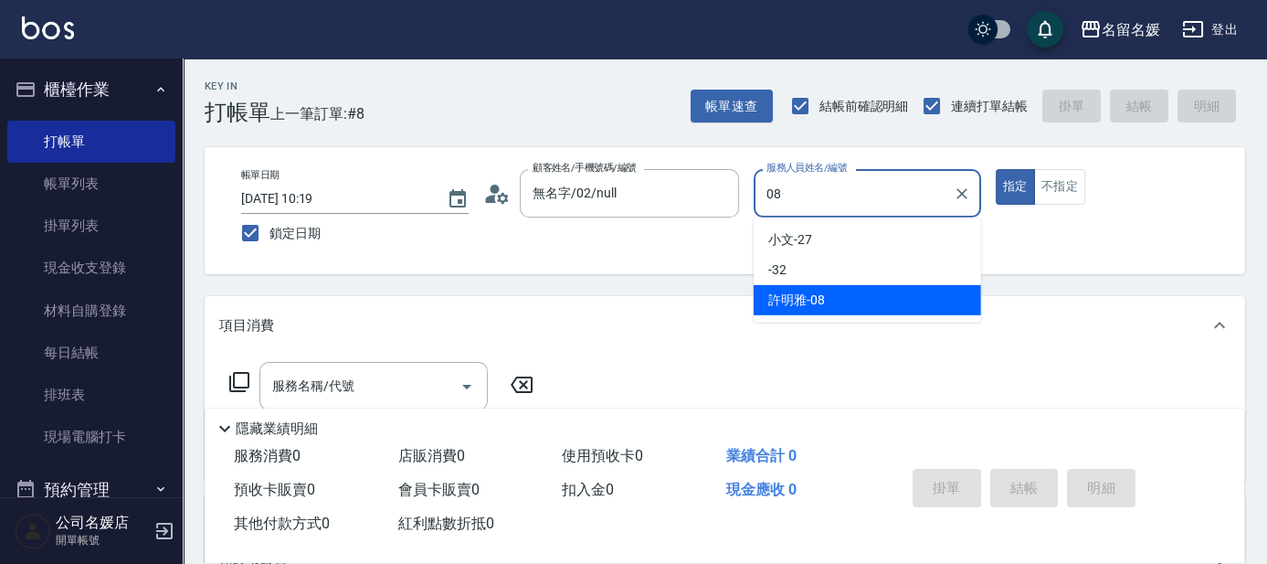
type input "許明雅-08"
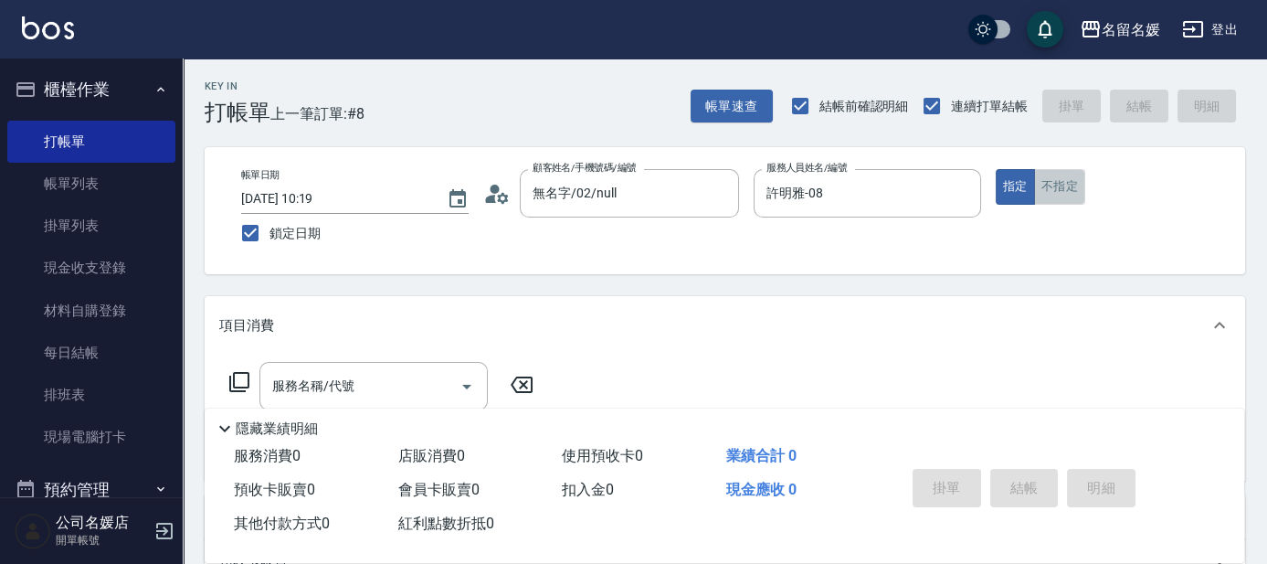
click at [1048, 183] on button "不指定" at bounding box center [1059, 187] width 51 height 36
click at [415, 386] on input "服務名稱/代號" at bounding box center [360, 386] width 185 height 32
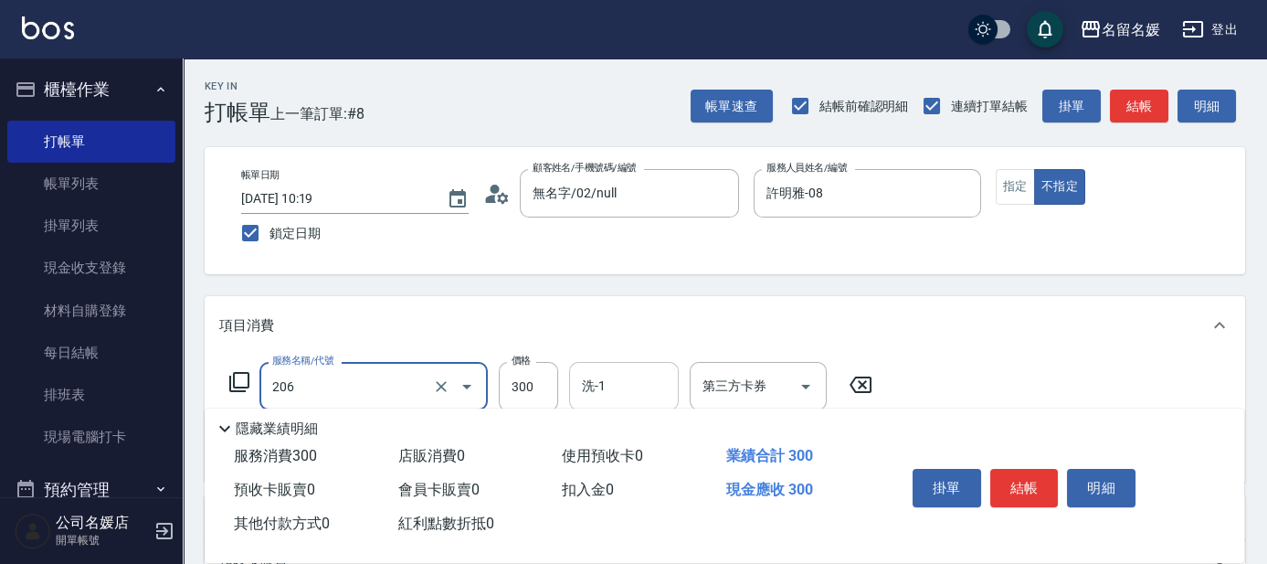
click at [645, 391] on input "洗-1" at bounding box center [623, 386] width 93 height 32
type input "洗髮[300](206)"
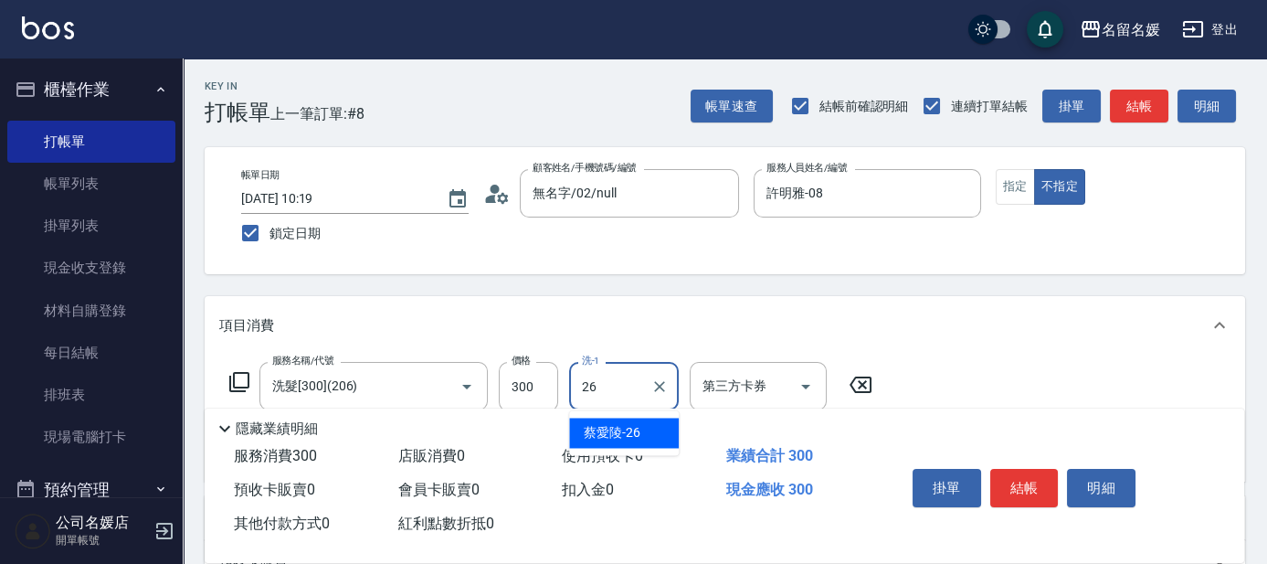
type input "蔡愛陵-26"
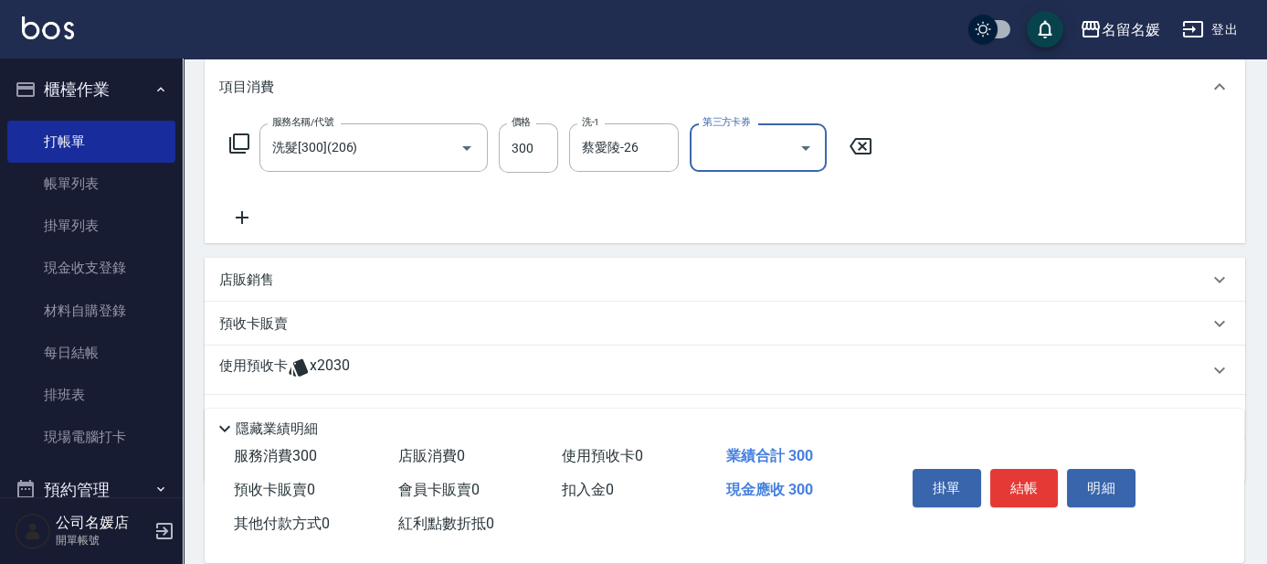
scroll to position [249, 0]
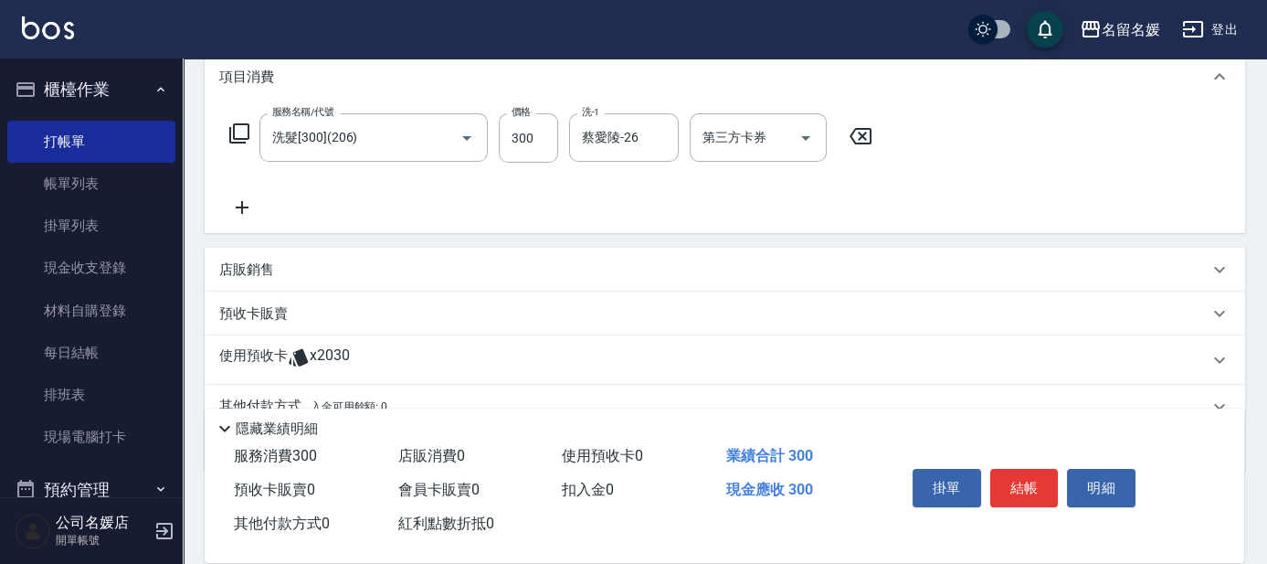
click at [241, 205] on icon at bounding box center [242, 207] width 13 height 13
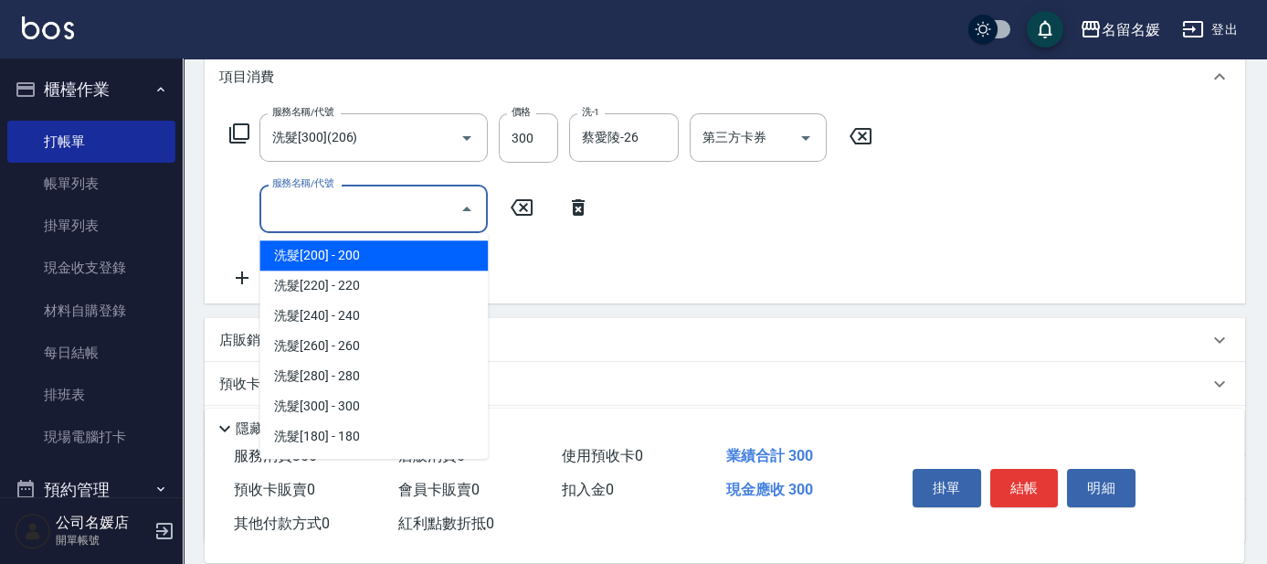
click at [346, 205] on input "服務名稱/代號" at bounding box center [360, 209] width 185 height 32
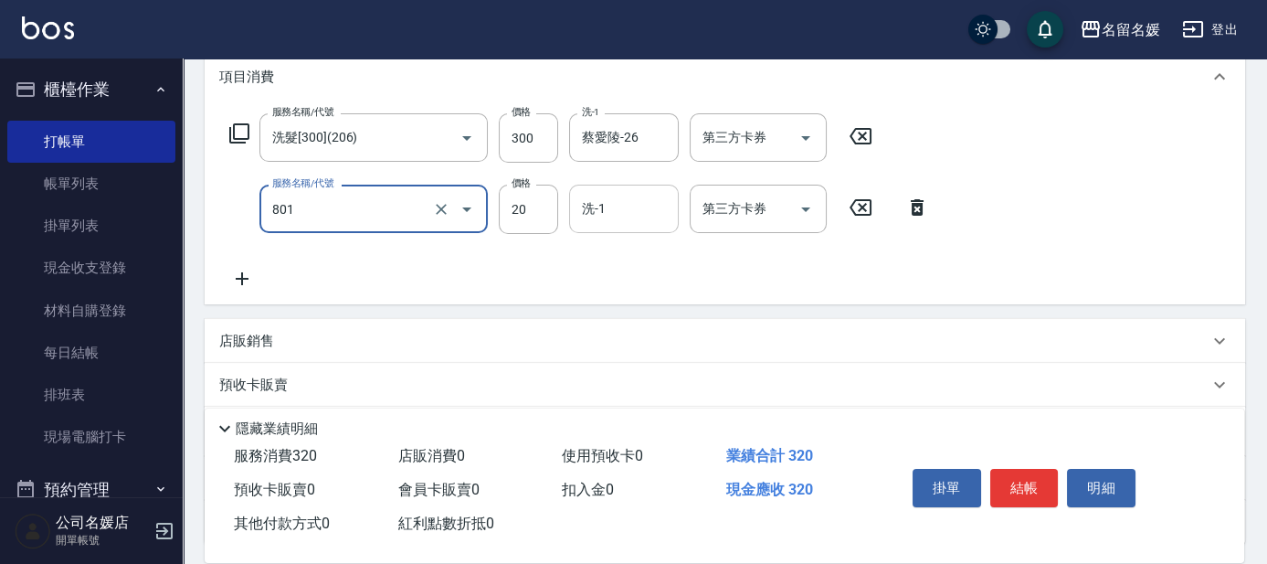
click at [610, 215] on input "洗-1" at bounding box center [623, 209] width 93 height 32
type input "潤絲(801)"
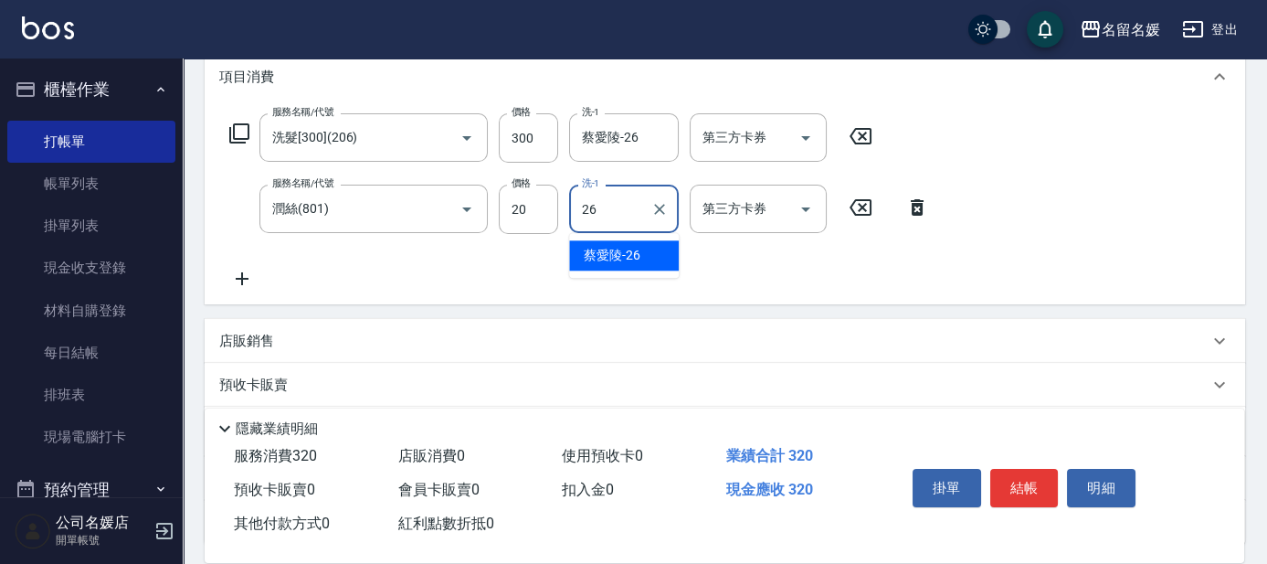
type input "蔡愛陵-26"
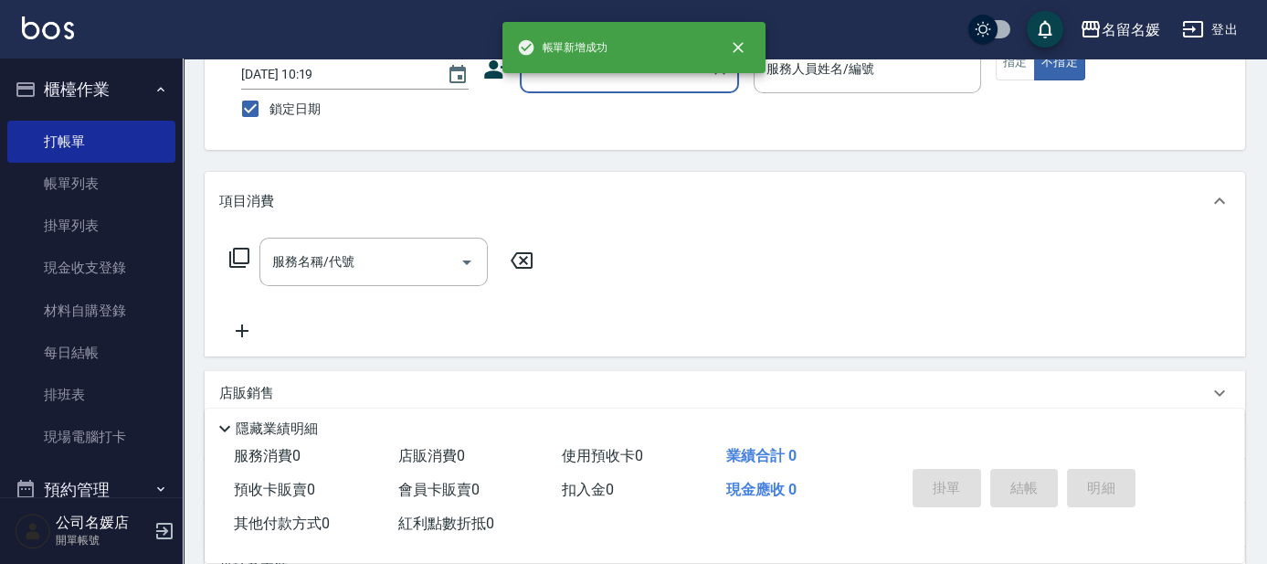
scroll to position [0, 0]
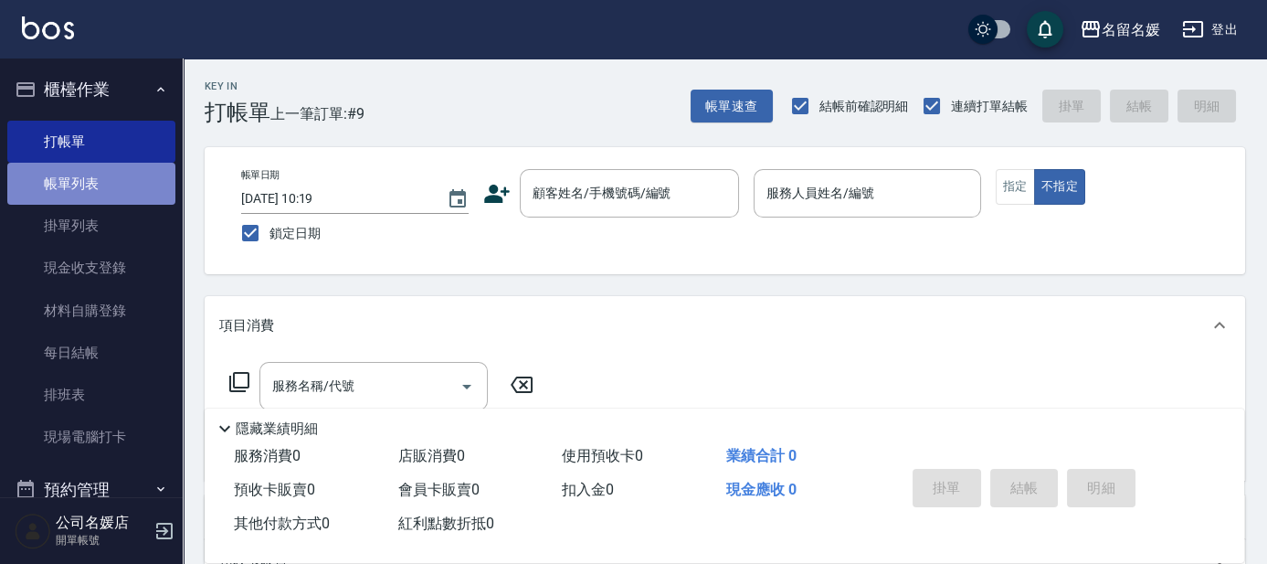
click at [107, 194] on link "帳單列表" at bounding box center [91, 184] width 168 height 42
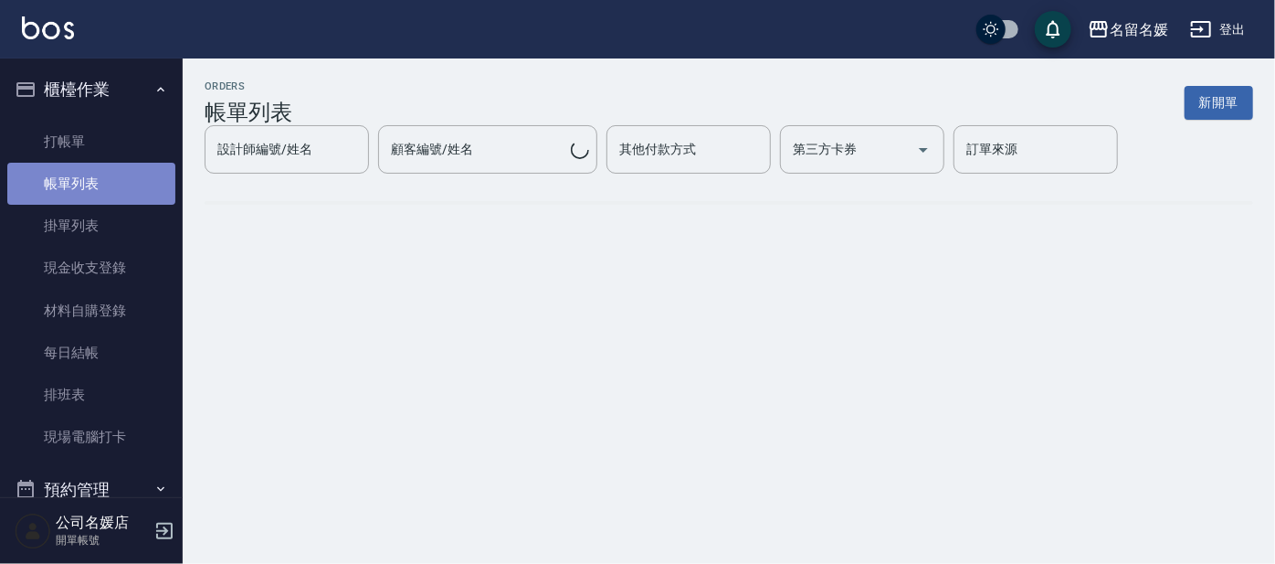
click at [107, 193] on link "帳單列表" at bounding box center [91, 184] width 168 height 42
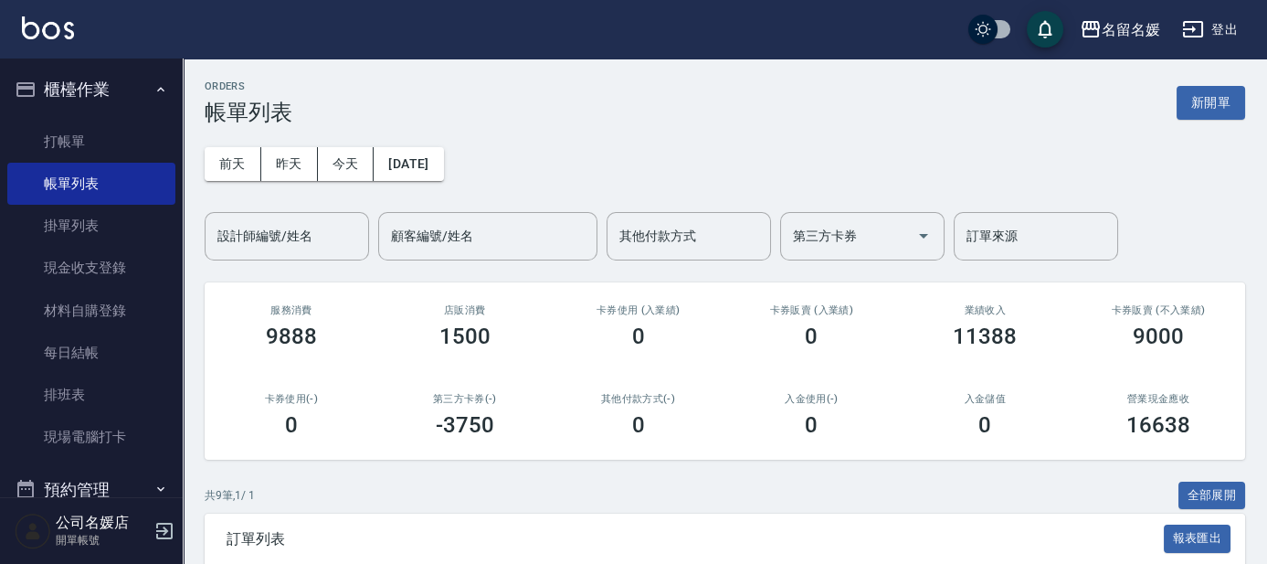
scroll to position [332, 0]
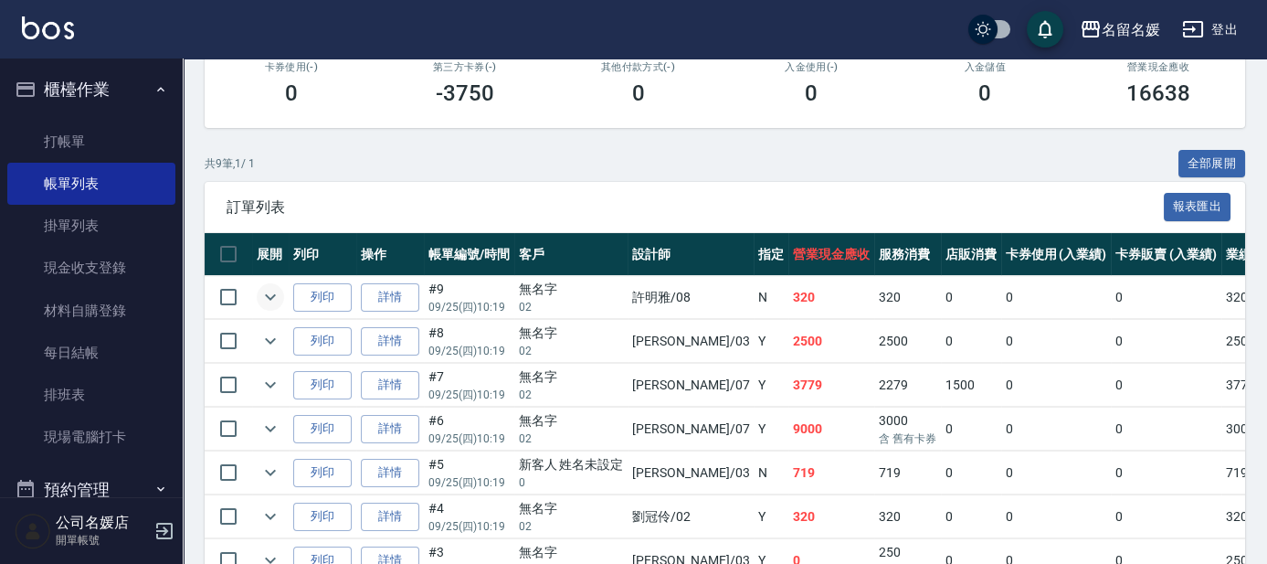
click at [273, 295] on icon "expand row" at bounding box center [270, 297] width 11 height 6
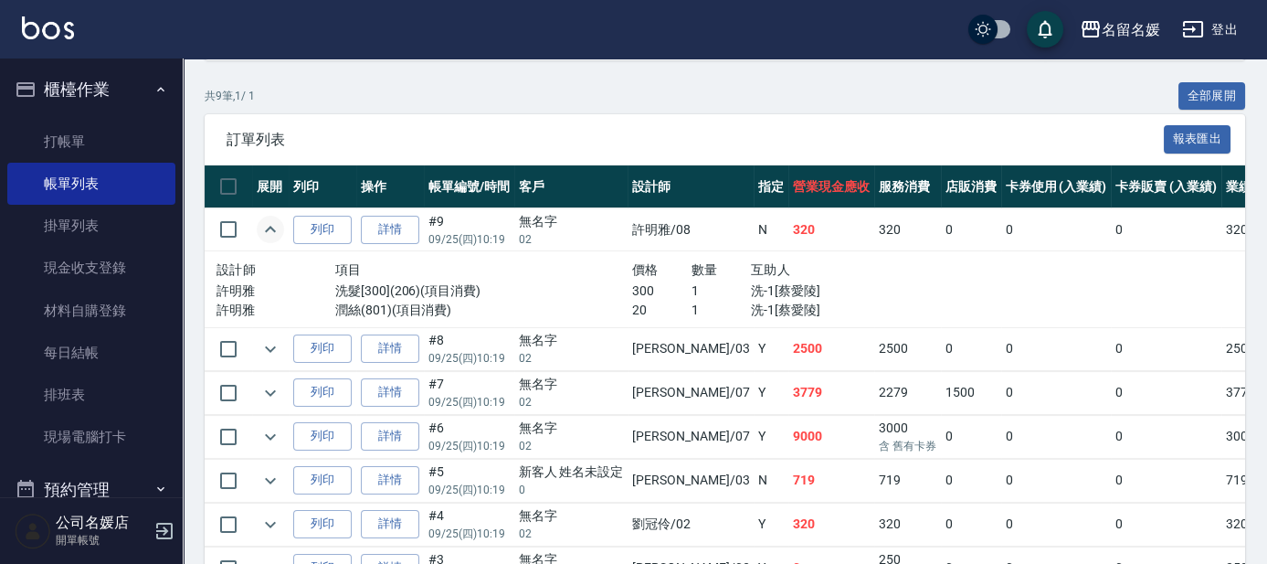
scroll to position [498, 0]
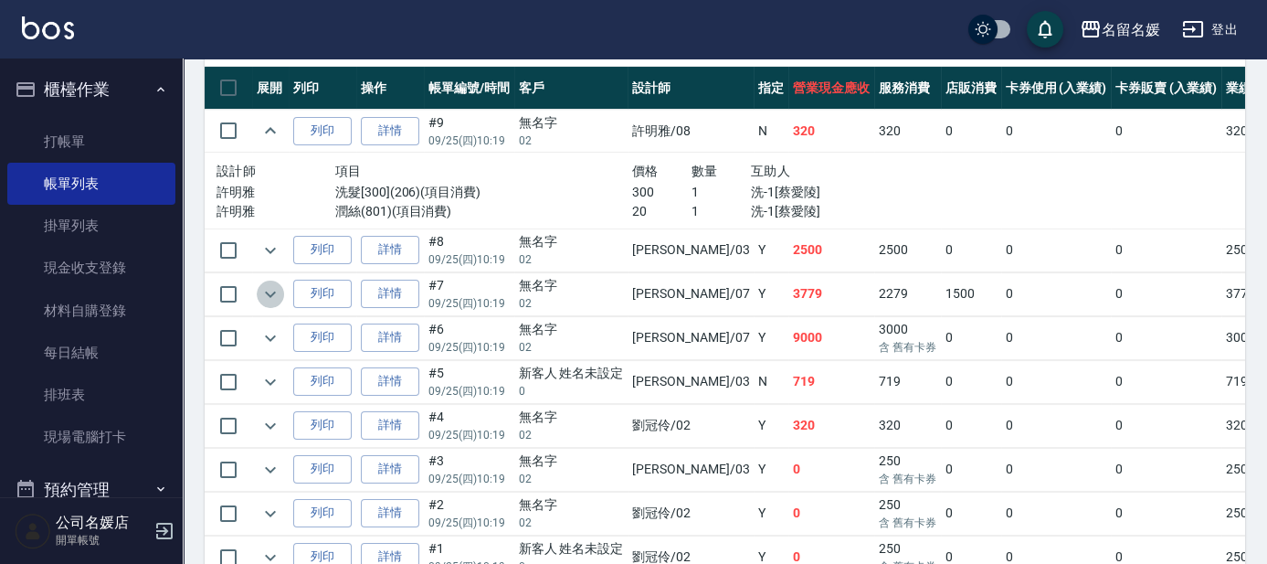
click at [259, 288] on icon "expand row" at bounding box center [270, 294] width 22 height 22
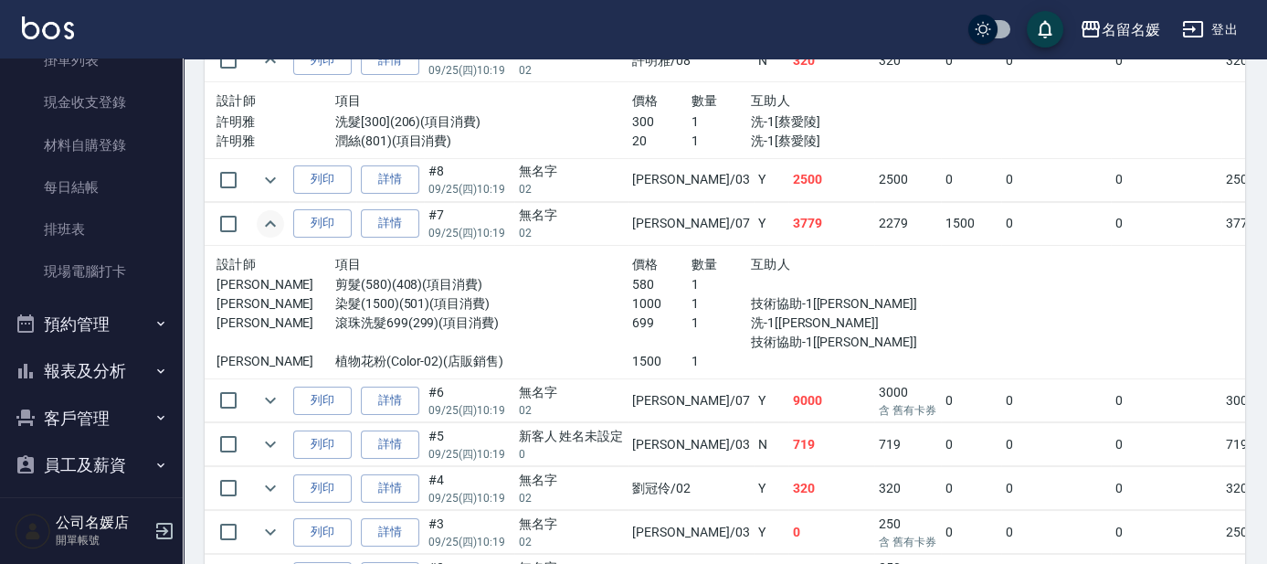
scroll to position [664, 0]
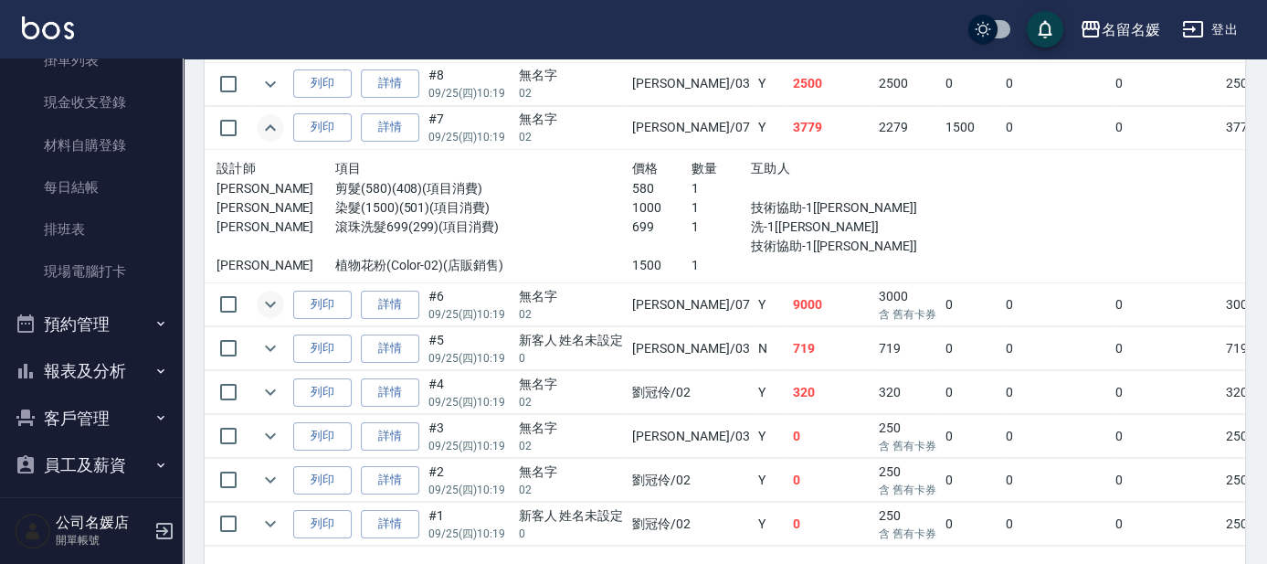
click at [276, 297] on icon "expand row" at bounding box center [270, 304] width 22 height 22
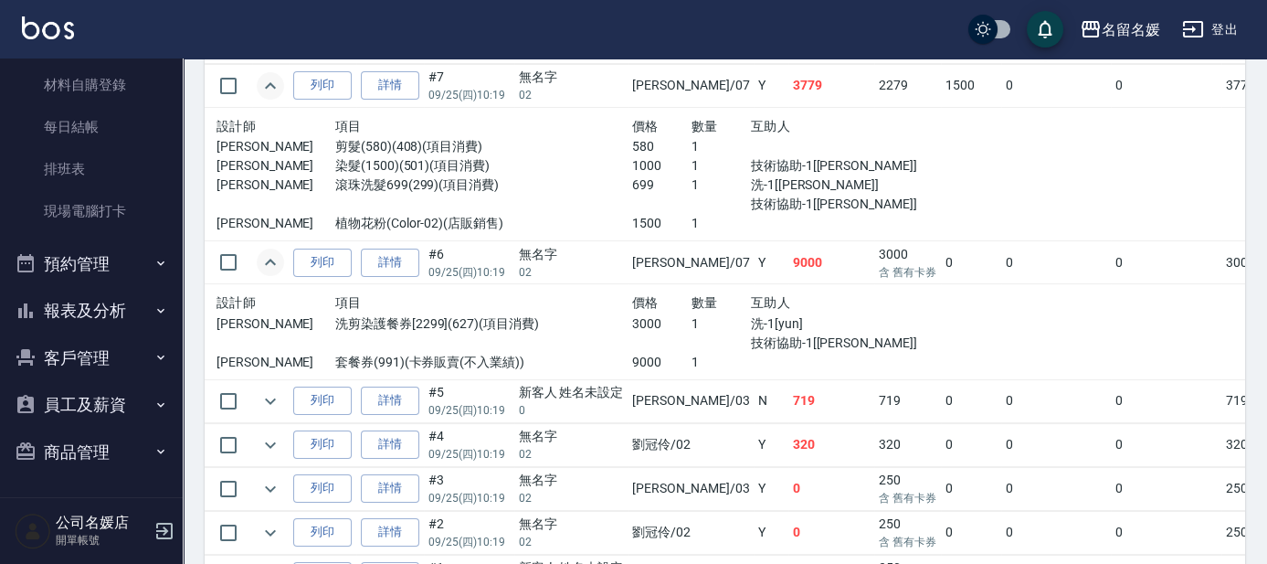
scroll to position [821, 0]
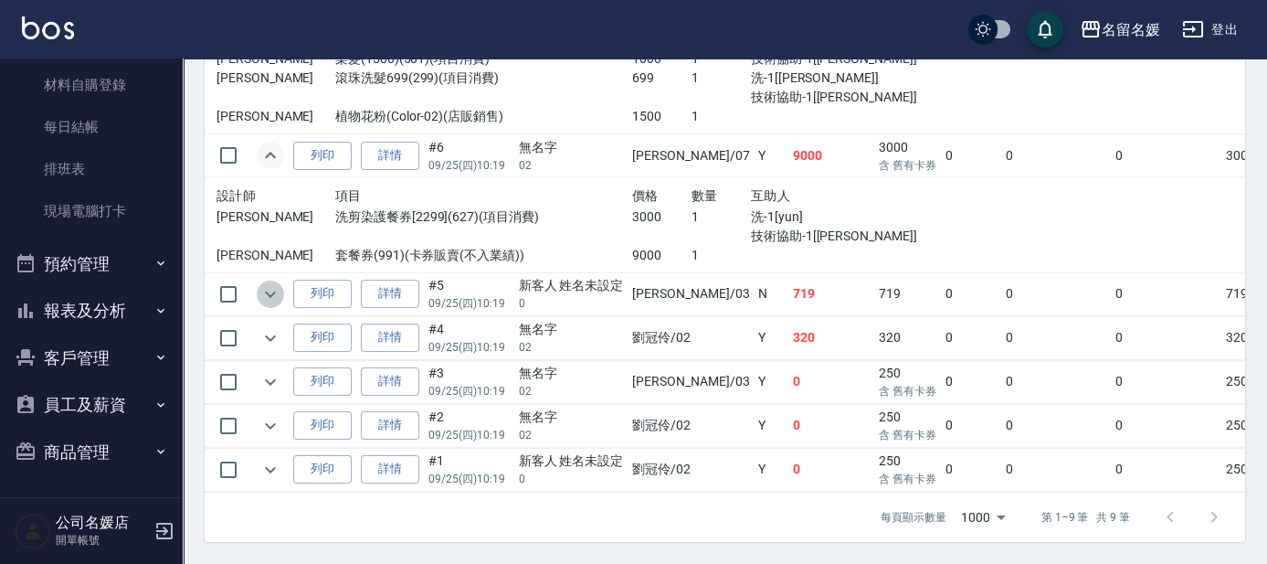
click at [271, 291] on icon "expand row" at bounding box center [270, 294] width 11 height 6
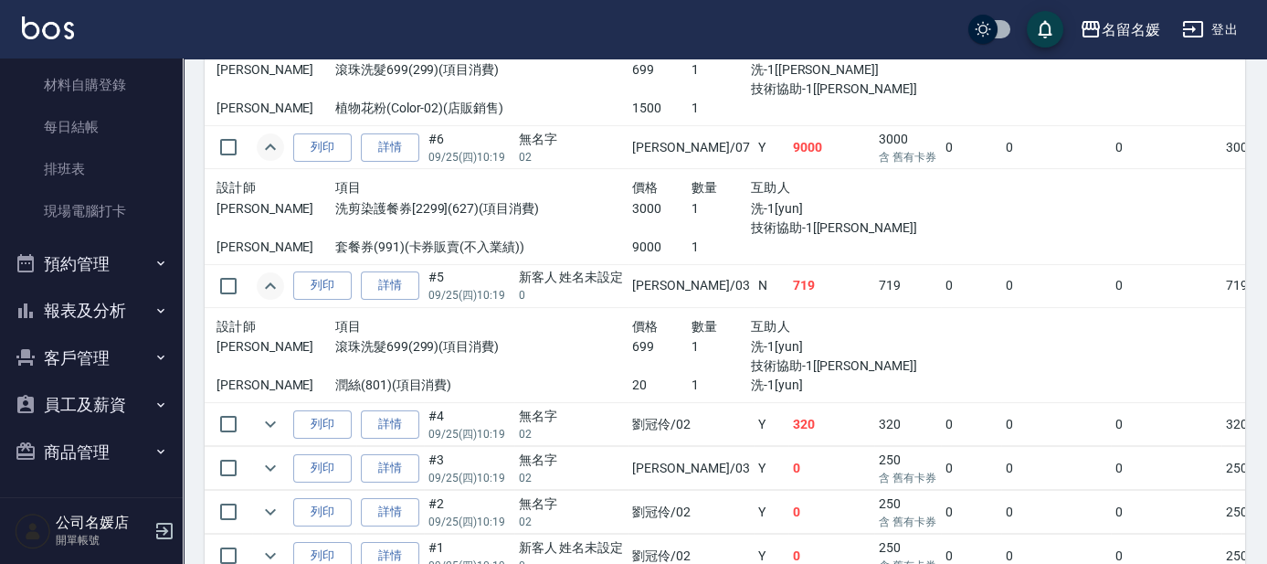
click at [129, 306] on button "報表及分析" at bounding box center [91, 311] width 168 height 48
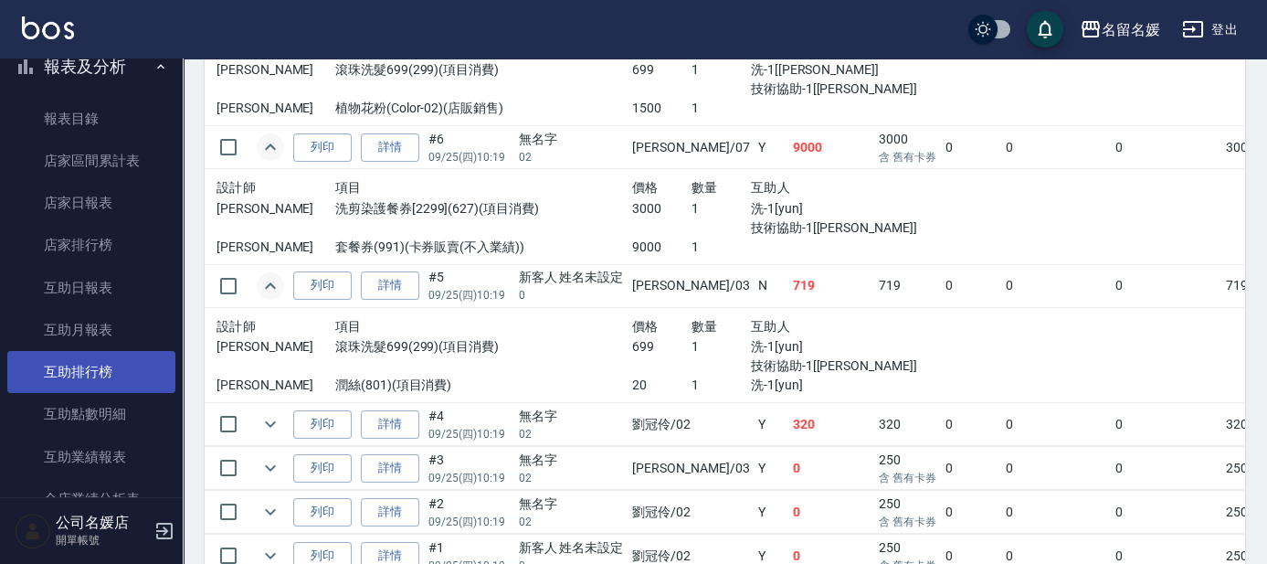
scroll to position [475, 0]
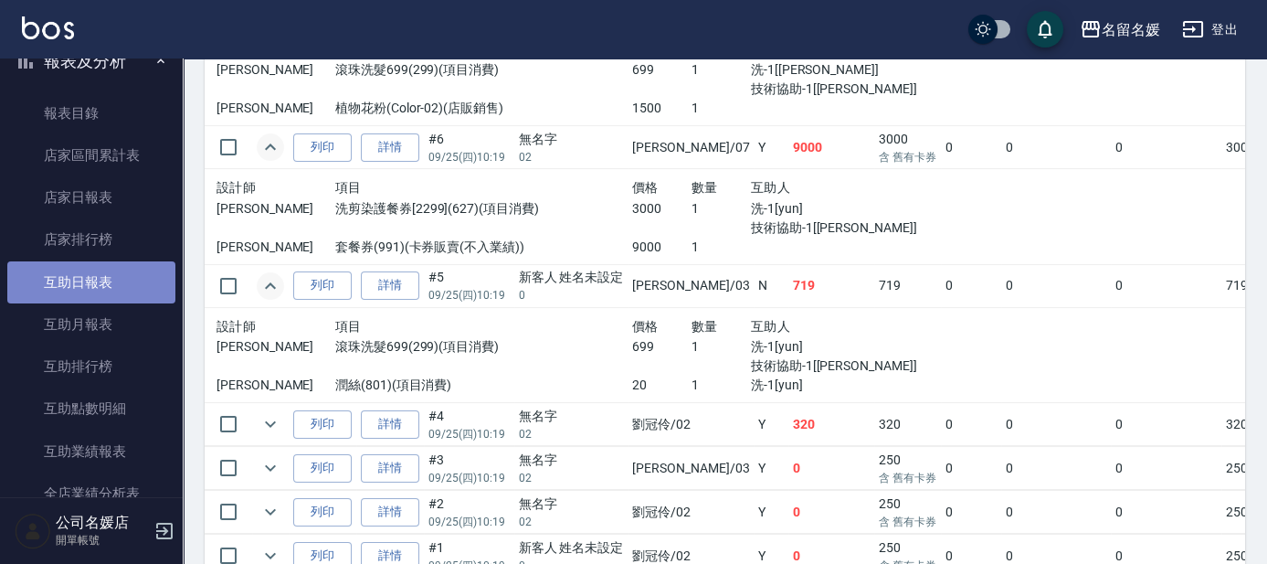
click at [147, 291] on link "互助日報表" at bounding box center [91, 282] width 168 height 42
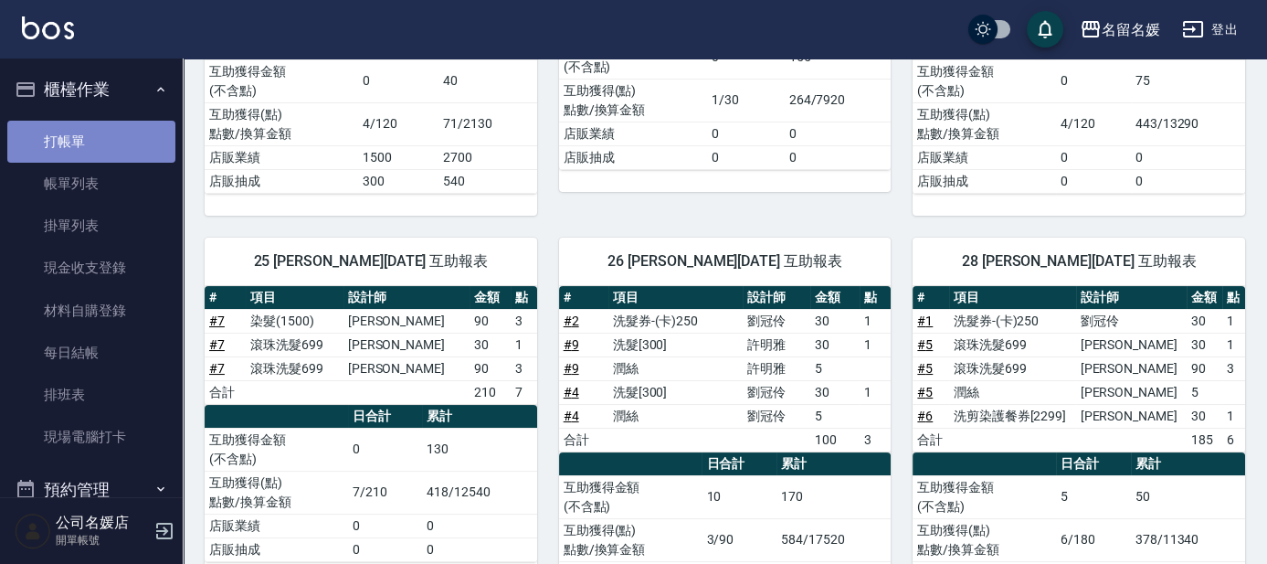
click at [95, 132] on link "打帳單" at bounding box center [91, 142] width 168 height 42
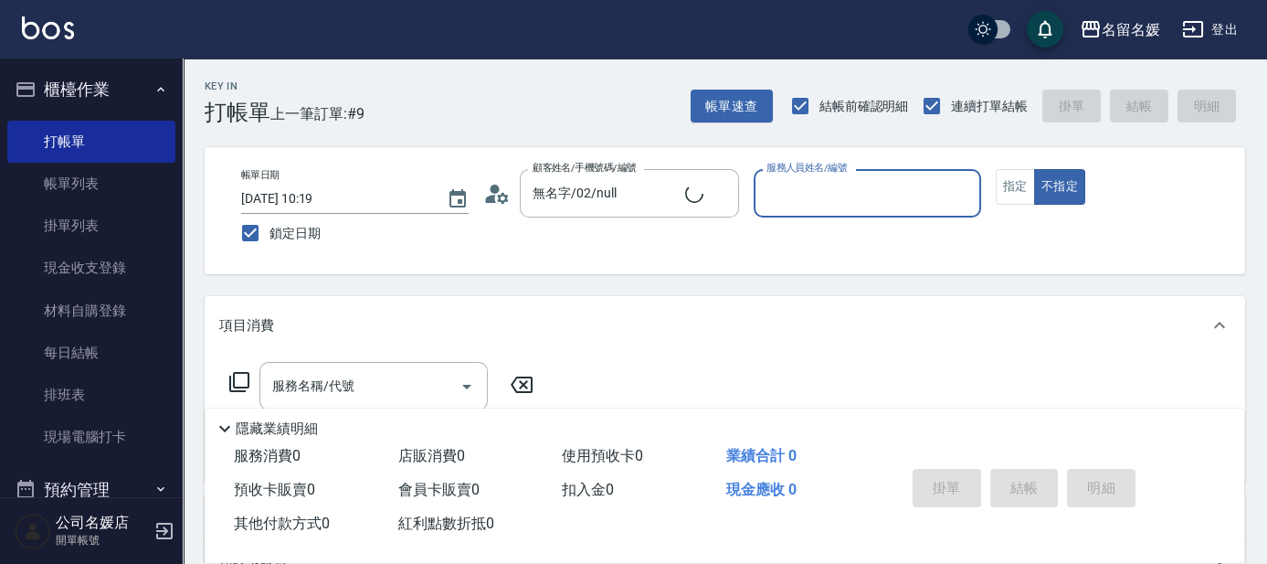
type input "新客人 姓名未設定/0/null"
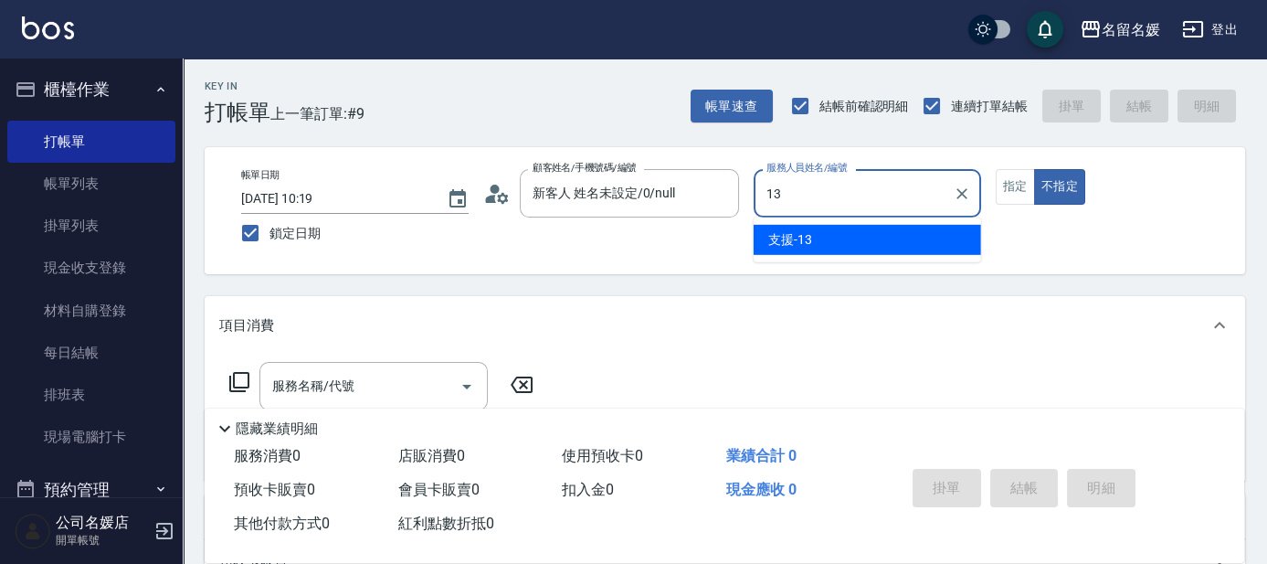
type input "支援-13"
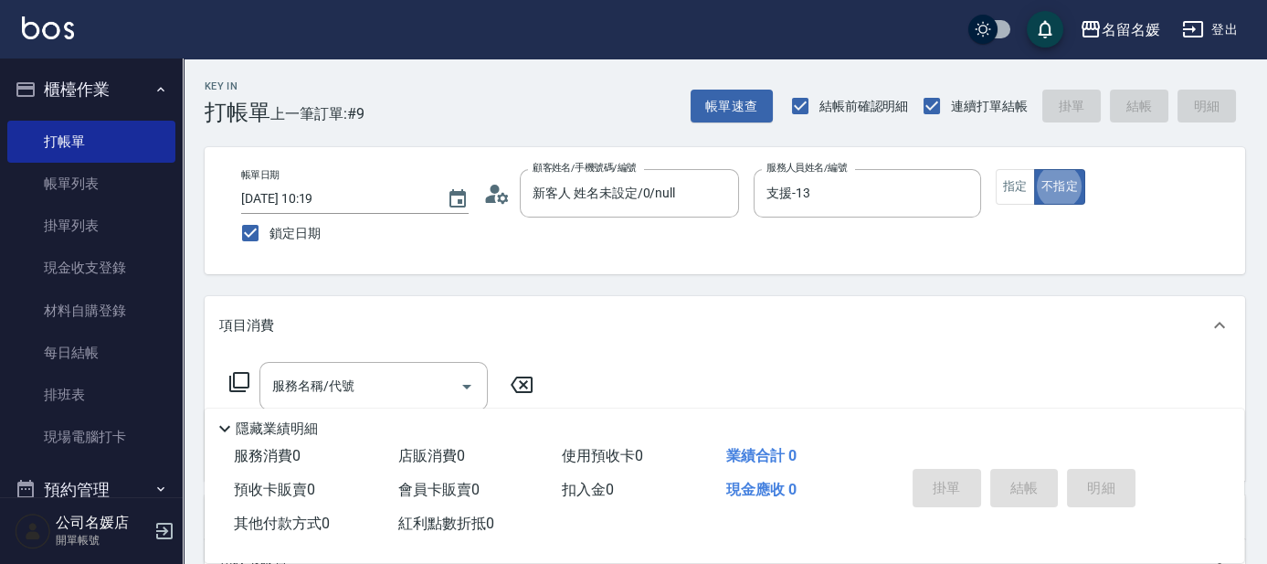
type button "false"
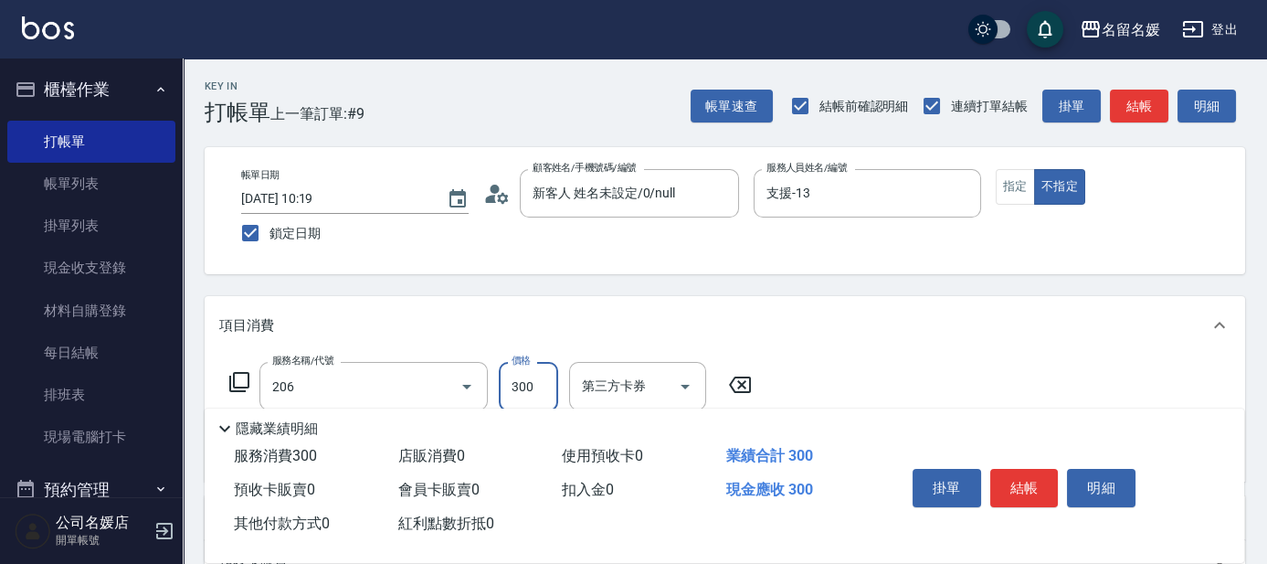
type input "洗髮[300](206)"
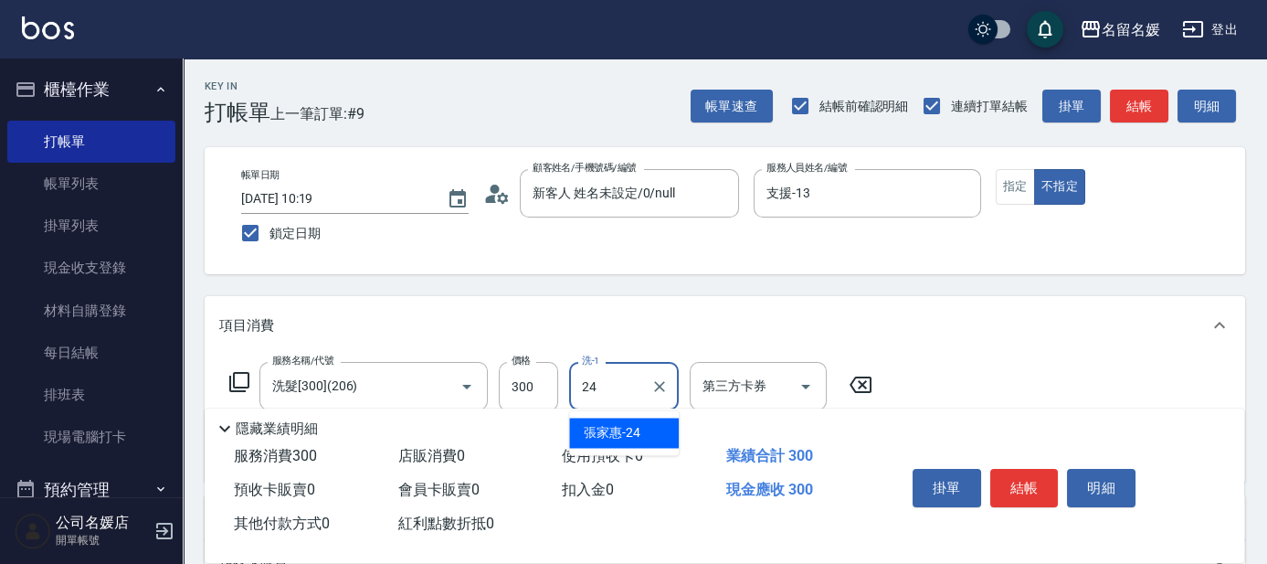
type input "[PERSON_NAME]-24"
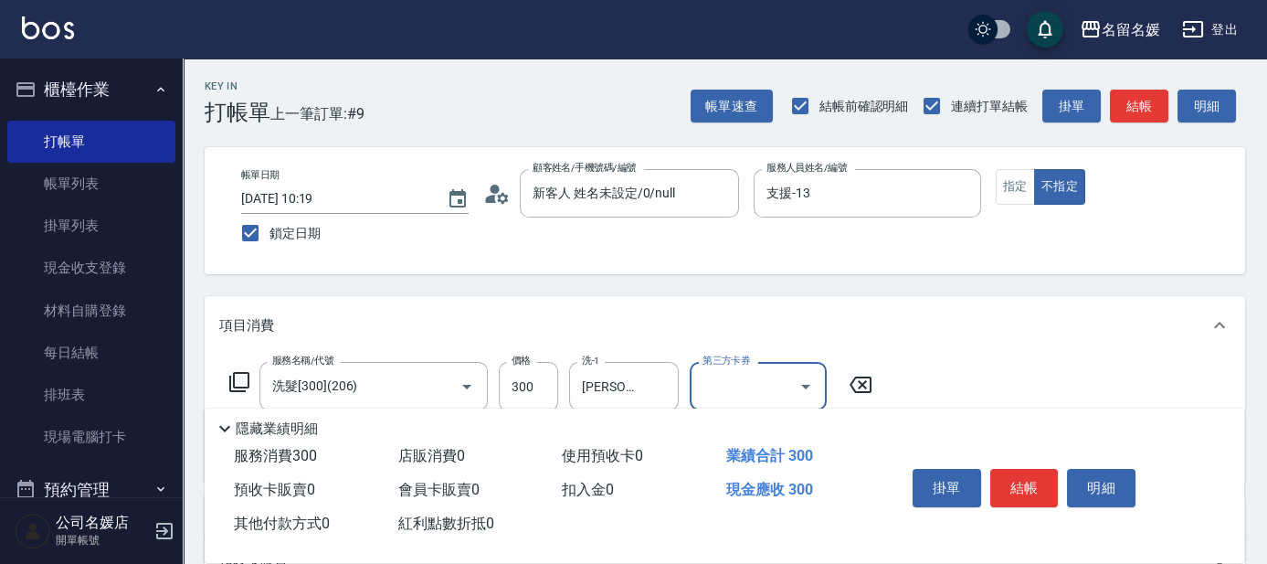
scroll to position [165, 0]
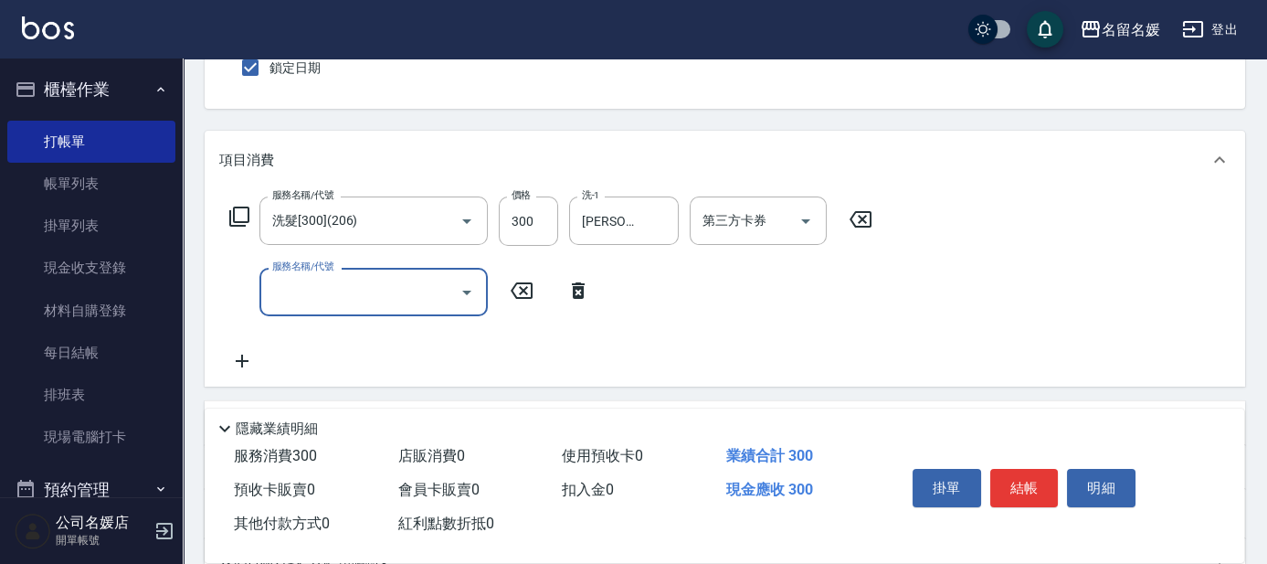
type input "8"
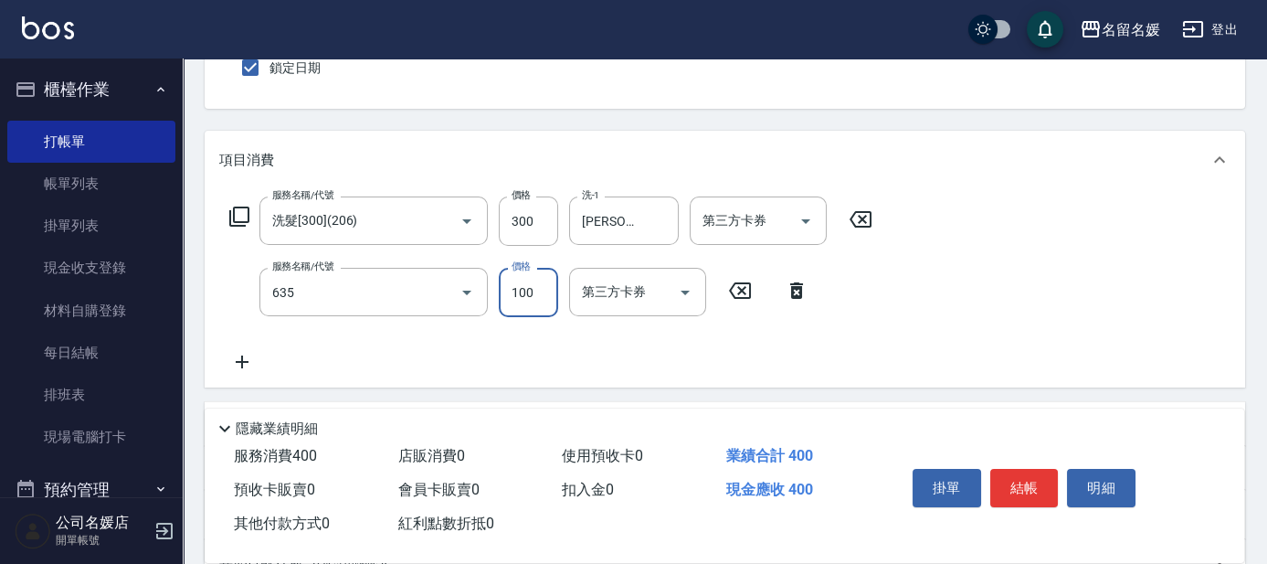
type input "煥彩.玻酸.晶膜.水療(635)"
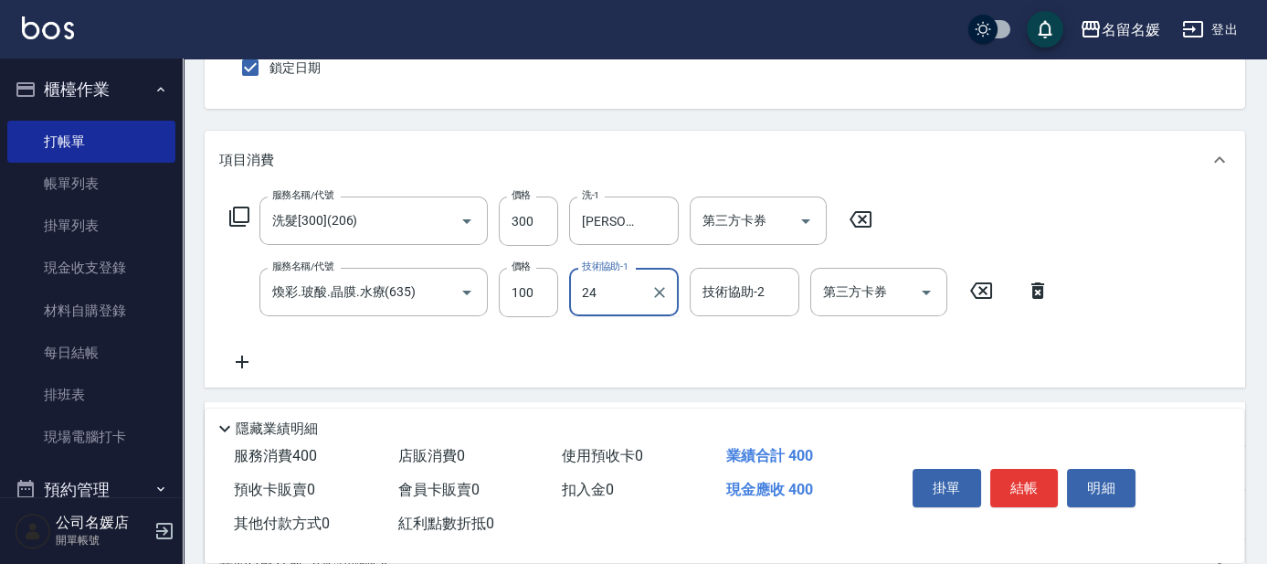
type input "[PERSON_NAME]-24"
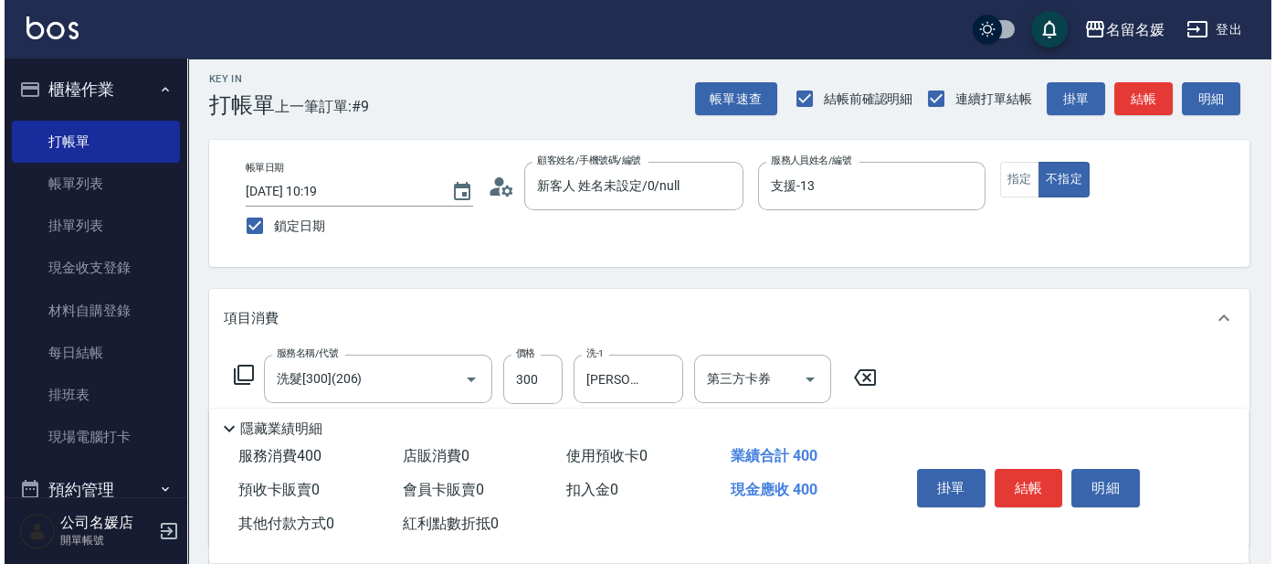
scroll to position [0, 0]
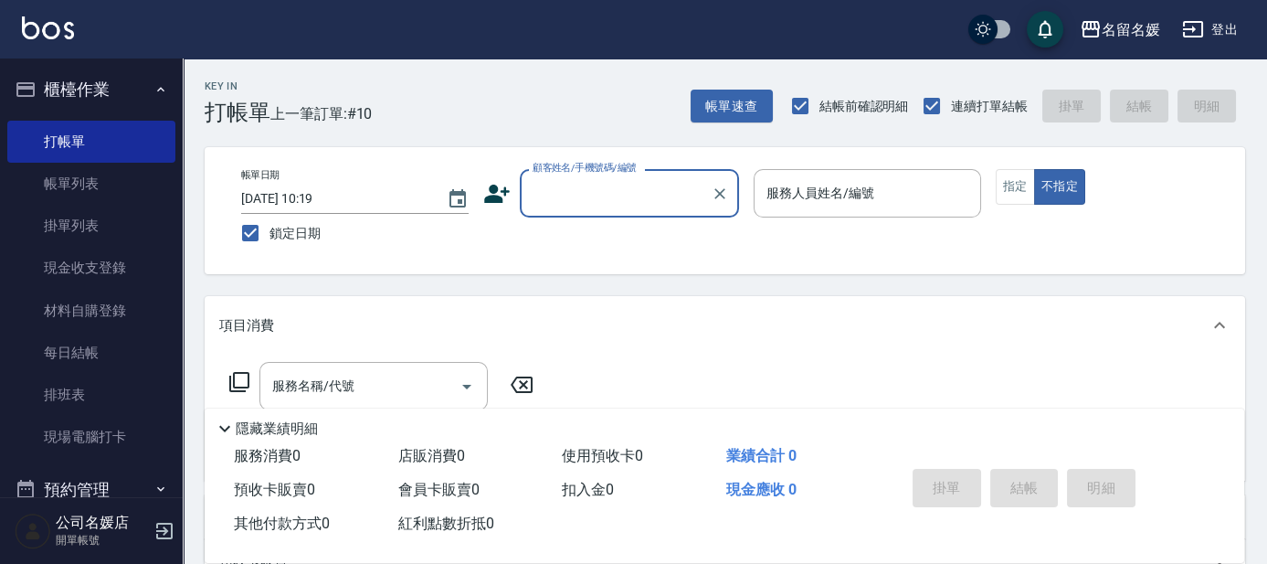
click at [595, 177] on input "顧客姓名/手機號碼/編號" at bounding box center [615, 193] width 175 height 32
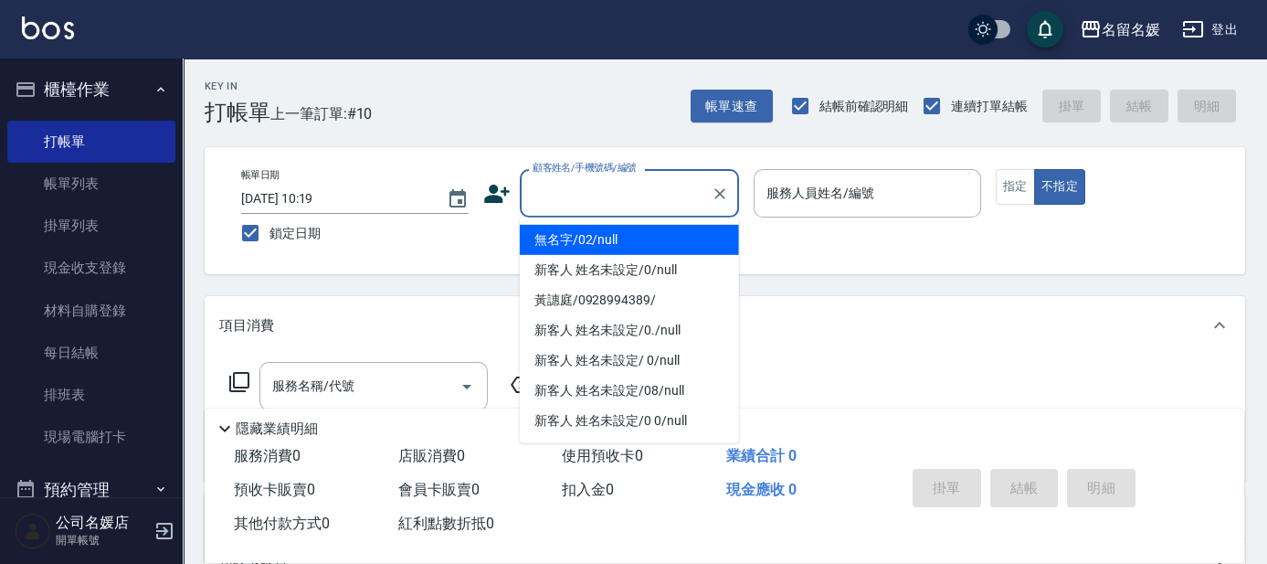
click at [613, 239] on li "無名字/02/null" at bounding box center [629, 240] width 219 height 30
type input "無名字/02/null"
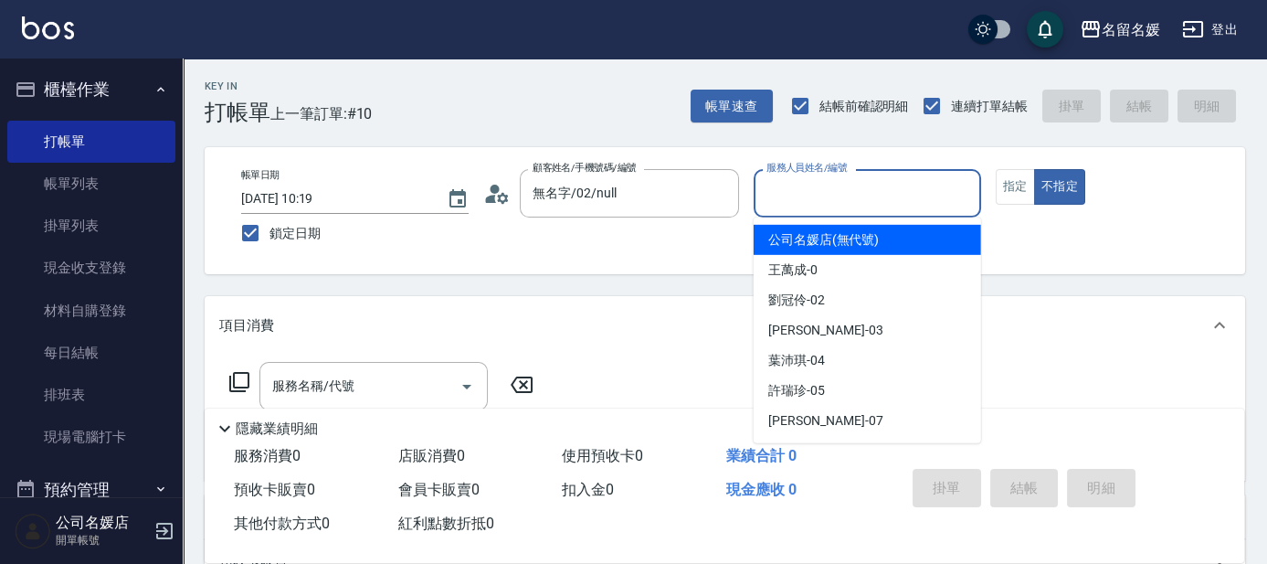
drag, startPoint x: 770, startPoint y: 181, endPoint x: 784, endPoint y: 211, distance: 33.1
click at [774, 186] on input "服務人員姓名/編號" at bounding box center [867, 193] width 211 height 32
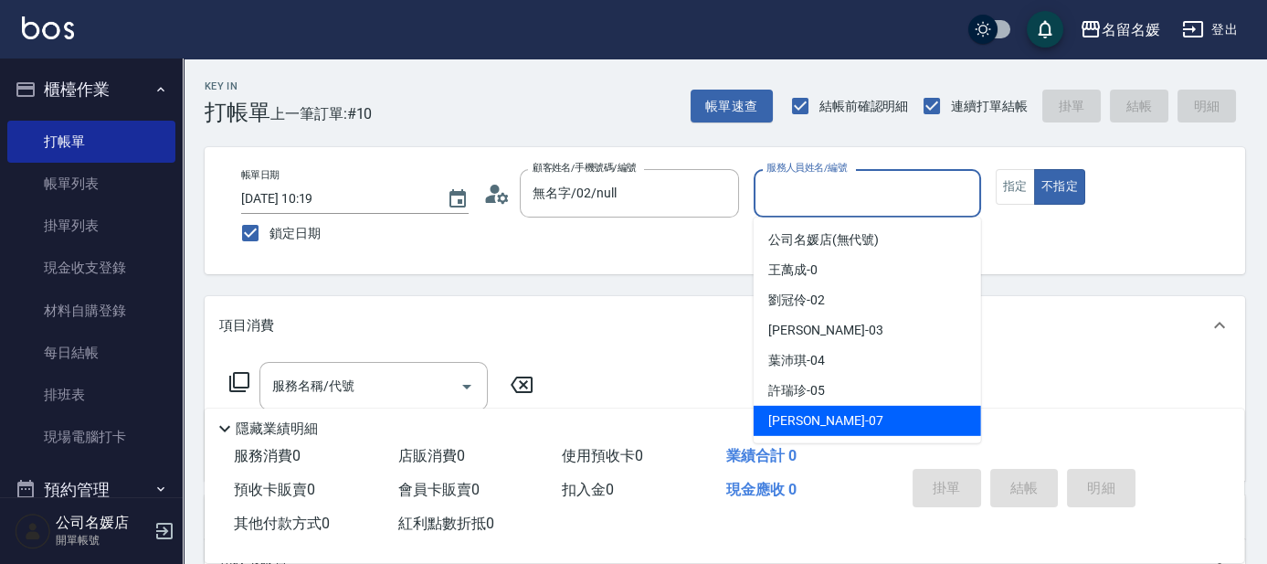
click at [820, 419] on span "[PERSON_NAME] -07" at bounding box center [825, 420] width 115 height 19
type input "[PERSON_NAME]-07"
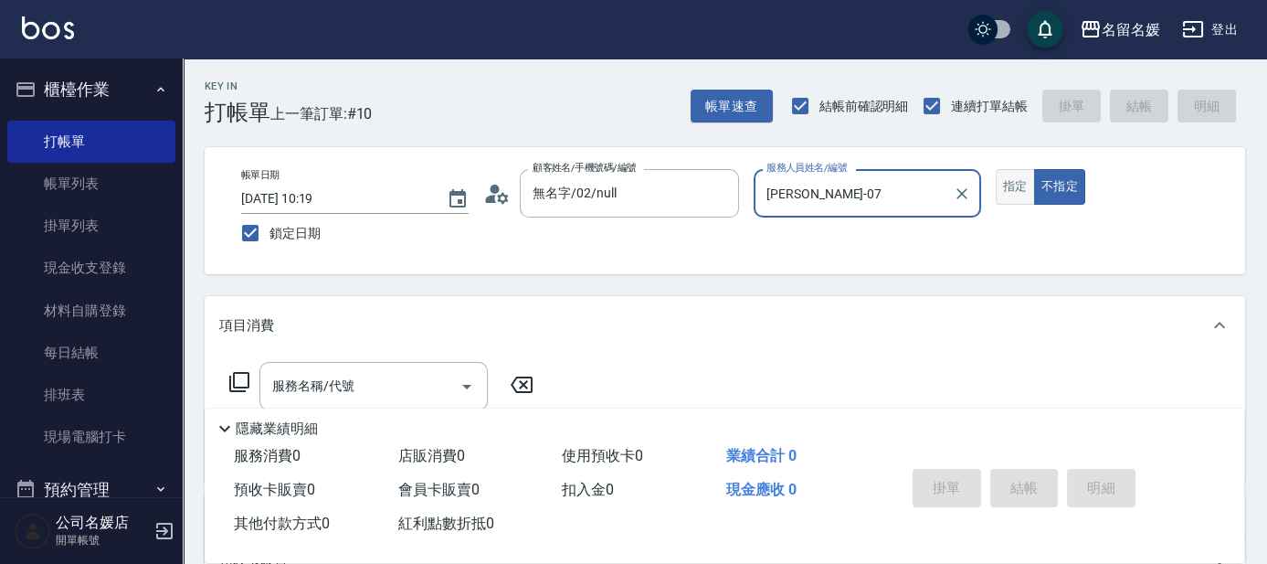
click at [1008, 182] on button "指定" at bounding box center [1015, 187] width 39 height 36
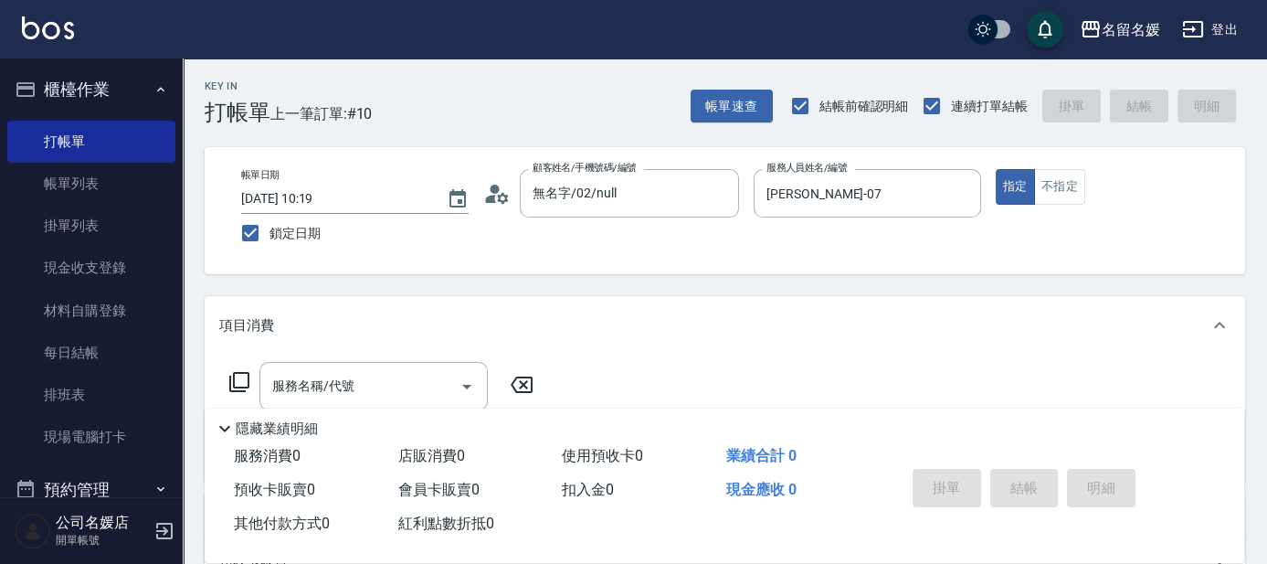
click at [238, 378] on icon at bounding box center [239, 382] width 22 height 22
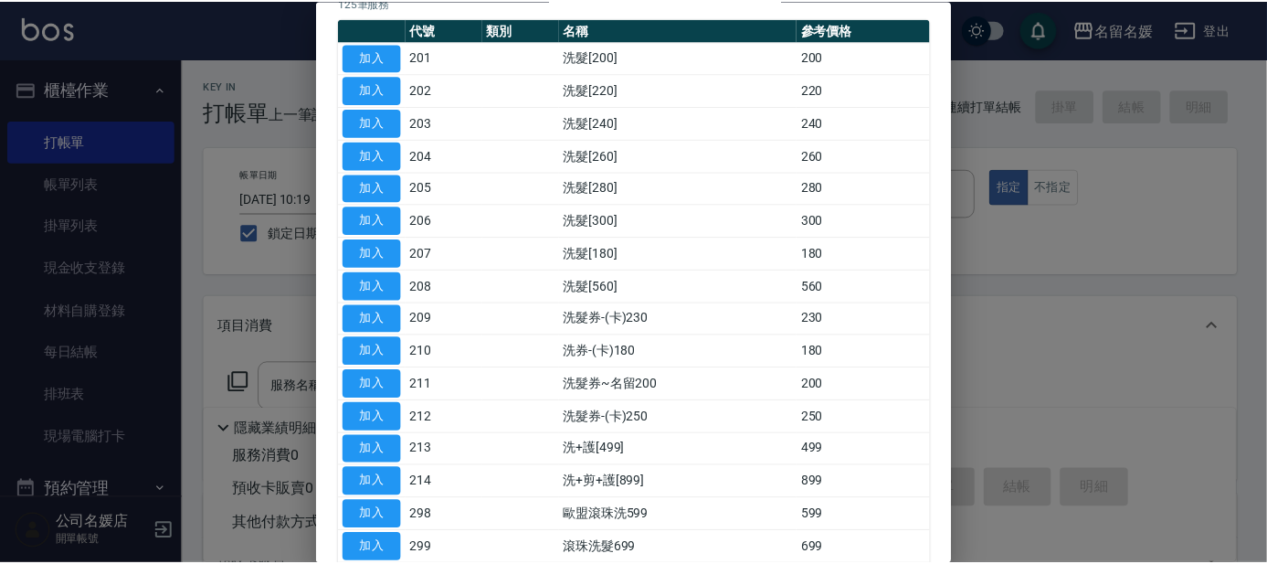
scroll to position [165, 0]
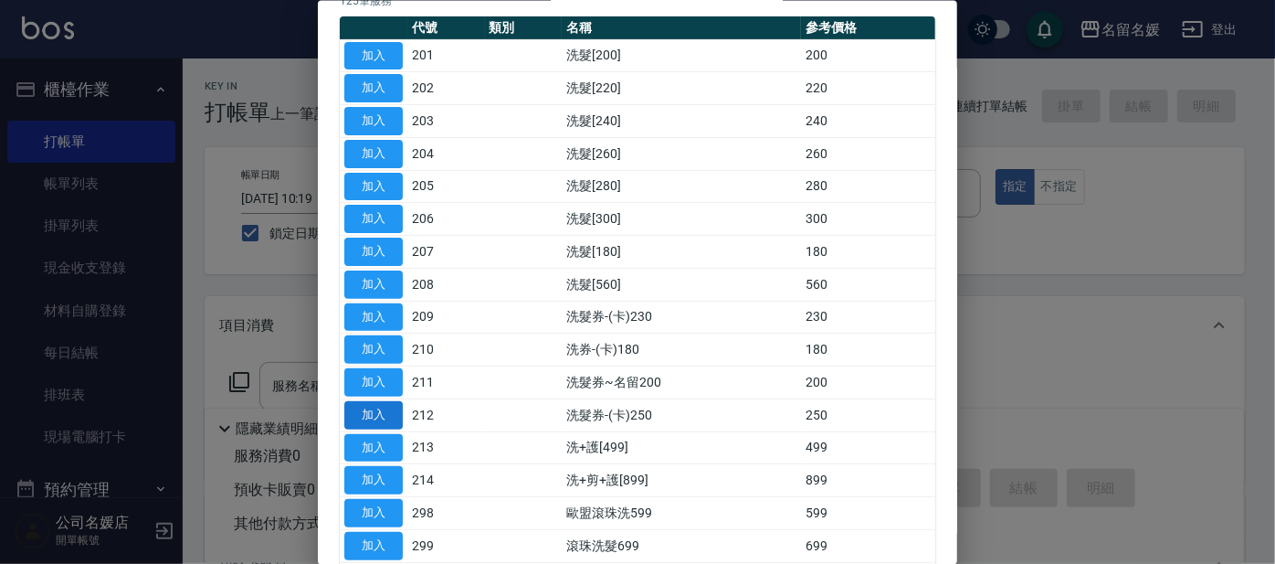
click at [374, 402] on button "加入" at bounding box center [373, 414] width 58 height 28
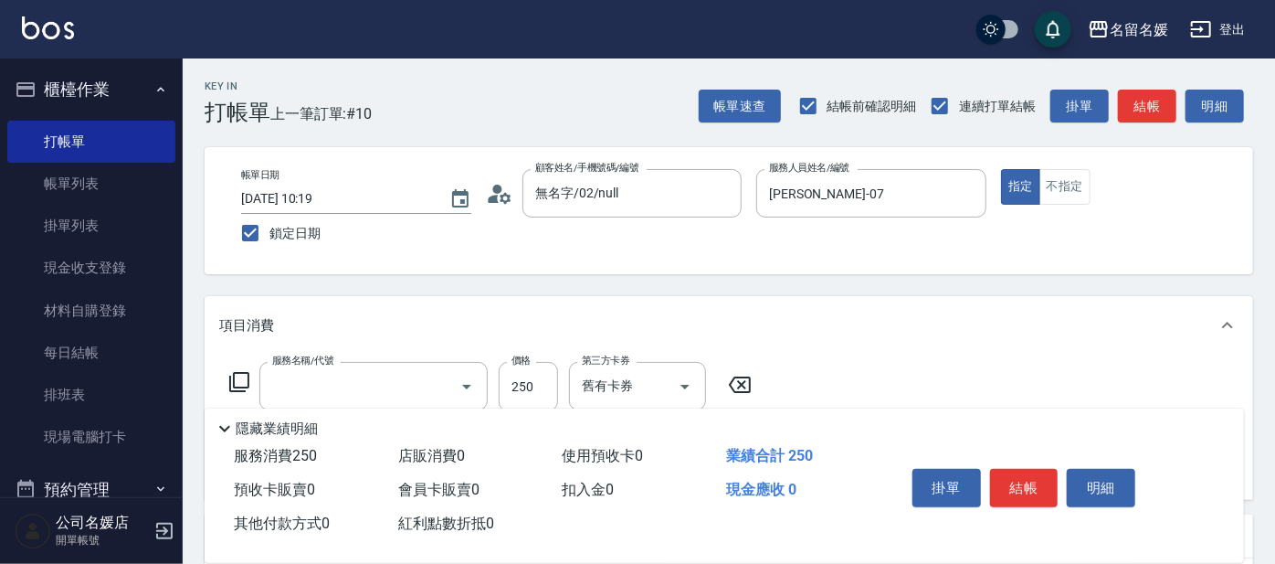
type input "洗髮券-(卡)250(212)"
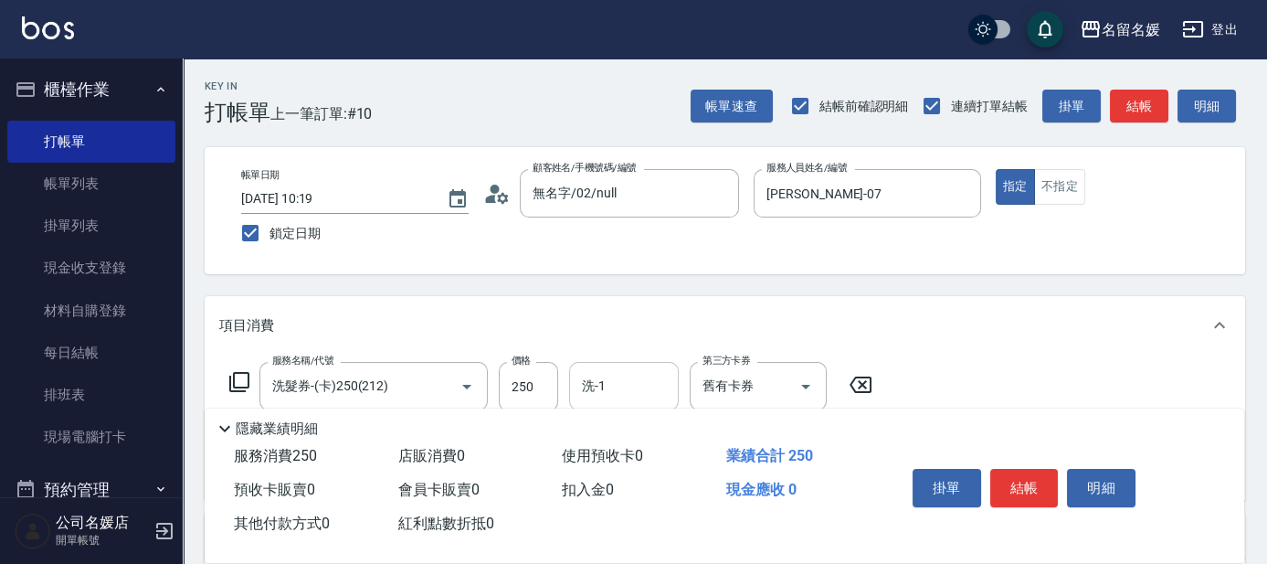
click at [626, 370] on input "洗-1" at bounding box center [623, 386] width 93 height 32
click at [626, 437] on span "[PERSON_NAME]-23" at bounding box center [612, 432] width 57 height 19
type input "俞靜嫺-23"
click at [743, 395] on input "舊有卡券" at bounding box center [732, 386] width 69 height 32
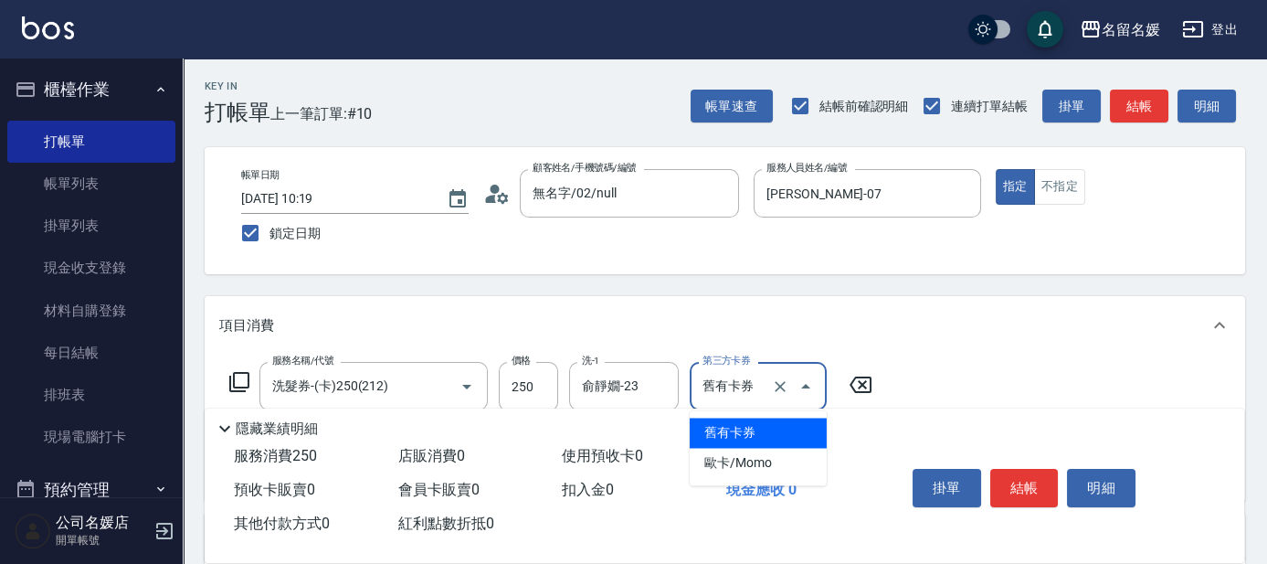
click at [753, 433] on span "舊有卡券" at bounding box center [758, 433] width 137 height 30
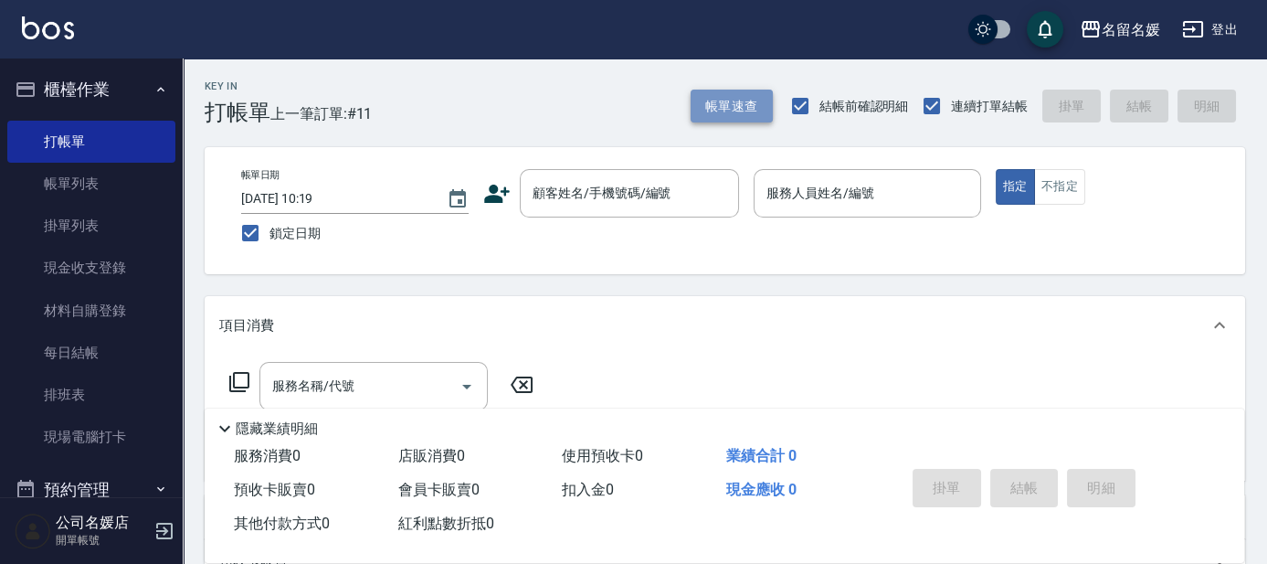
click at [702, 103] on button "帳單速查" at bounding box center [732, 107] width 82 height 34
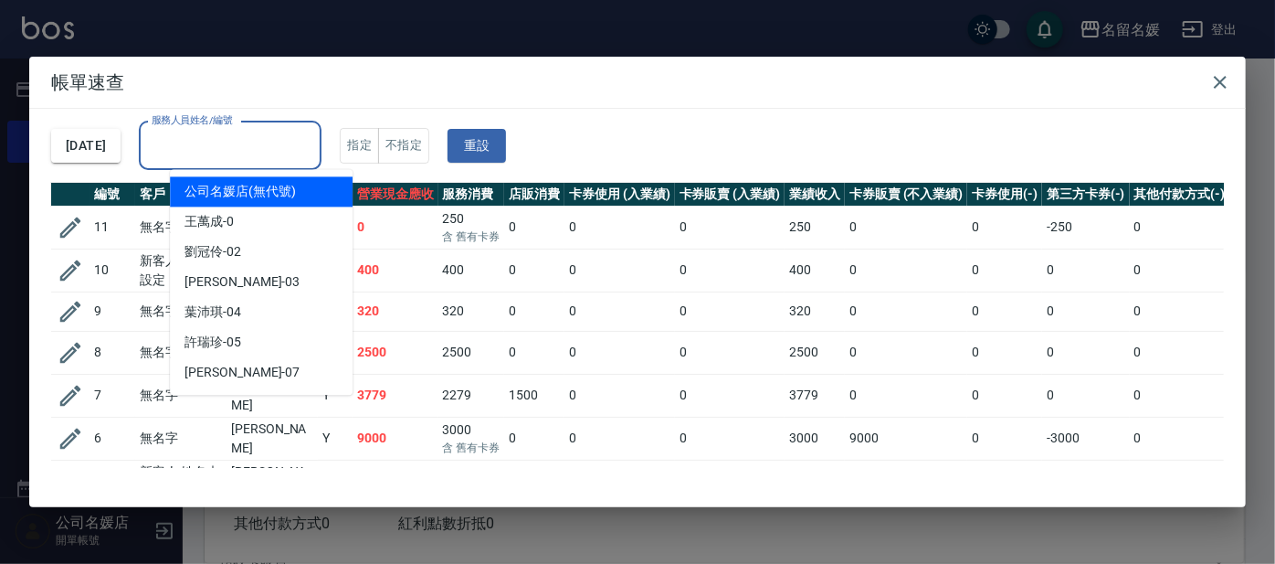
click at [238, 148] on input "服務人員姓名/編號" at bounding box center [230, 146] width 166 height 32
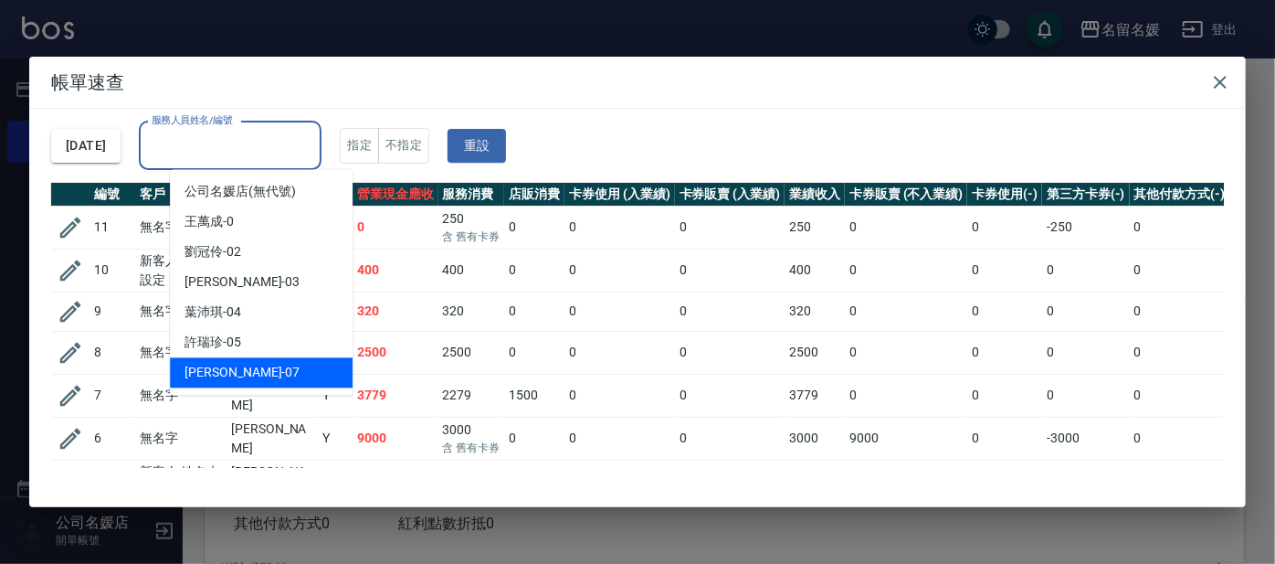
click at [227, 368] on span "[PERSON_NAME] -07" at bounding box center [242, 372] width 115 height 19
type input "[PERSON_NAME]-07"
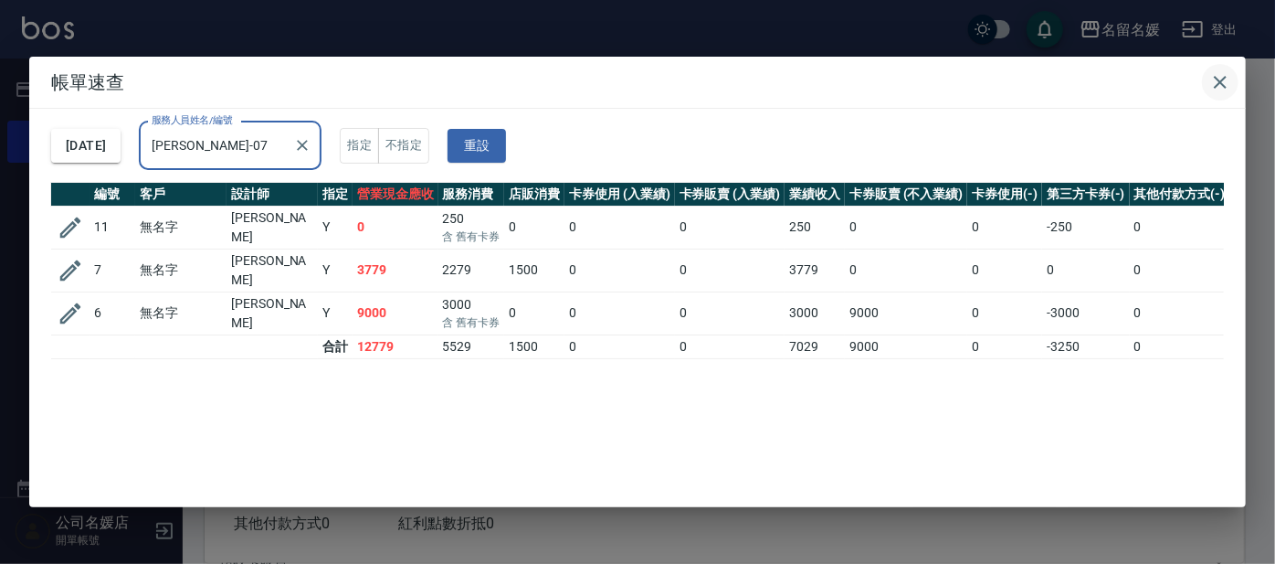
click at [1222, 79] on icon "button" at bounding box center [1221, 82] width 22 height 22
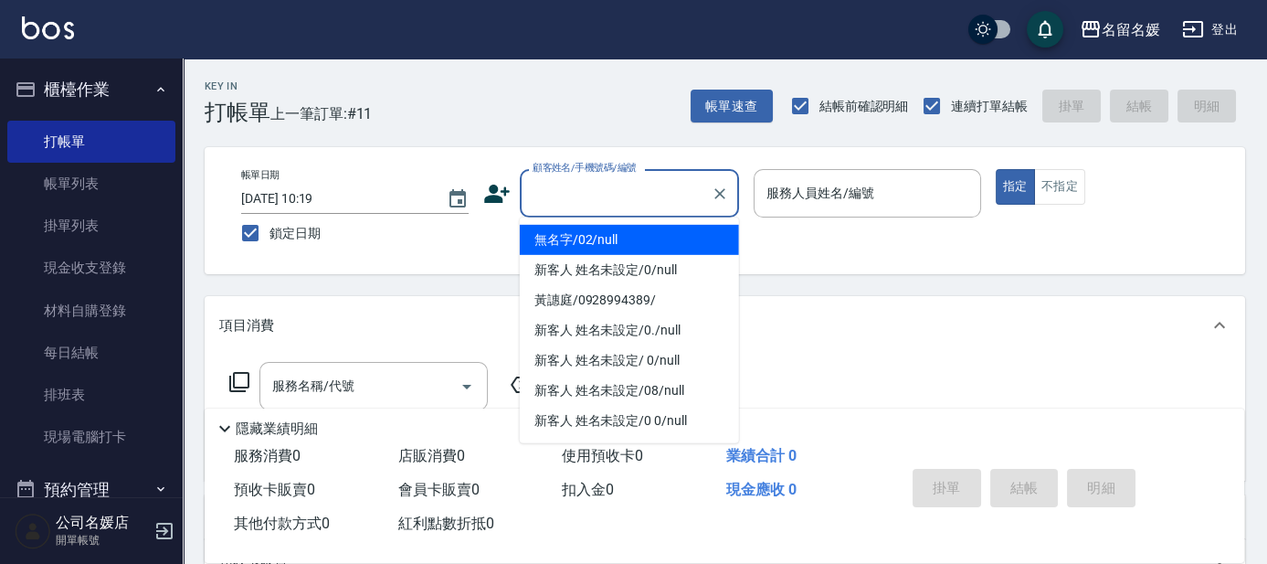
click at [579, 178] on div "顧客姓名/手機號碼/編號 顧客姓名/手機號碼/編號" at bounding box center [629, 193] width 219 height 48
type input "0"
type input "無名字/02/null"
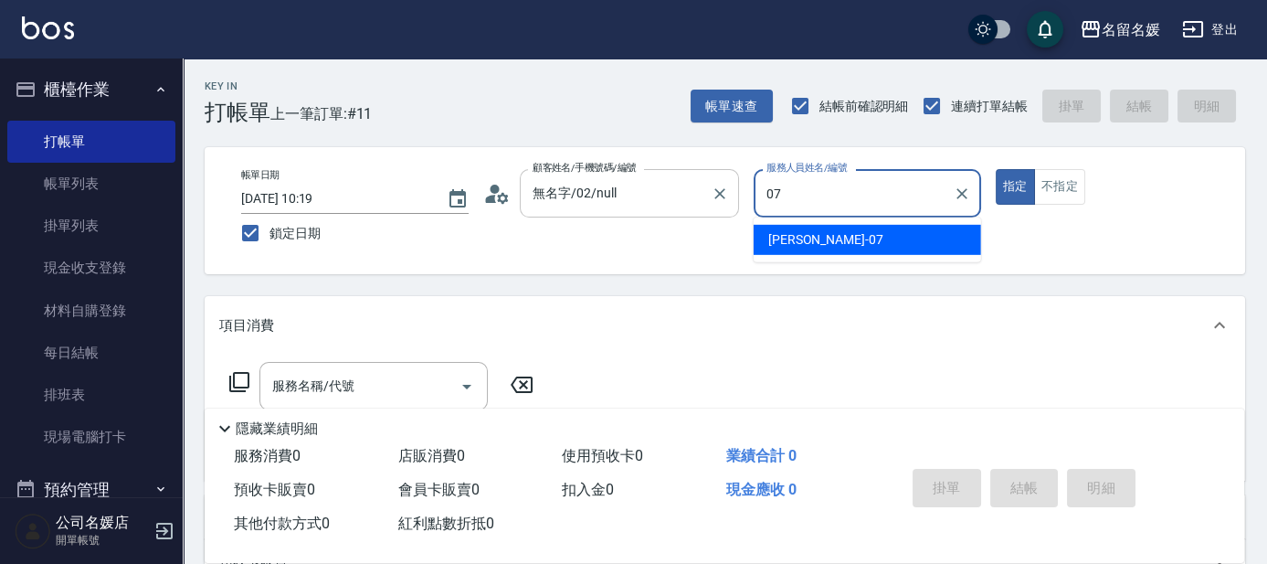
type input "07"
type button "true"
type input "[PERSON_NAME]-07"
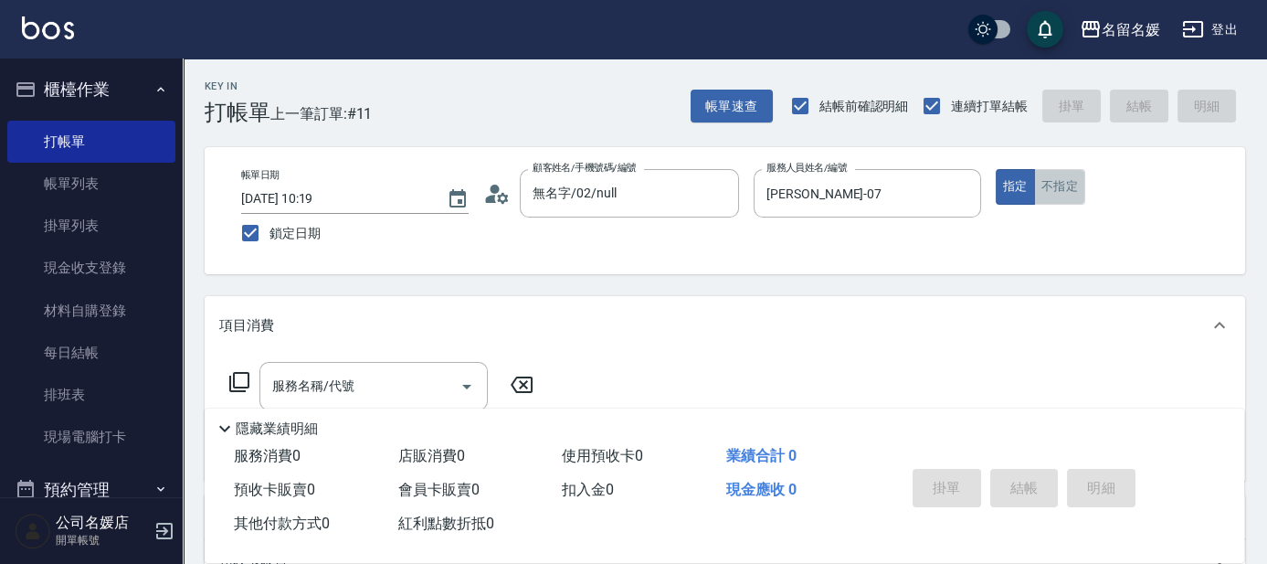
click at [1054, 197] on button "不指定" at bounding box center [1059, 187] width 51 height 36
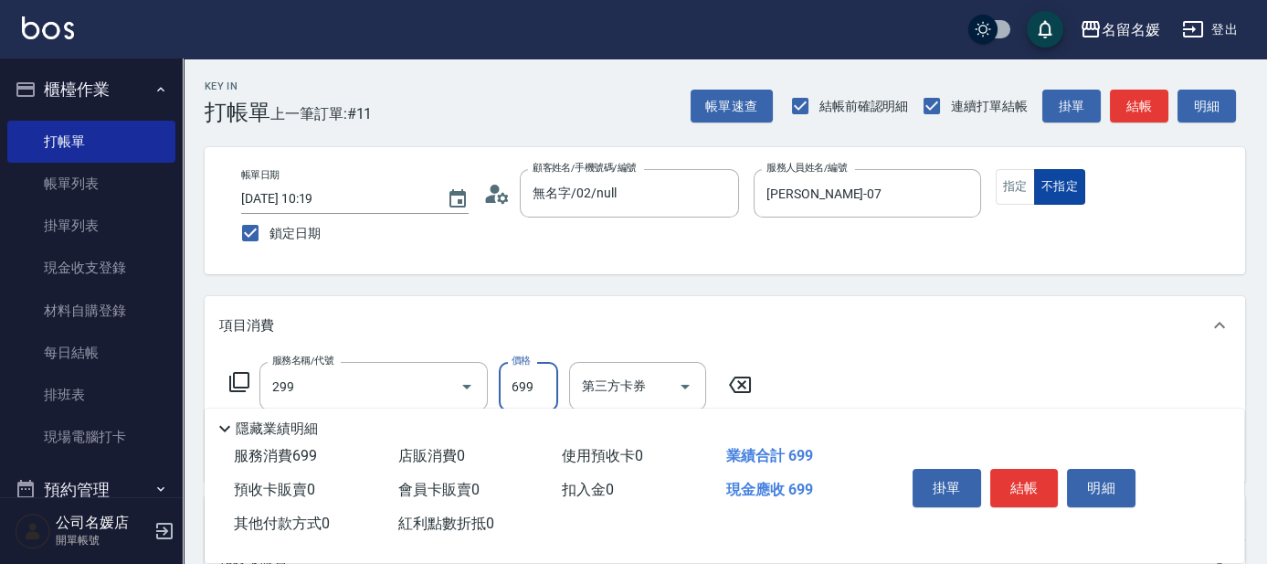
type input "滾珠洗髮699(299)"
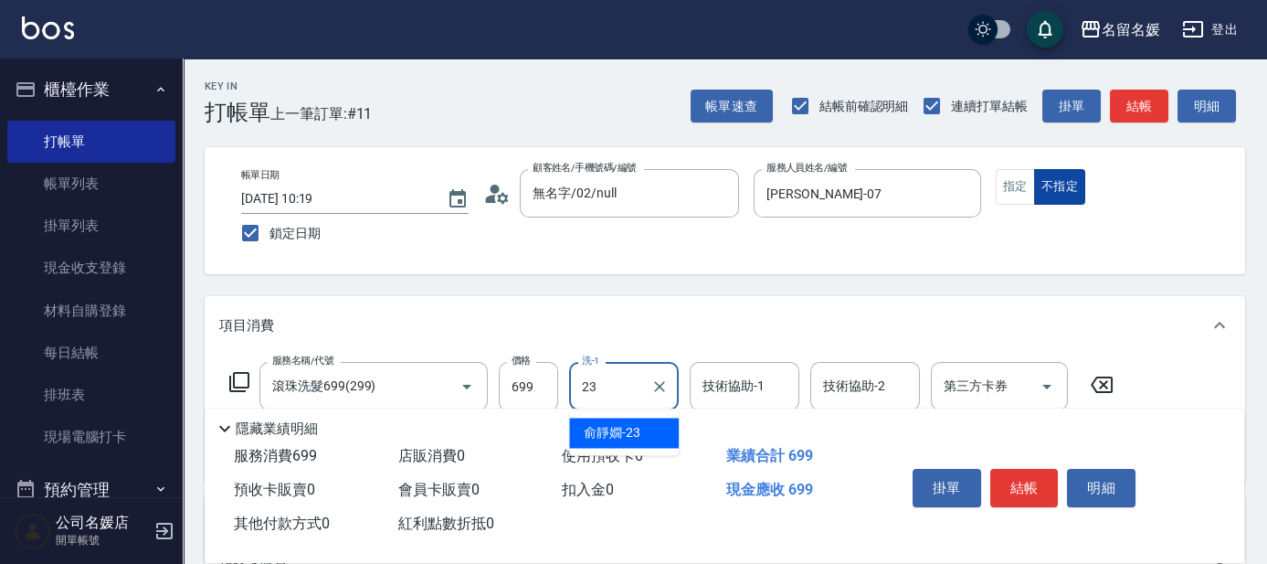
type input "俞靜嫺-23"
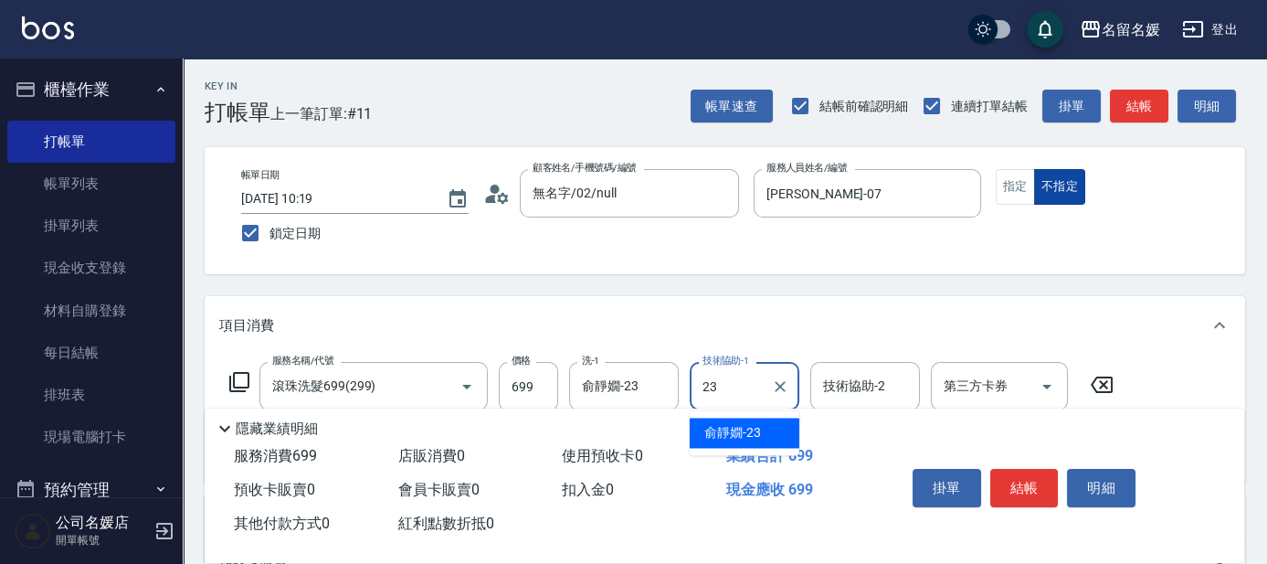
type input "俞靜嫺-23"
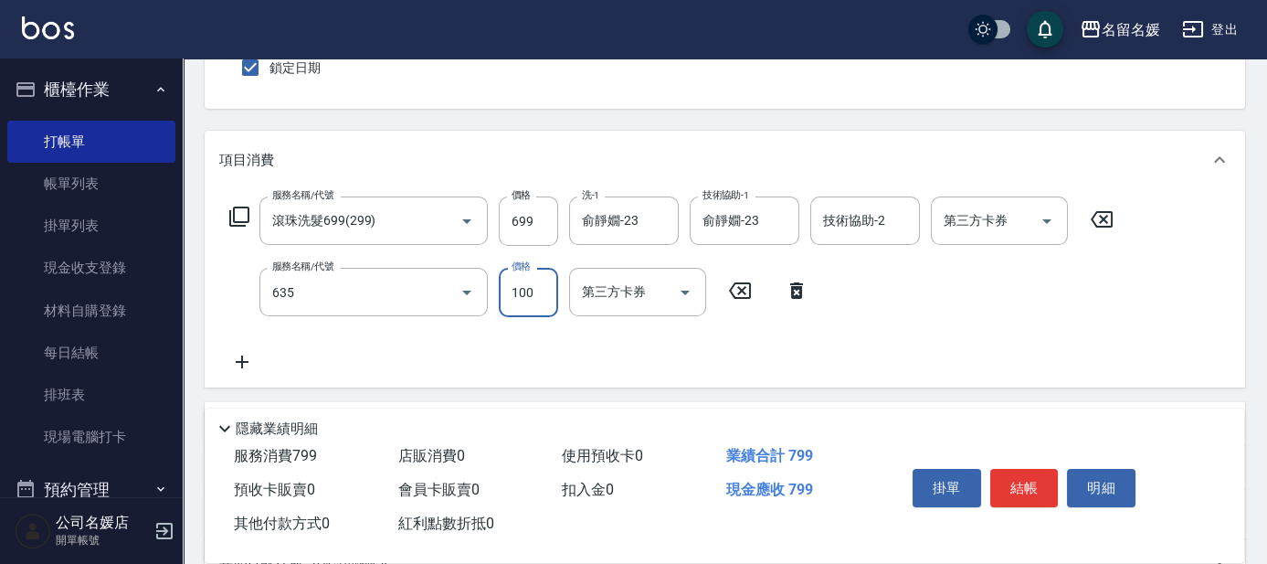
type input "煥彩.玻酸.晶膜.水療(635)"
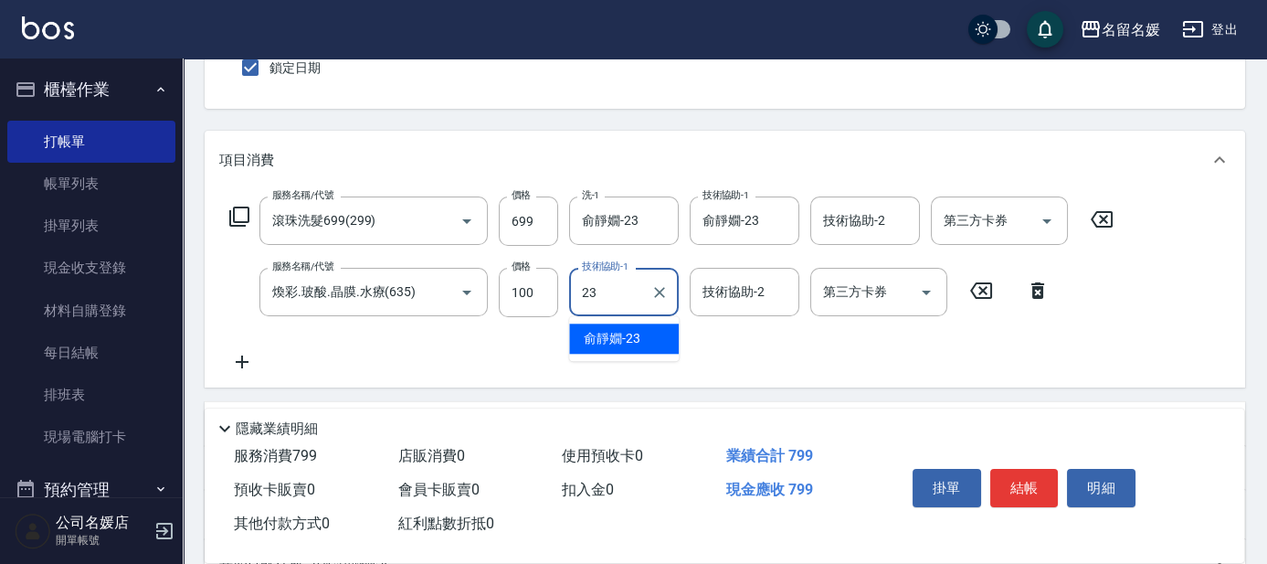
type input "俞靜嫺-23"
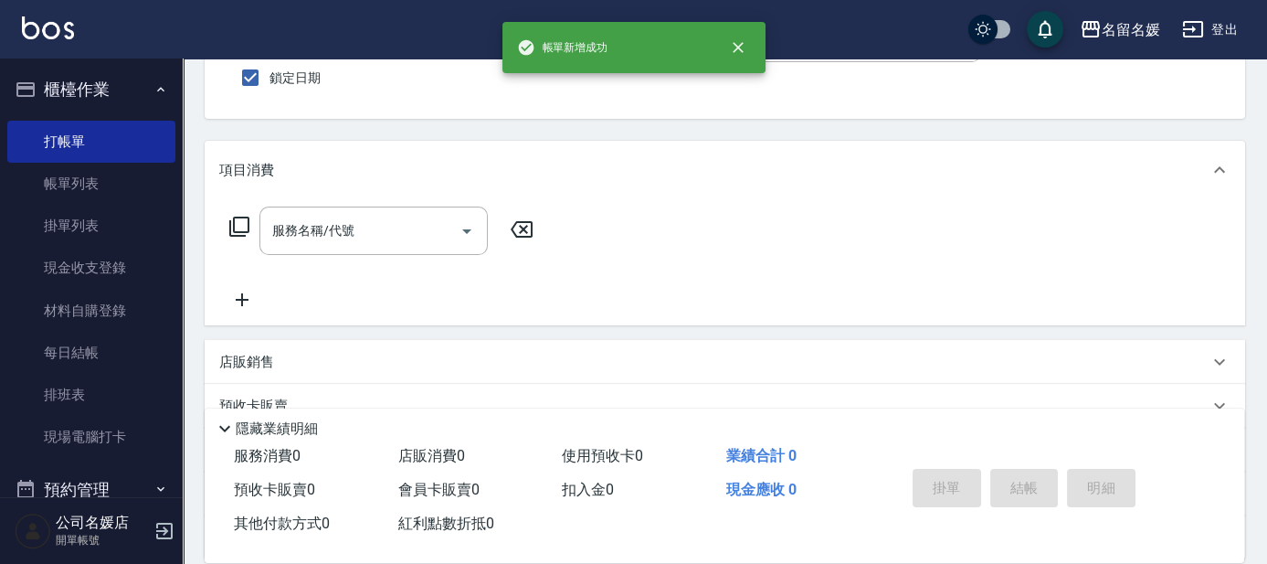
scroll to position [0, 0]
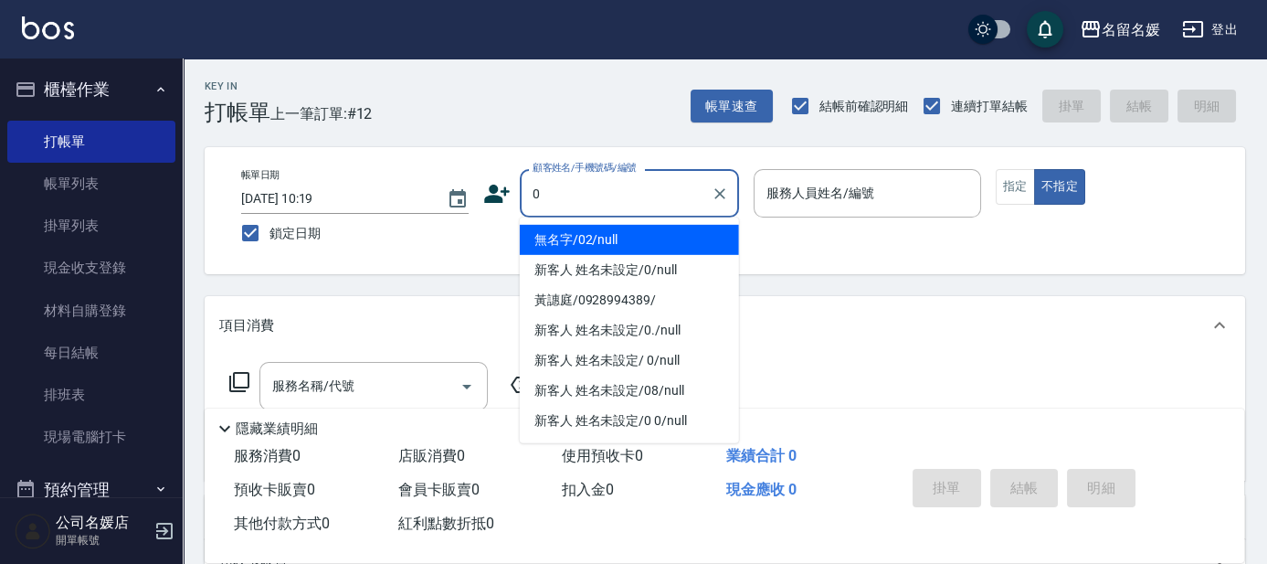
type input "0"
type input "02"
type input "無名字/02/null"
type input "劉冠伶-02"
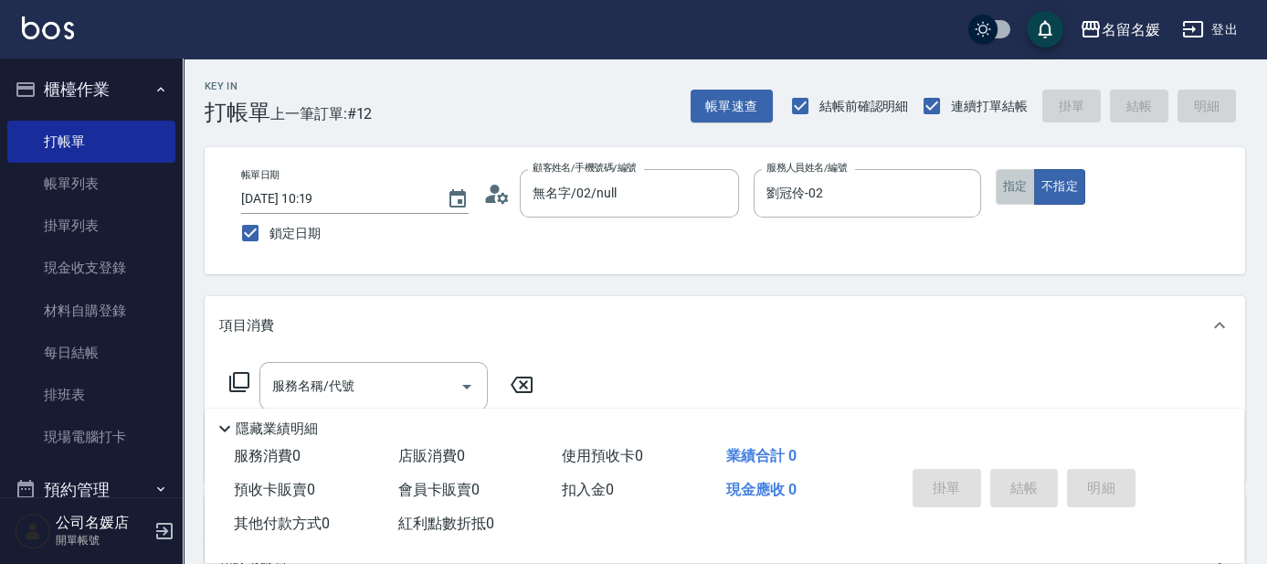
click at [1021, 193] on button "指定" at bounding box center [1015, 187] width 39 height 36
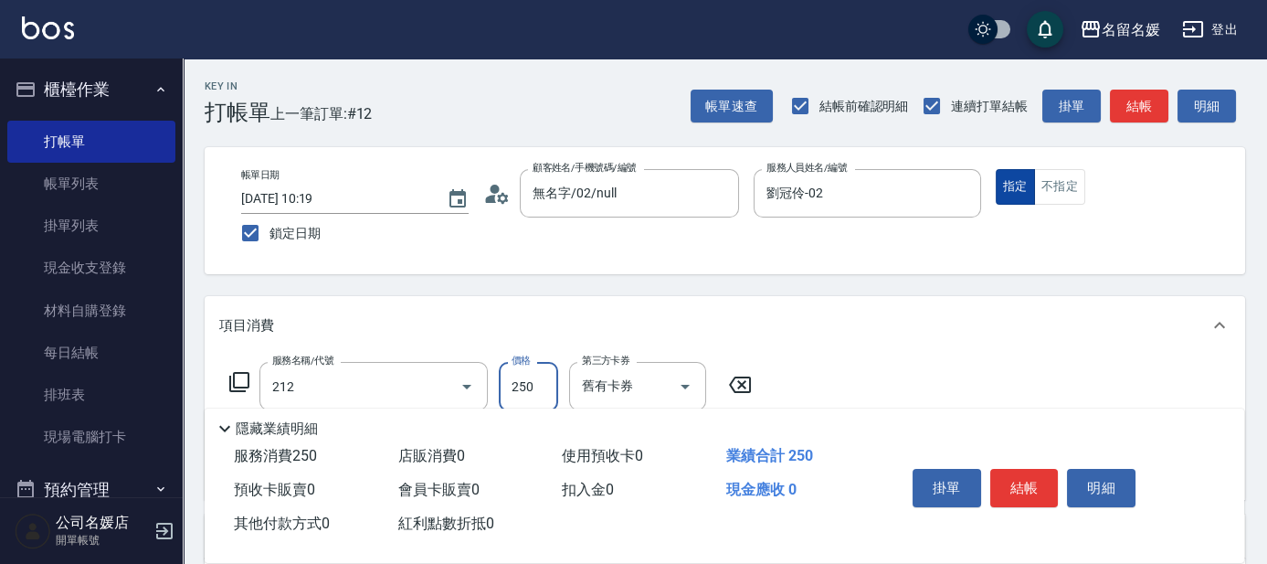
type input "洗髮券-(卡)250(212)"
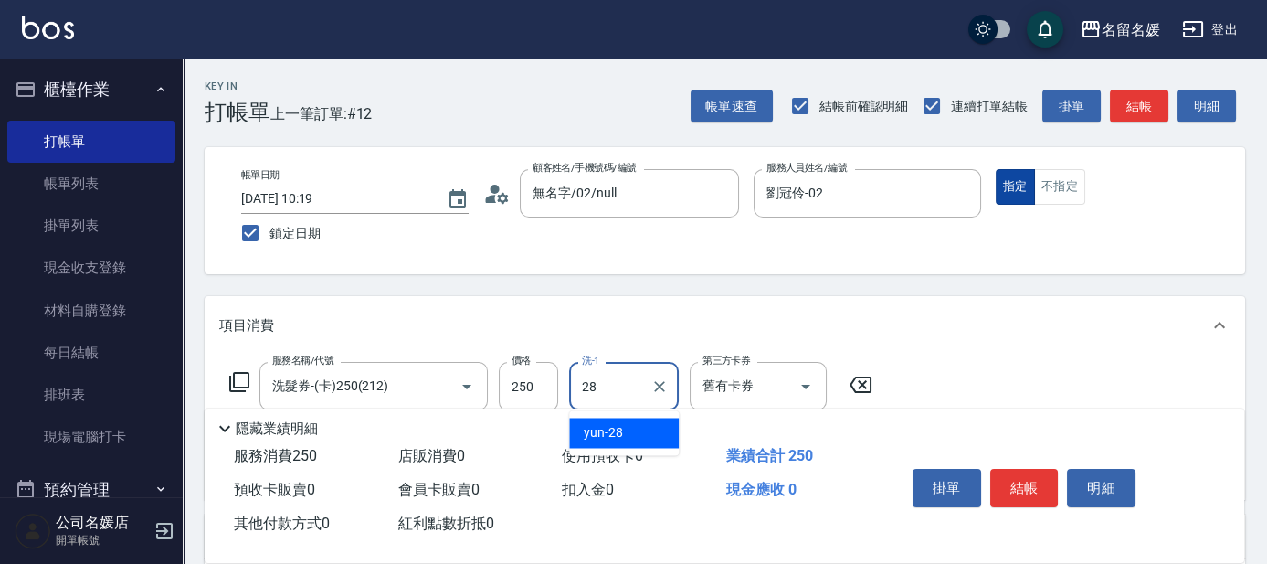
type input "yun-28"
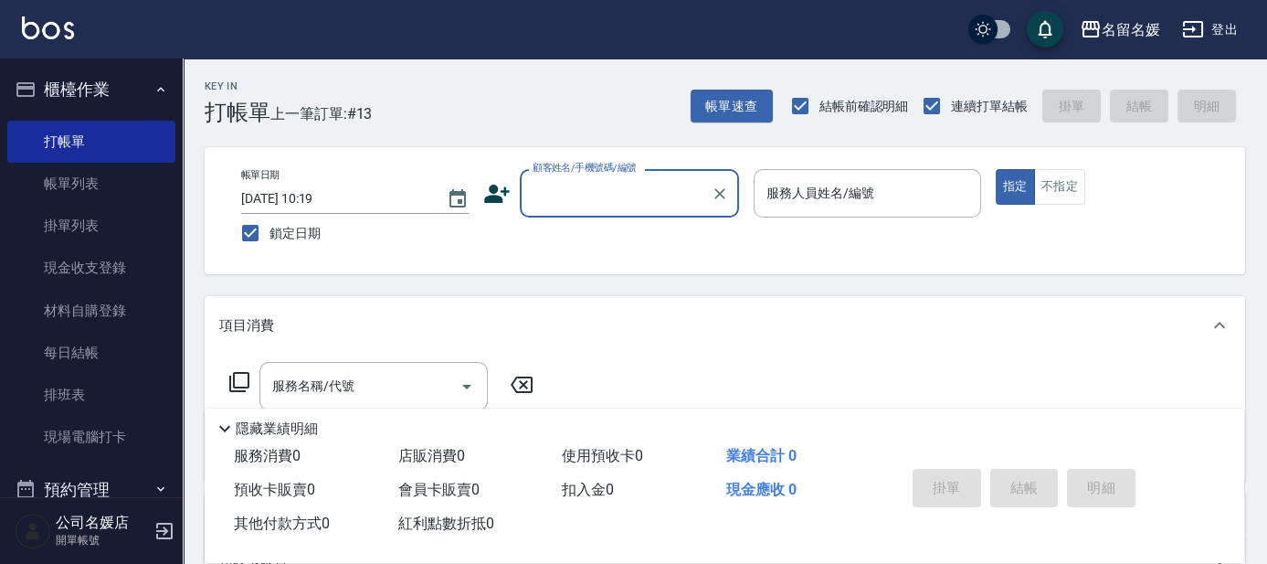
click at [598, 178] on input "顧客姓名/手機號碼/編號" at bounding box center [615, 193] width 175 height 32
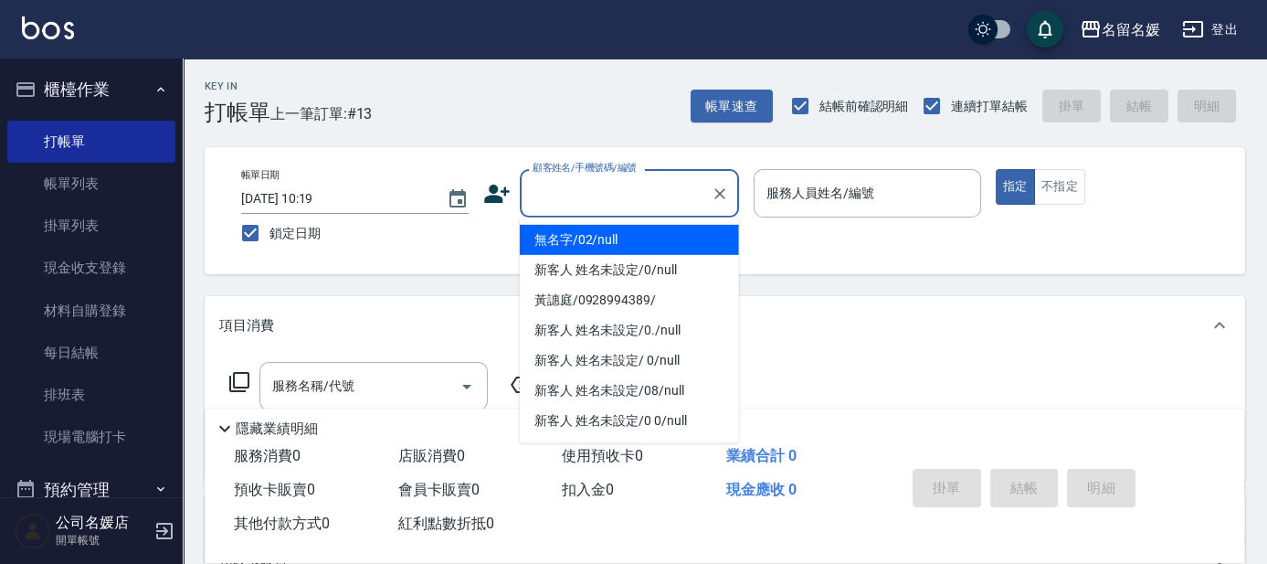
click at [621, 243] on li "無名字/02/null" at bounding box center [629, 240] width 219 height 30
type input "無名字/02/null"
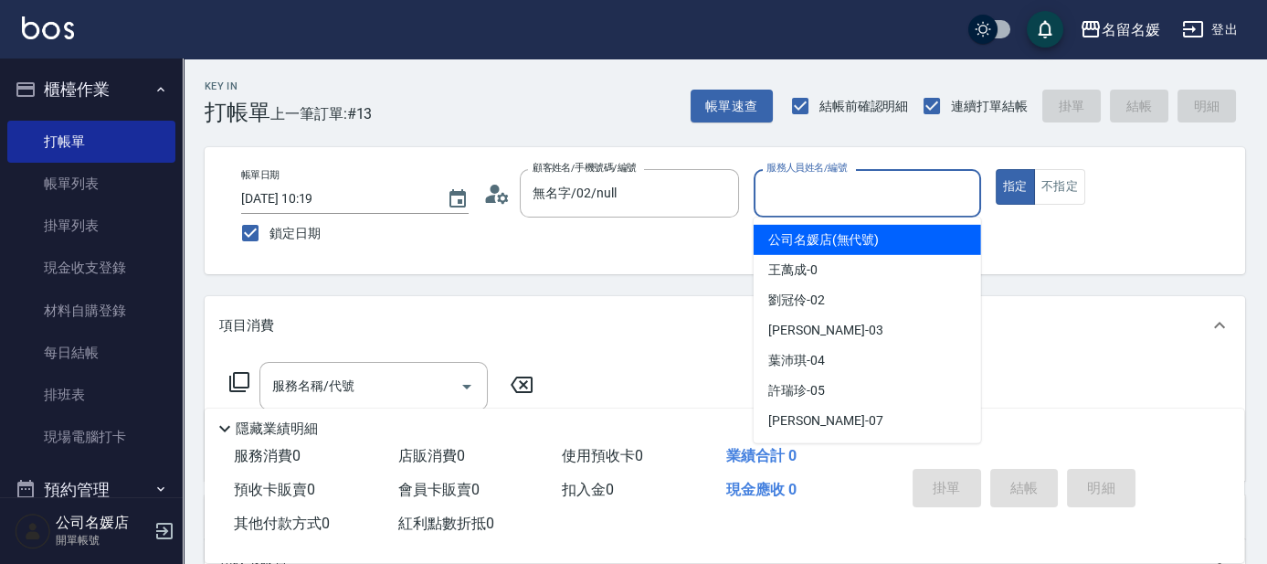
click at [790, 185] on input "服務人員姓名/編號" at bounding box center [867, 193] width 211 height 32
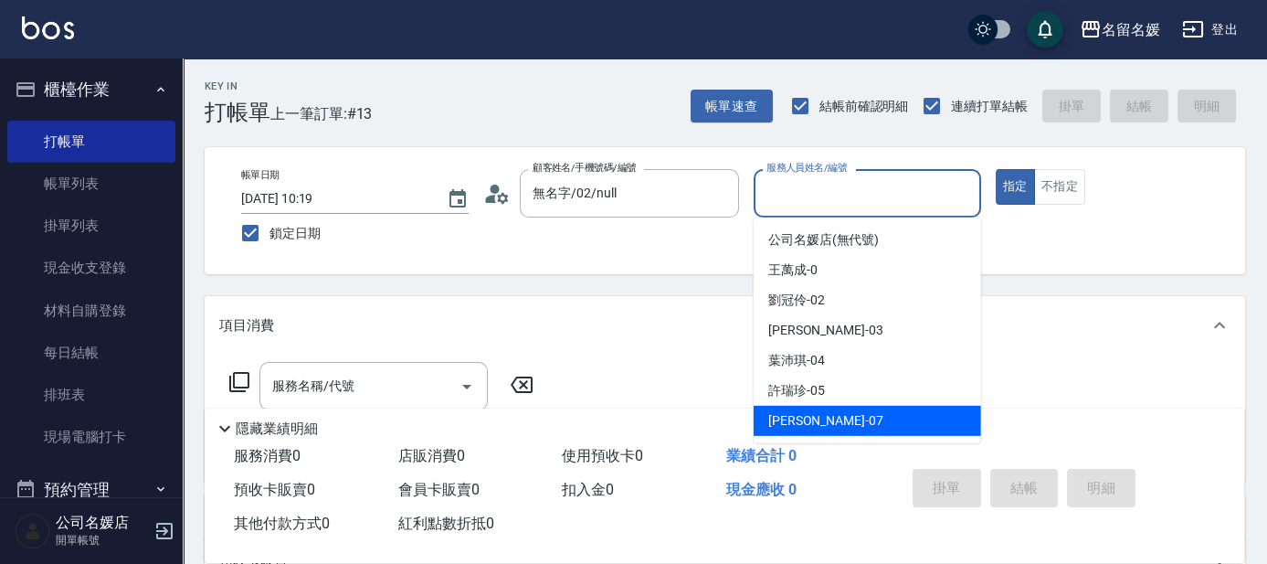
click at [904, 418] on div "[PERSON_NAME] -07" at bounding box center [867, 421] width 227 height 30
type input "[PERSON_NAME]-07"
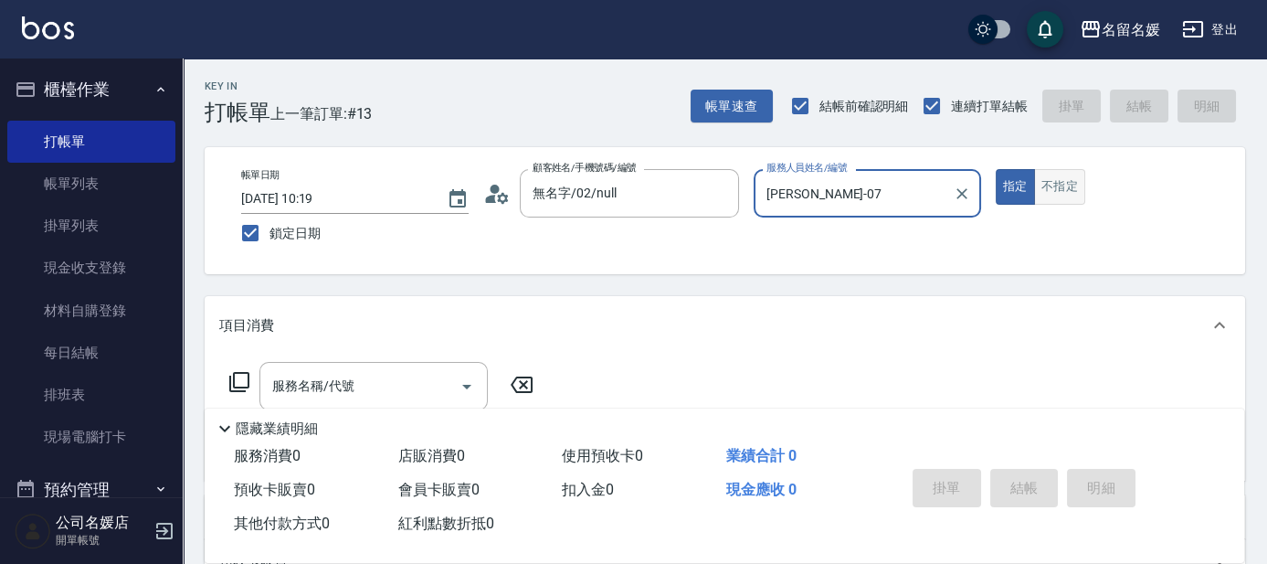
click at [1071, 193] on button "不指定" at bounding box center [1059, 187] width 51 height 36
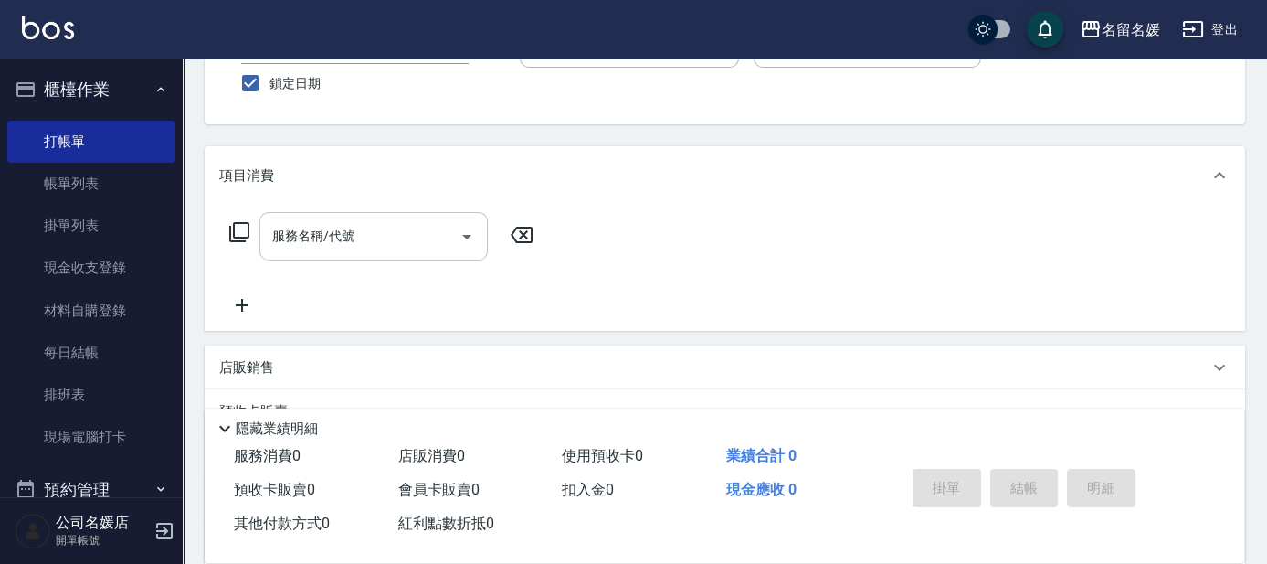
scroll to position [165, 0]
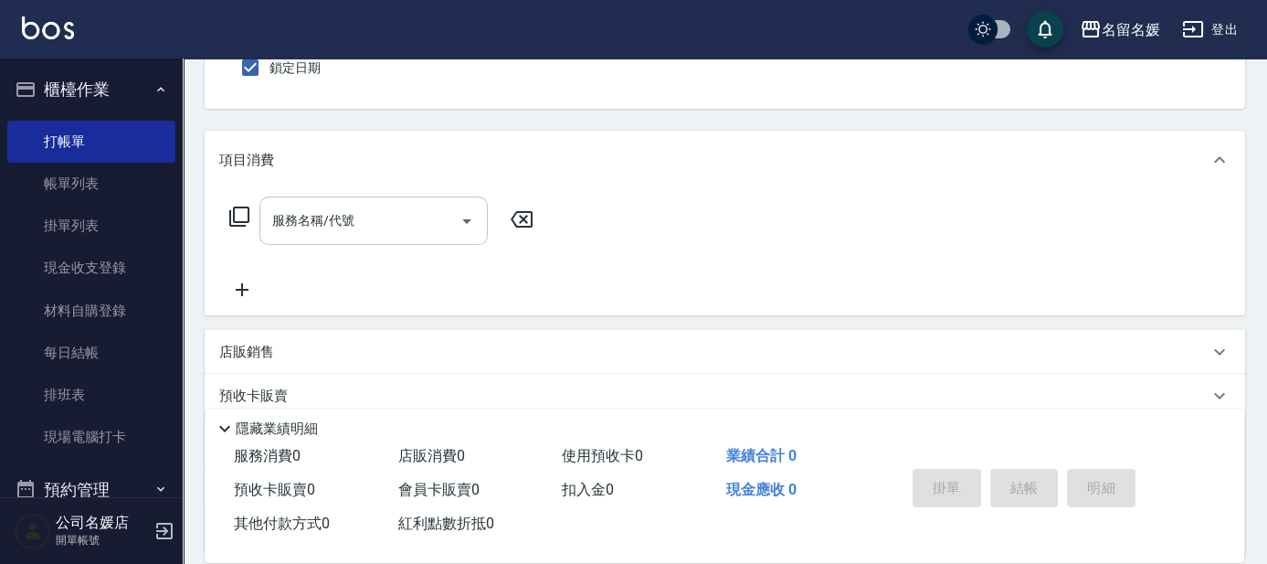
click at [386, 219] on input "服務名稱/代號" at bounding box center [360, 221] width 185 height 32
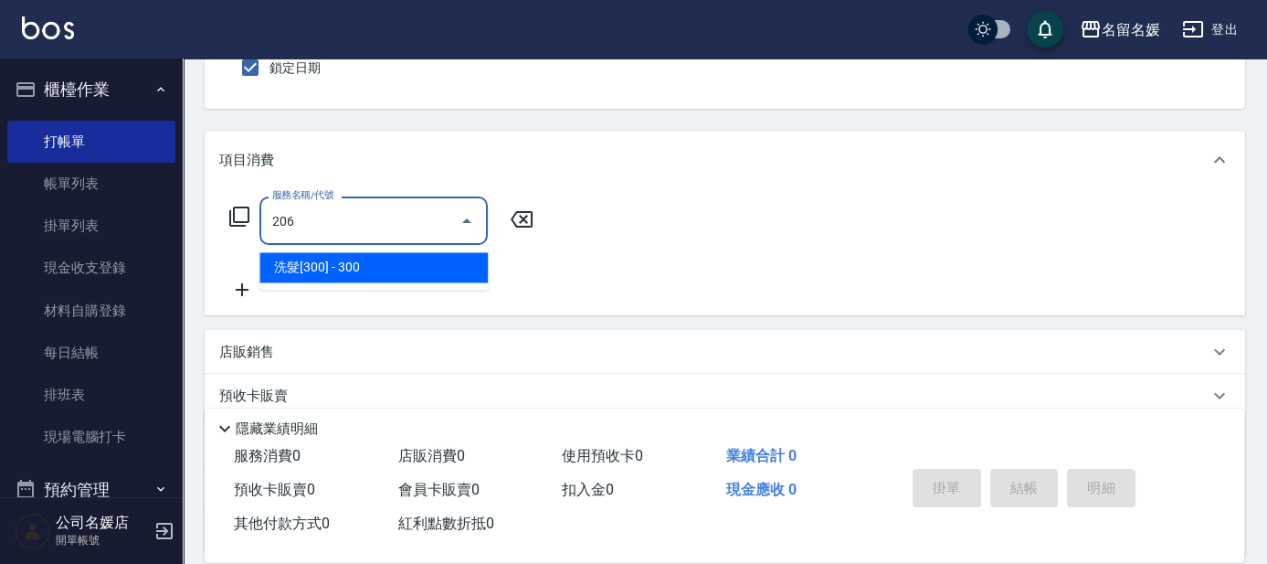
click at [344, 263] on span "洗髮[300] - 300" at bounding box center [373, 267] width 228 height 30
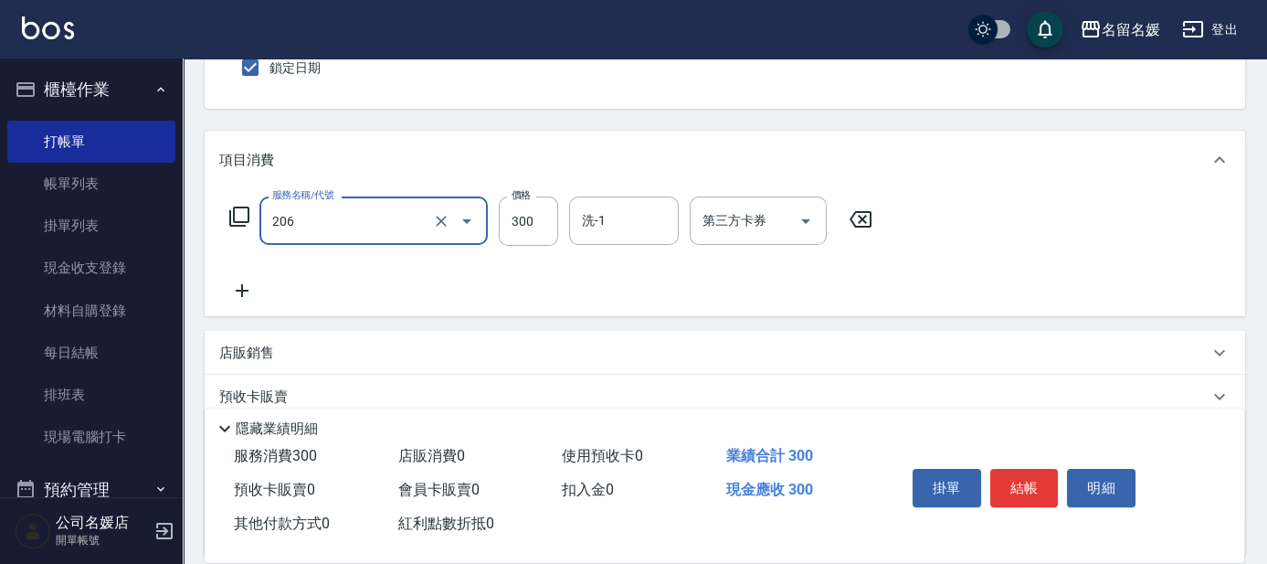
type input "洗髮[300](206)"
click at [249, 294] on icon at bounding box center [242, 291] width 46 height 22
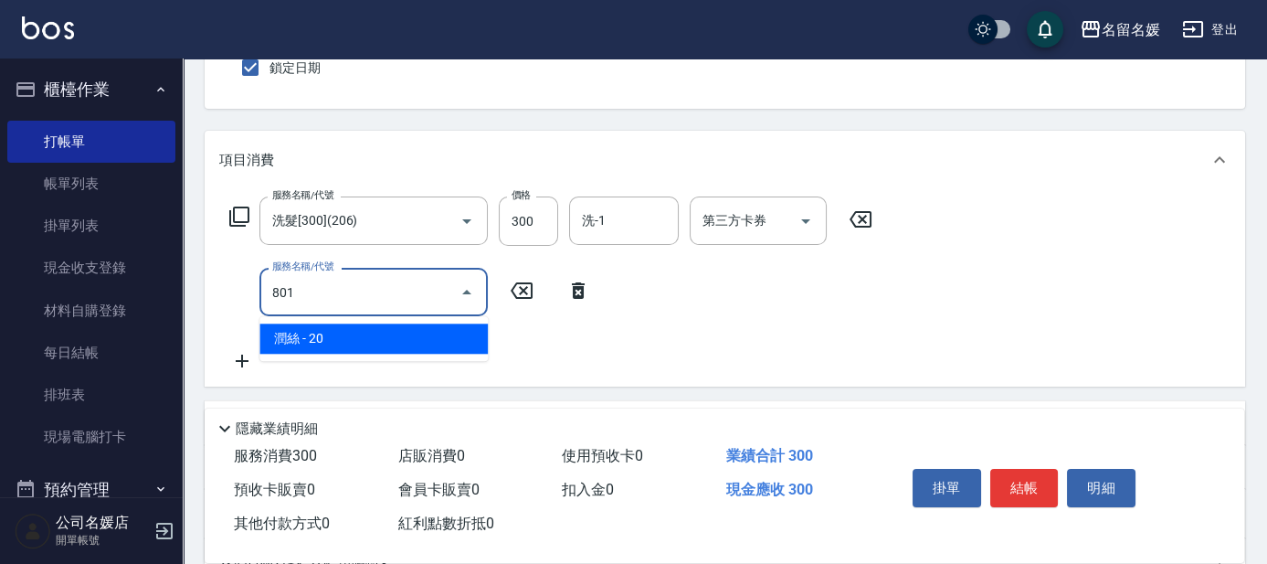
click at [362, 346] on span "潤絲 - 20" at bounding box center [373, 338] width 228 height 30
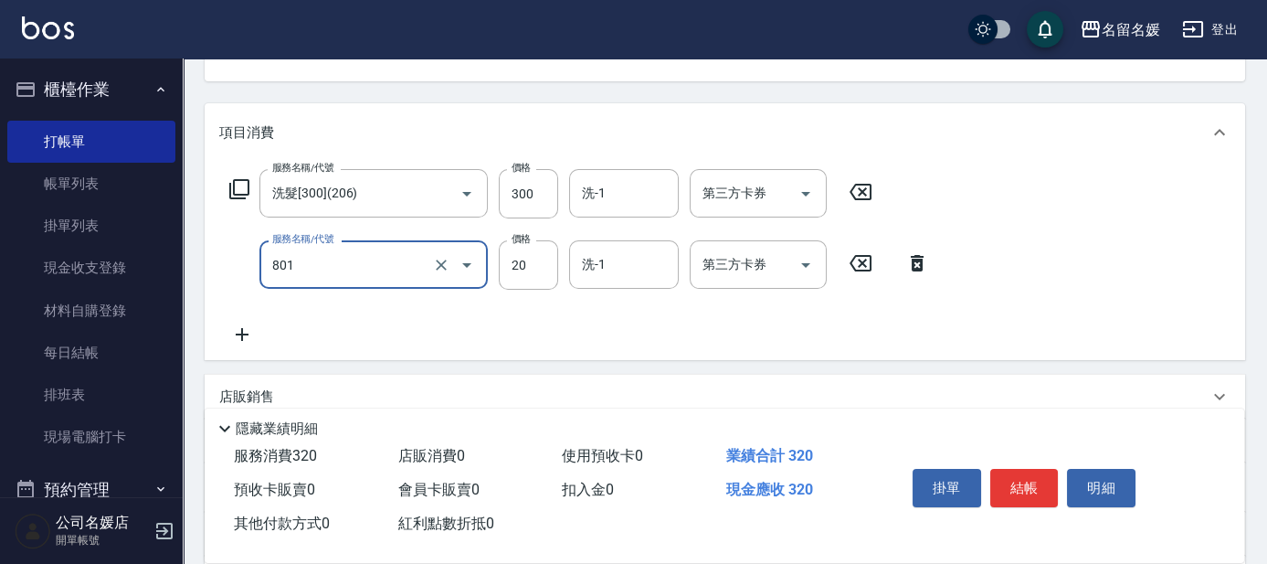
scroll to position [82, 0]
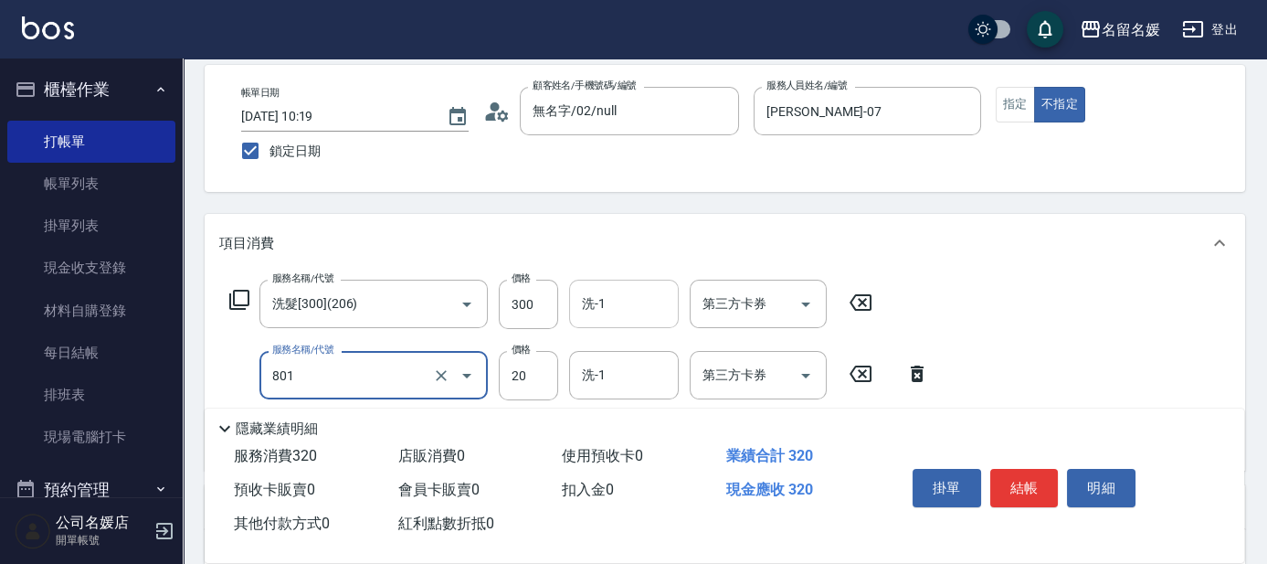
click at [638, 283] on div "洗-1" at bounding box center [624, 304] width 110 height 48
type input "潤絲(801)"
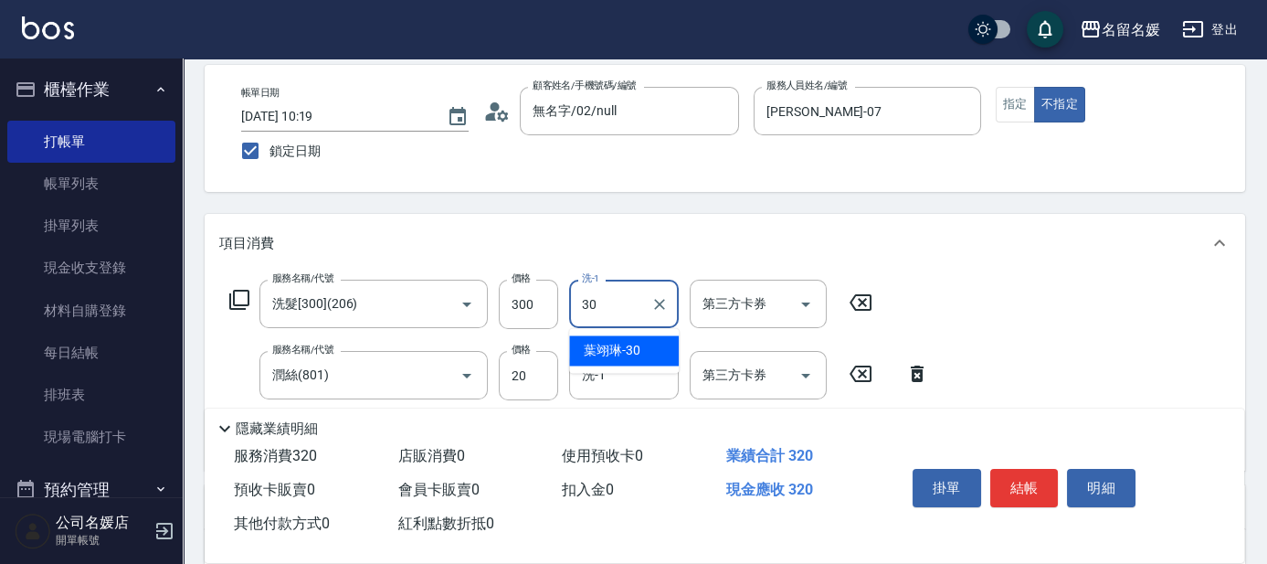
click at [662, 349] on div "[PERSON_NAME]-30" at bounding box center [624, 350] width 110 height 30
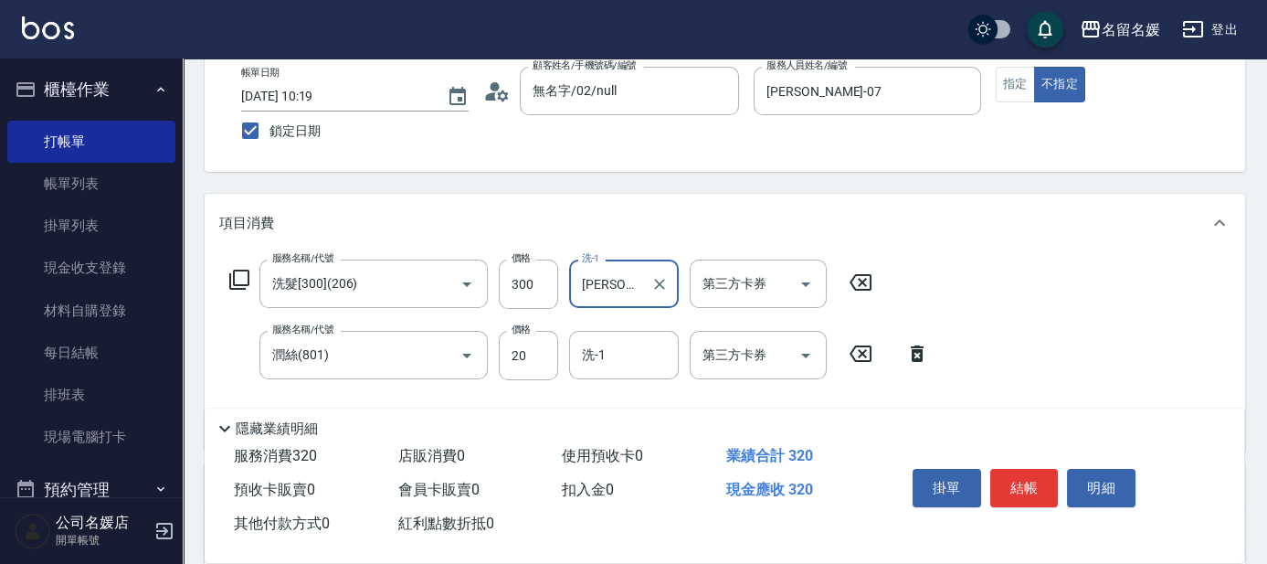
scroll to position [165, 0]
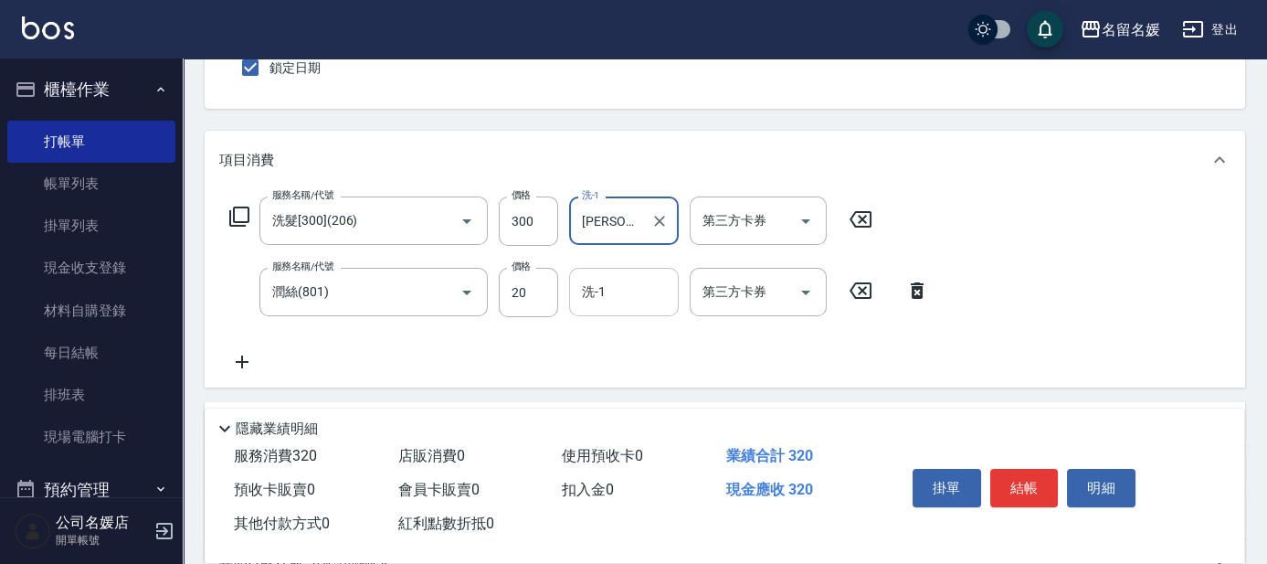
click at [632, 274] on div "洗-1" at bounding box center [624, 292] width 110 height 48
type input "[PERSON_NAME]-30"
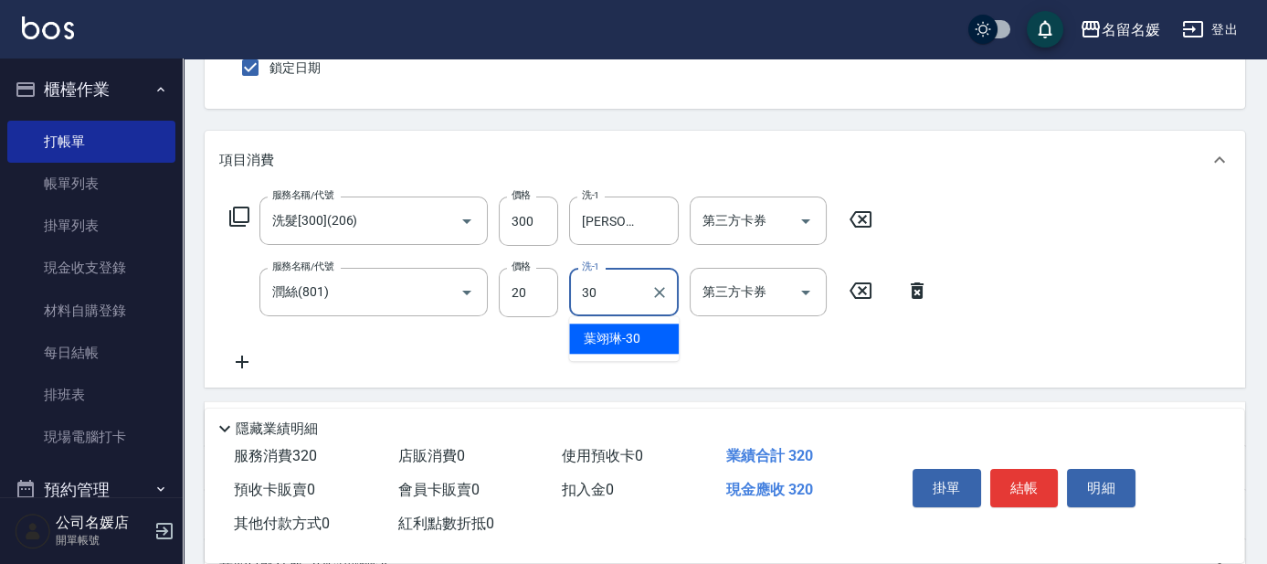
click at [611, 329] on span "[PERSON_NAME]-30" at bounding box center [612, 338] width 57 height 19
type input "[PERSON_NAME]-30"
click at [1039, 481] on button "結帳" at bounding box center [1024, 488] width 69 height 38
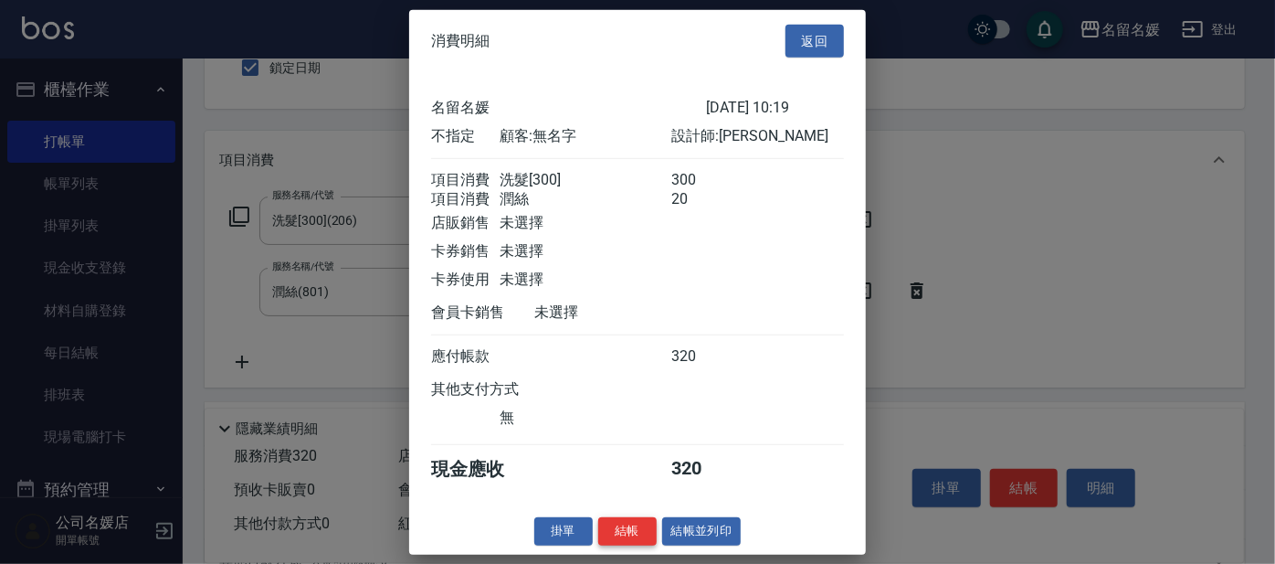
click at [629, 535] on button "結帳" at bounding box center [627, 531] width 58 height 28
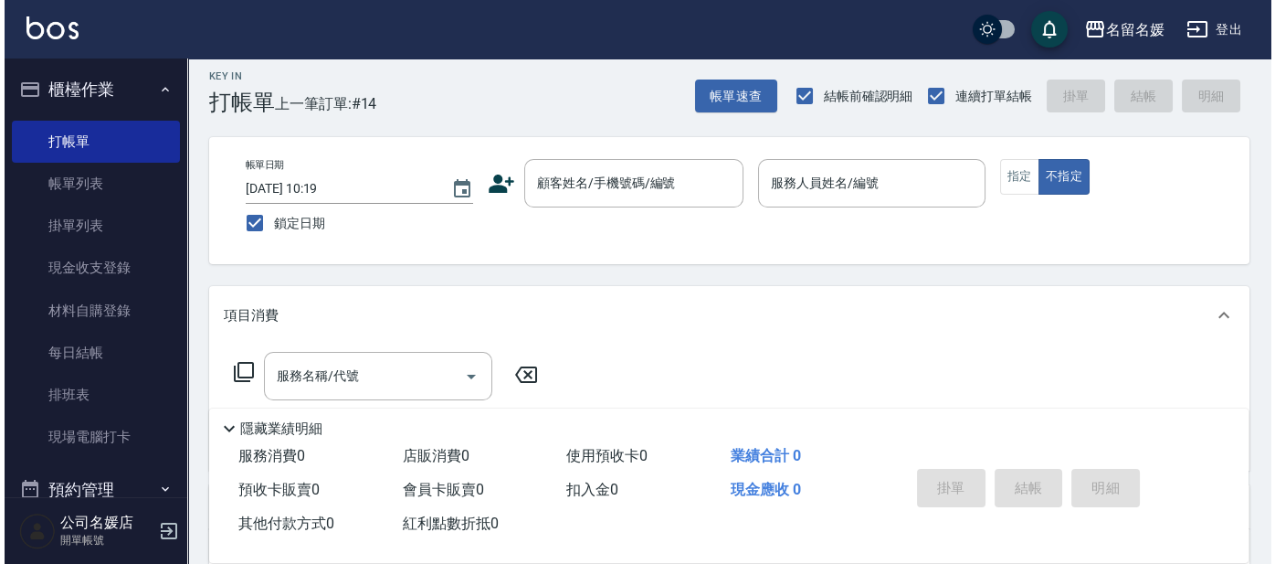
scroll to position [0, 0]
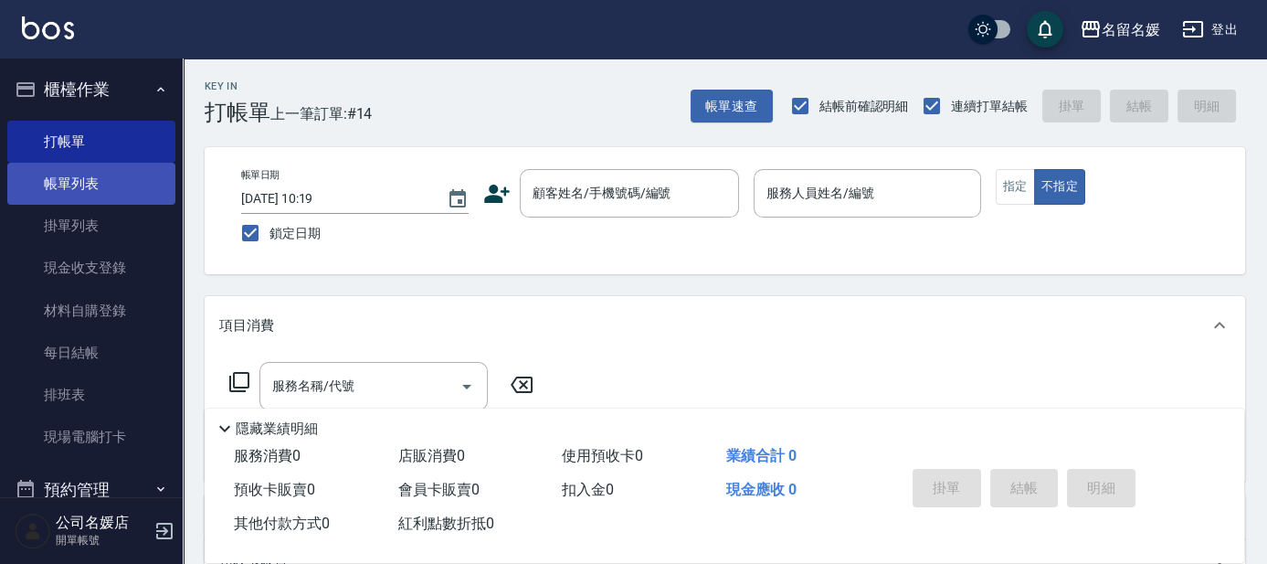
click at [121, 165] on link "帳單列表" at bounding box center [91, 184] width 168 height 42
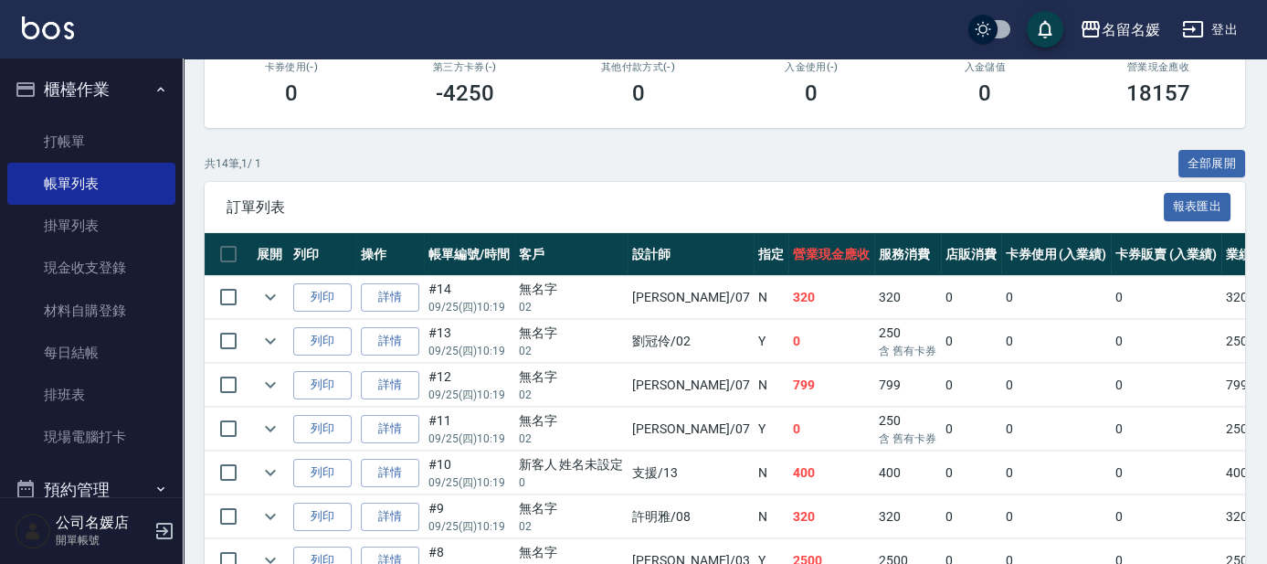
scroll to position [415, 0]
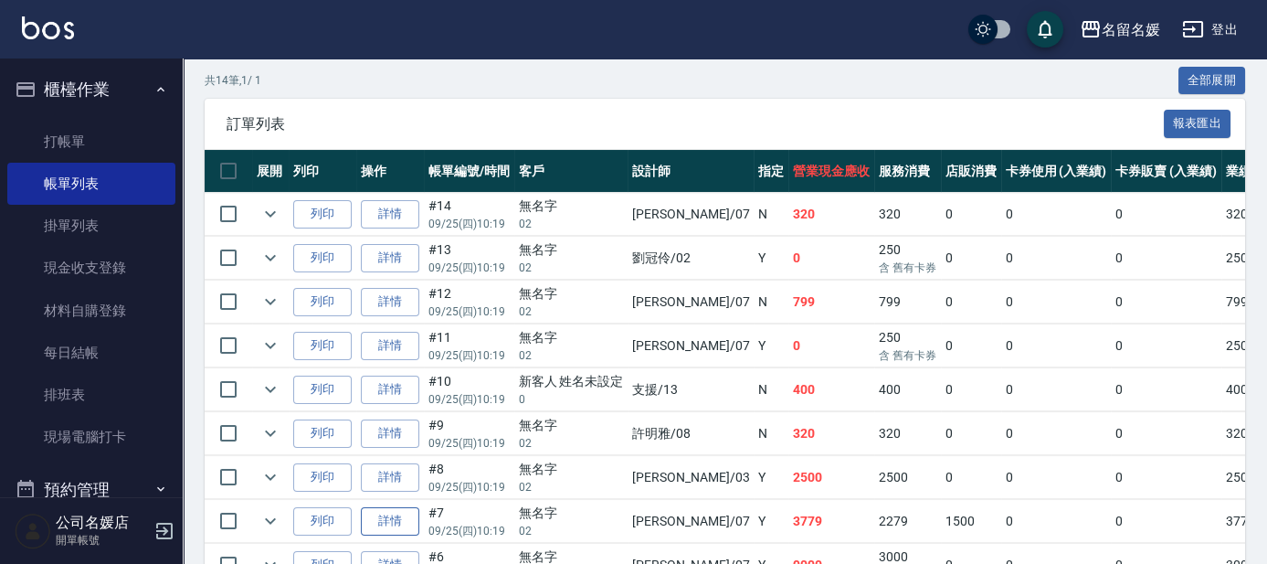
click at [381, 519] on link "詳情" at bounding box center [390, 521] width 58 height 28
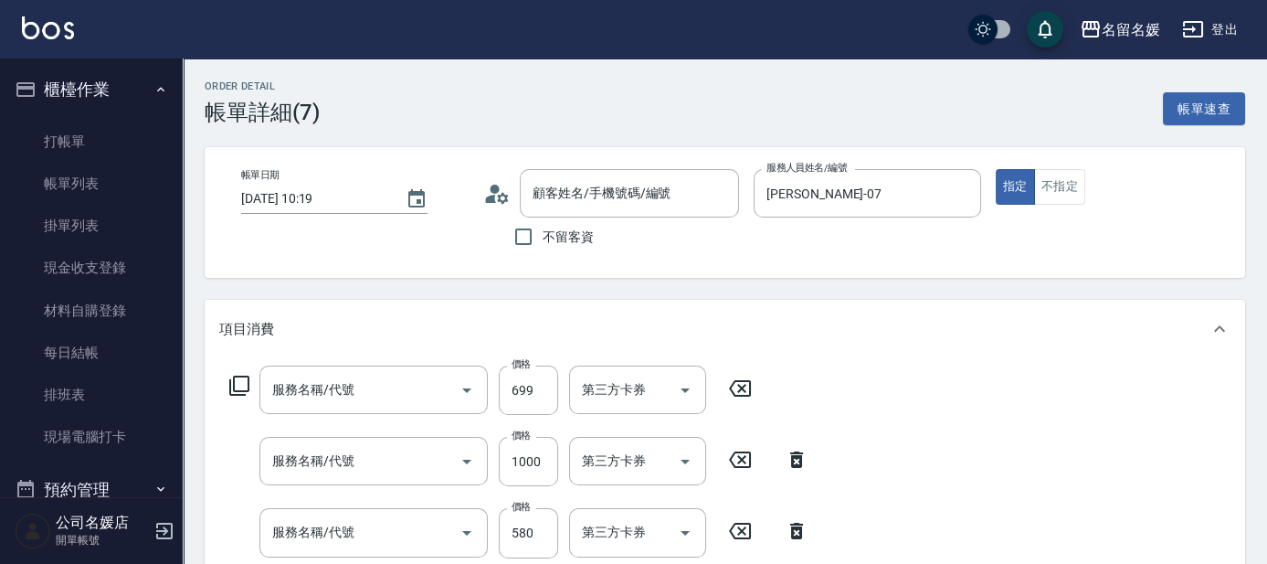
type input "[DATE] 10:19"
type input "[PERSON_NAME]-07"
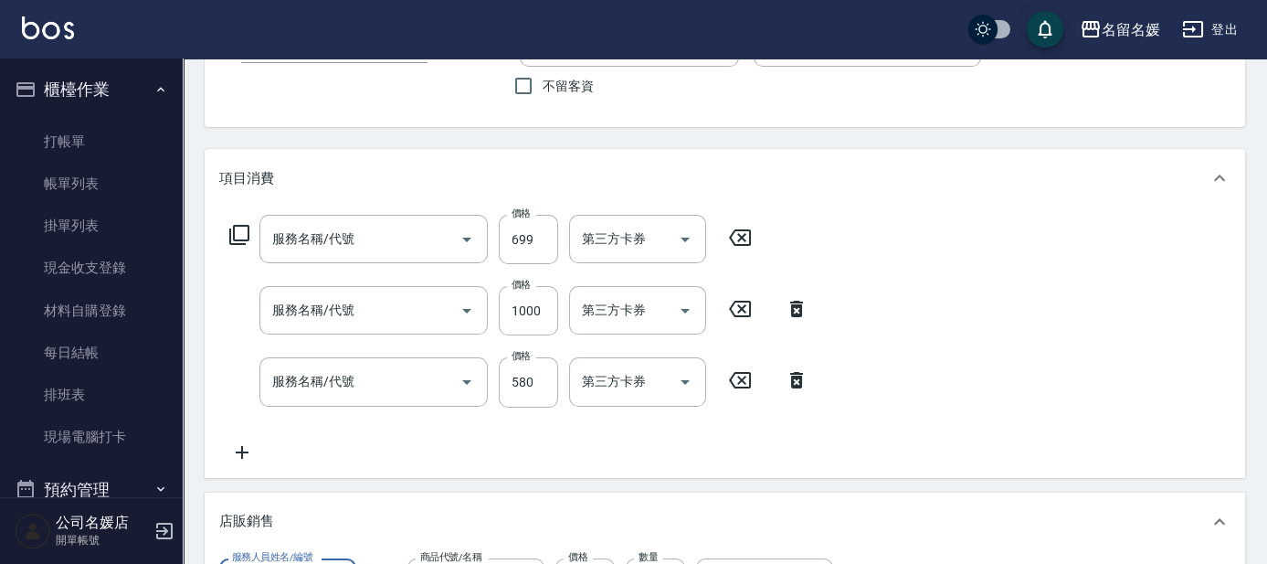
type input "滾珠洗髮699(299)"
type input "染髮(1500)(501)"
type input "剪髮(580)(408)"
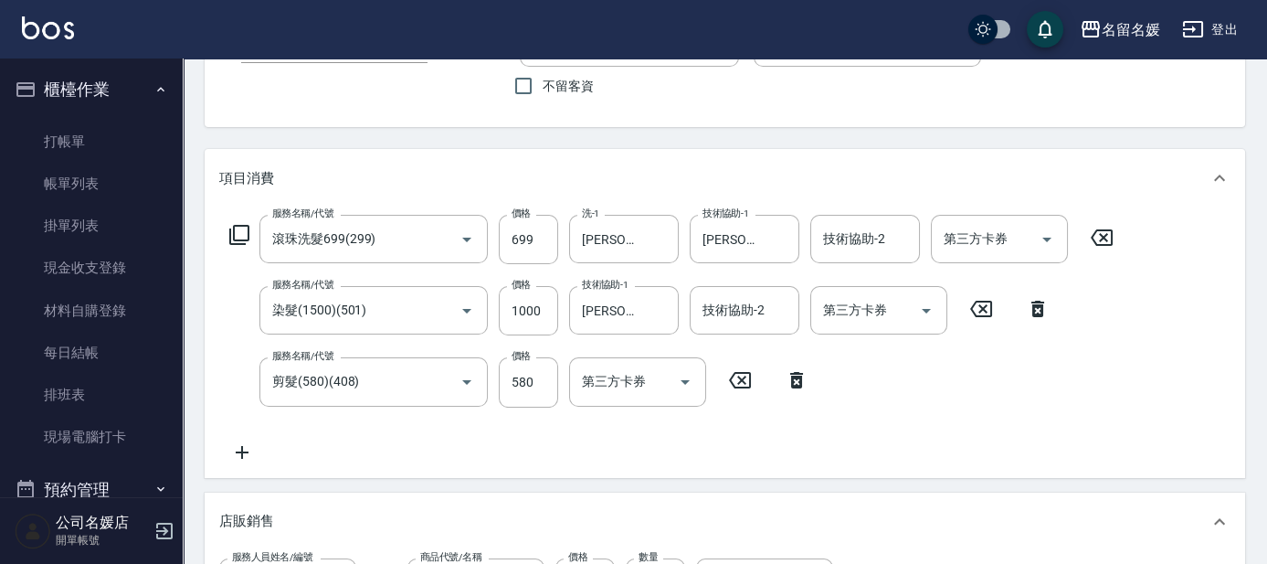
type input "無名字/02/null"
click at [236, 444] on icon at bounding box center [242, 452] width 46 height 22
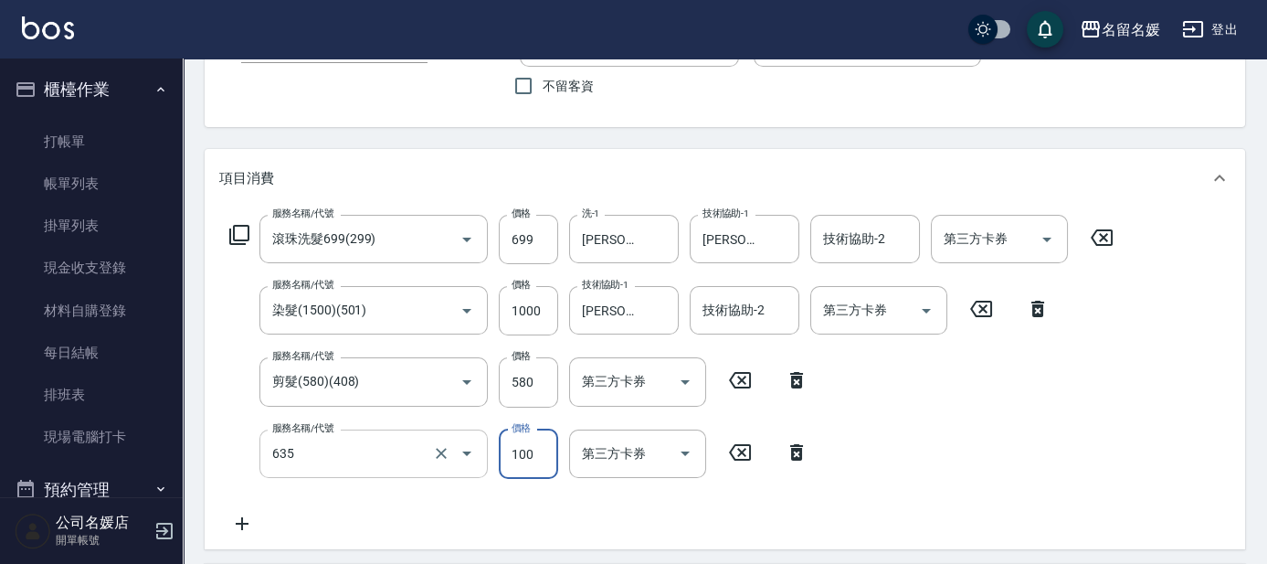
type input "煥彩.玻酸.晶膜.水療(635)"
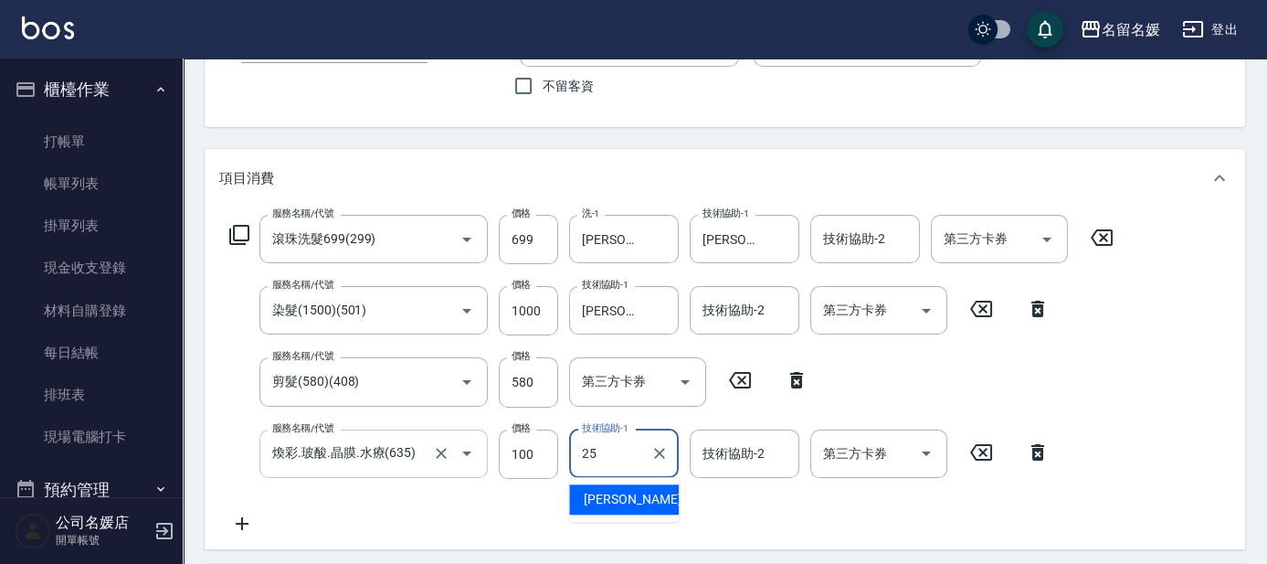
type input "[PERSON_NAME]-25"
click at [777, 152] on div "項目消費" at bounding box center [725, 178] width 1041 height 58
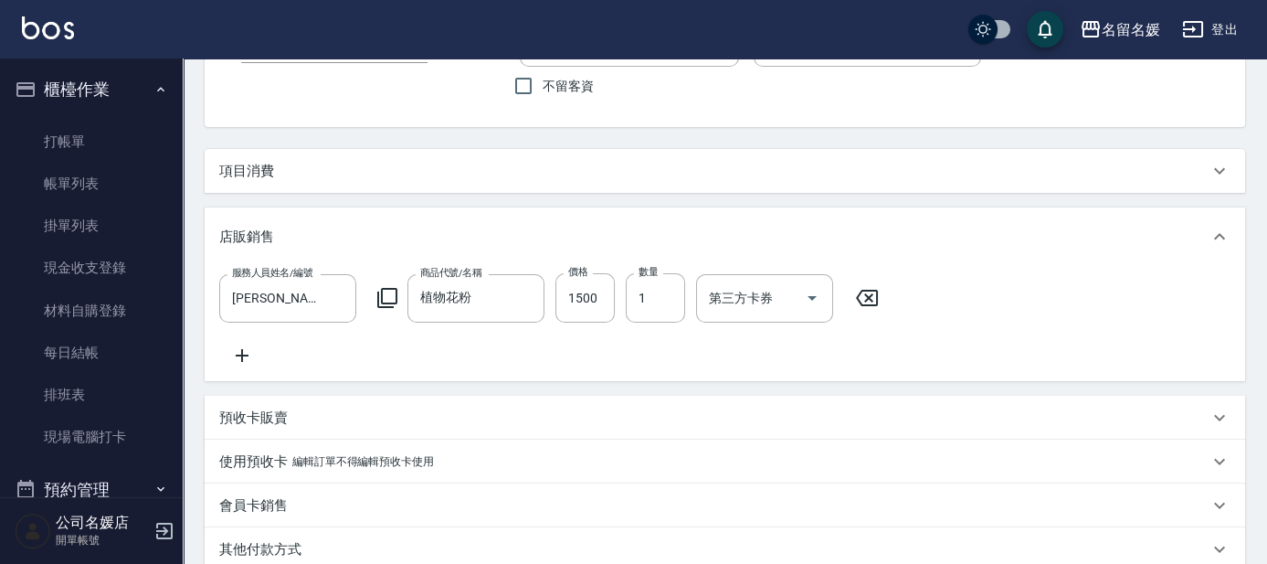
scroll to position [411, 0]
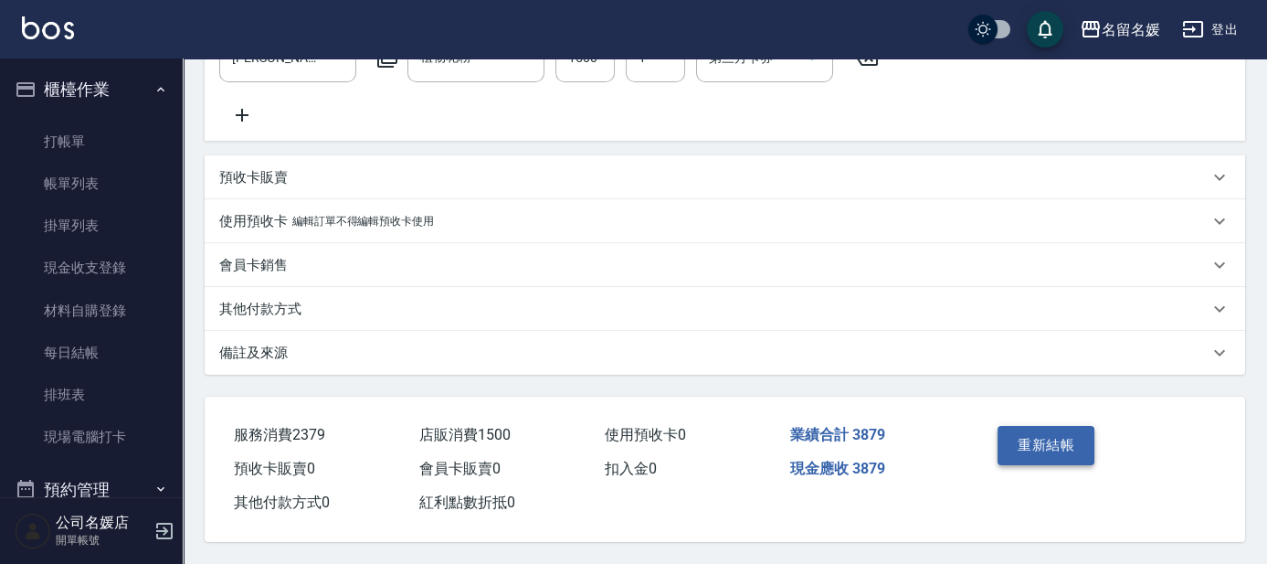
click at [1046, 445] on button "重新結帳" at bounding box center [1046, 445] width 97 height 38
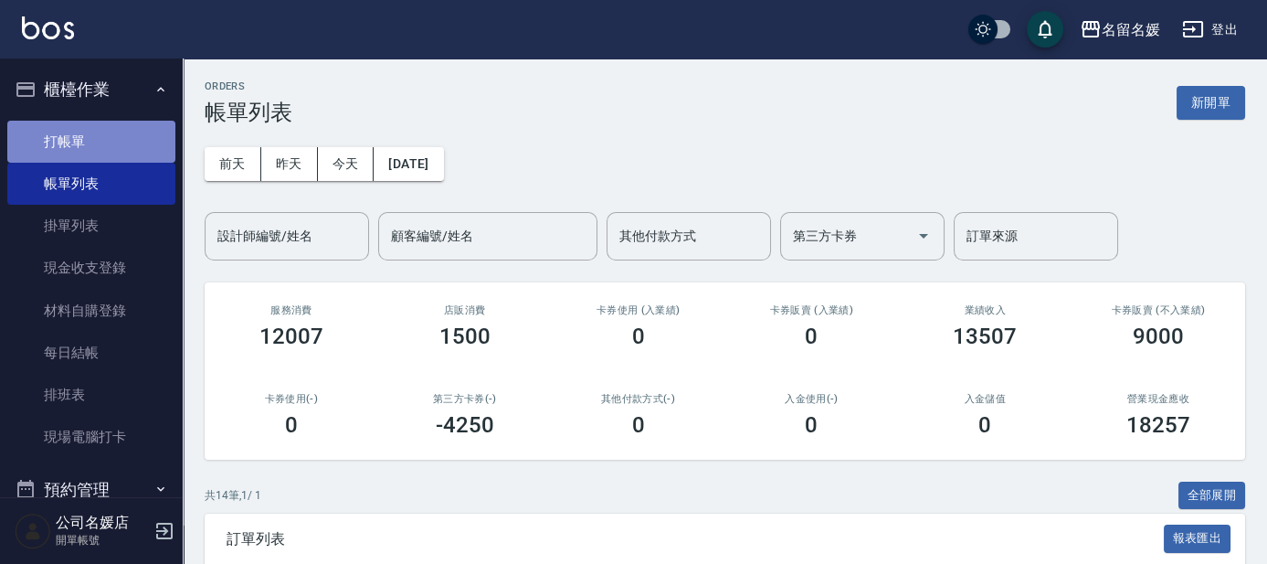
click at [126, 127] on link "打帳單" at bounding box center [91, 142] width 168 height 42
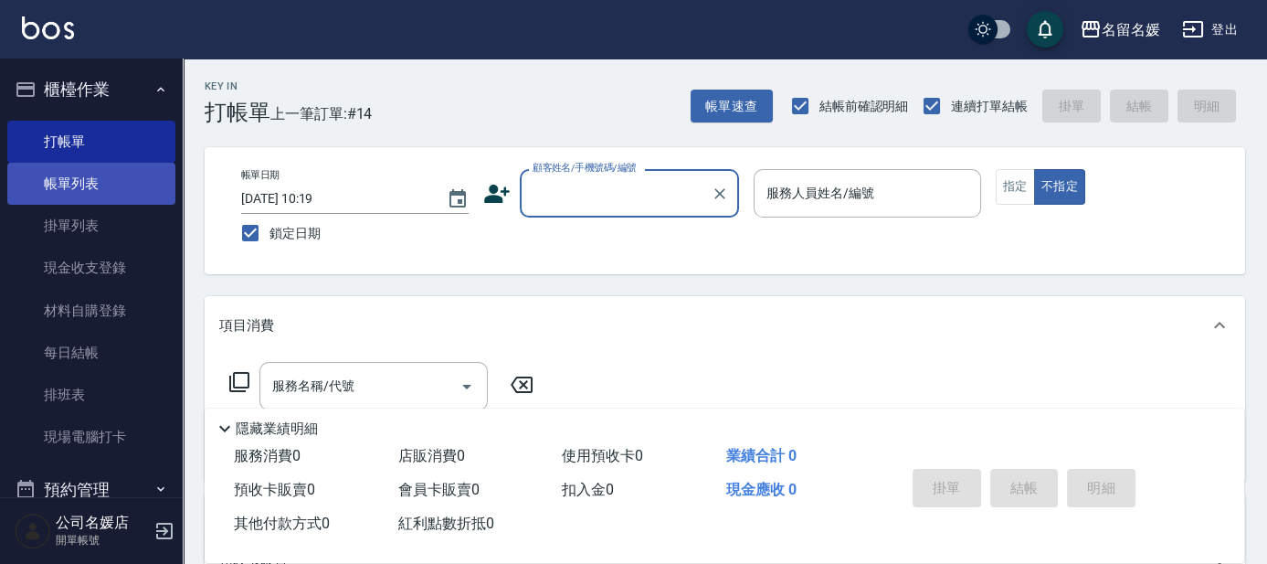
click at [68, 168] on link "帳單列表" at bounding box center [91, 184] width 168 height 42
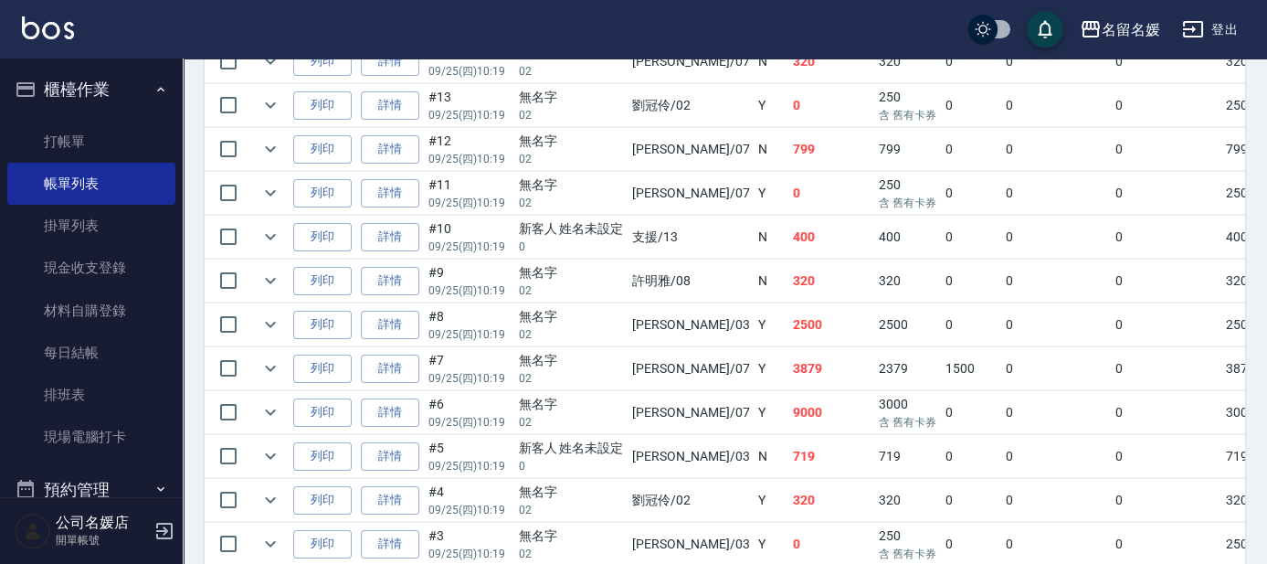
scroll to position [581, 0]
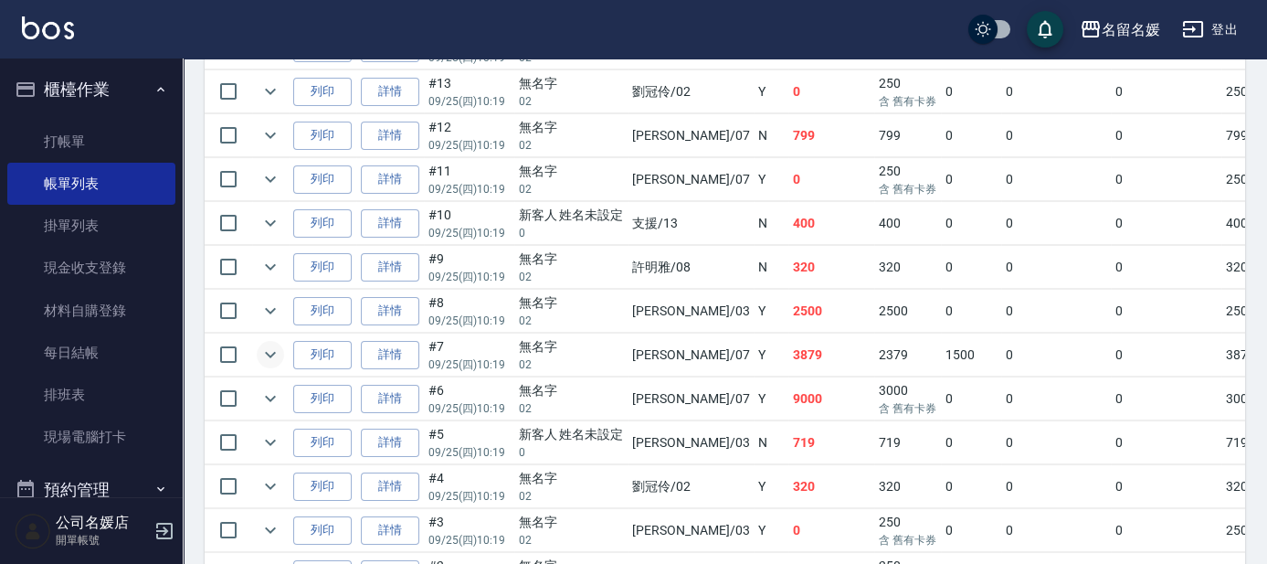
click at [267, 352] on icon "expand row" at bounding box center [270, 355] width 11 height 6
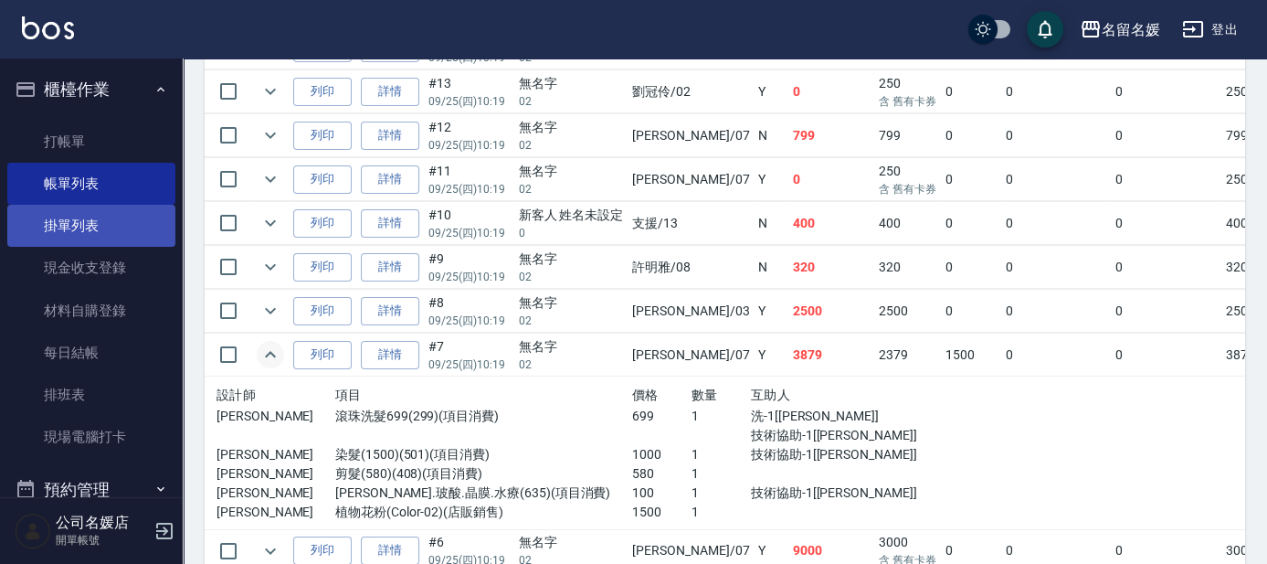
scroll to position [249, 0]
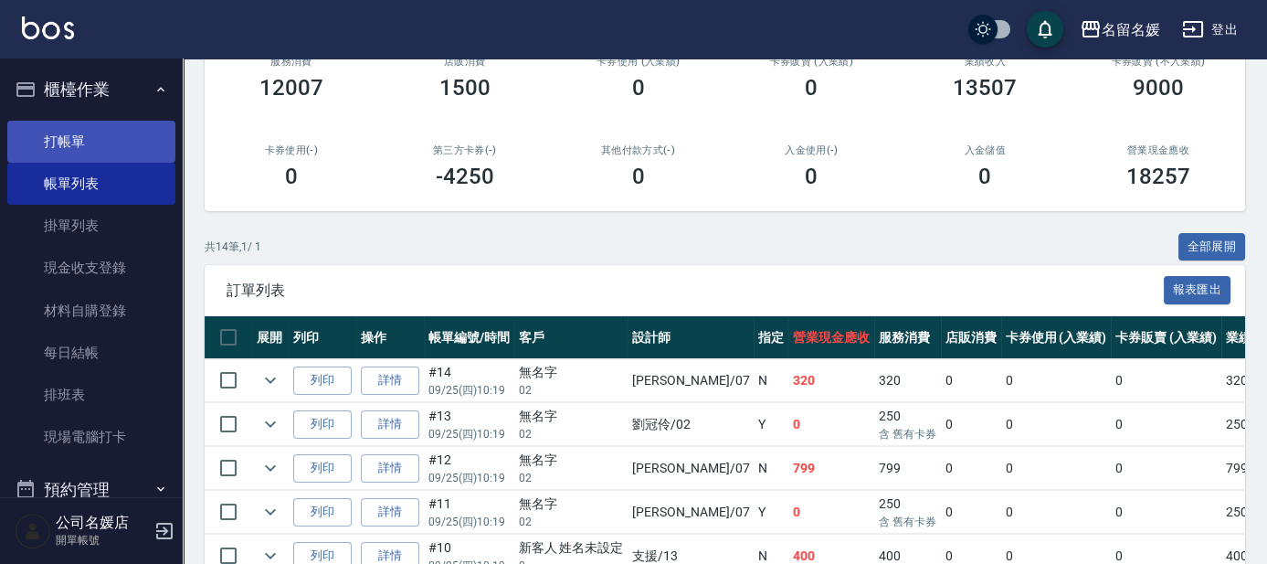
click at [96, 138] on link "打帳單" at bounding box center [91, 142] width 168 height 42
